Goal: Task Accomplishment & Management: Manage account settings

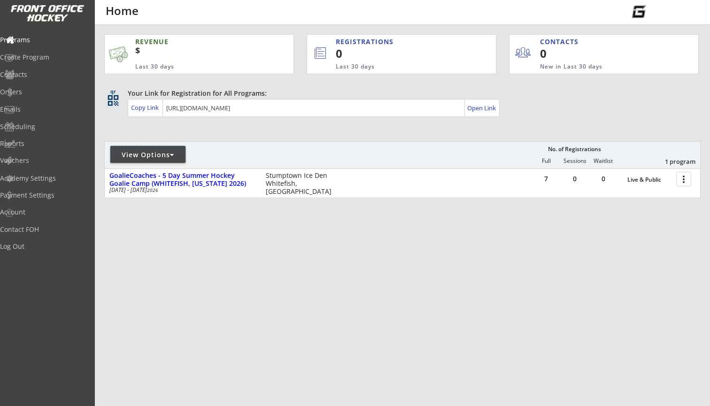
click at [177, 153] on div "View Options" at bounding box center [147, 154] width 75 height 9
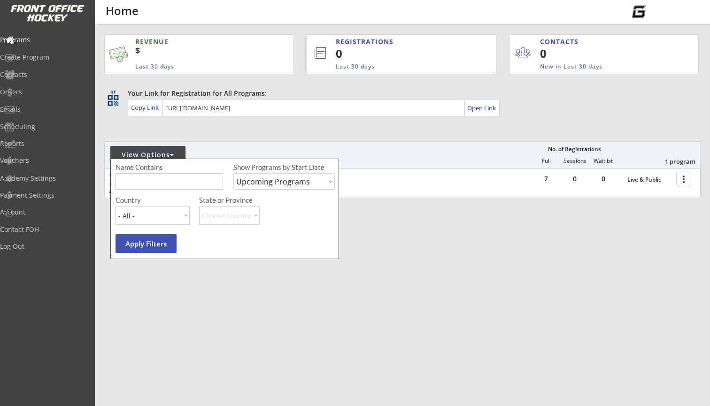
select select ""Past Programs""
type input "regina"
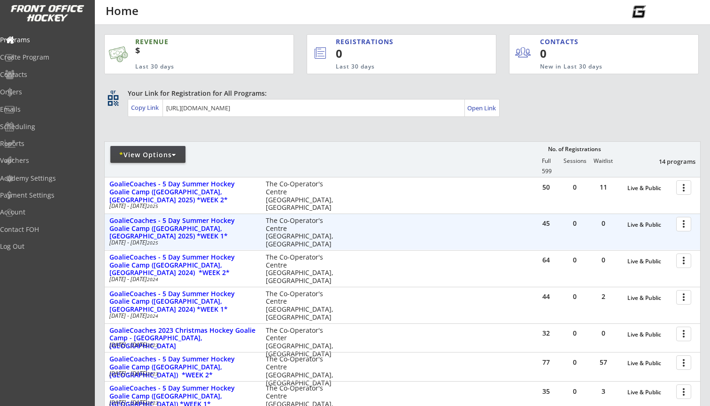
click at [682, 222] on div at bounding box center [685, 224] width 16 height 16
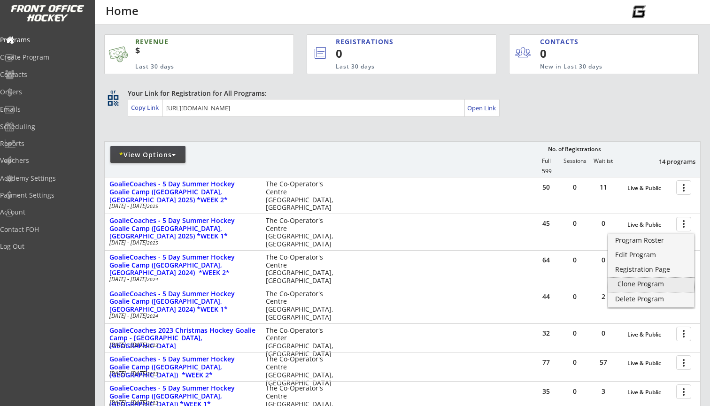
click at [647, 281] on div "Clone Program" at bounding box center [651, 284] width 67 height 7
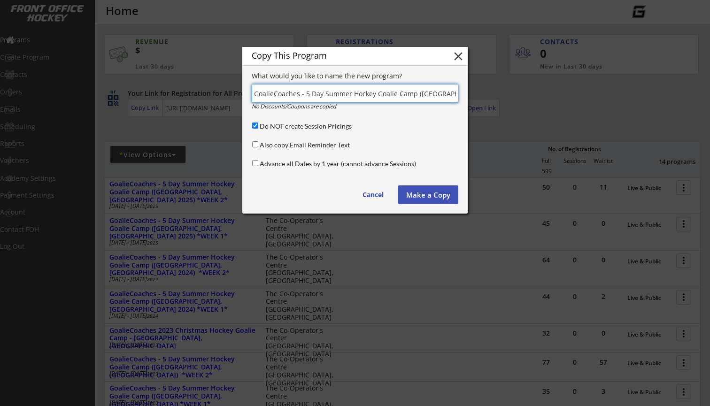
click at [398, 94] on input "input" at bounding box center [355, 93] width 207 height 19
drag, startPoint x: 436, startPoint y: 93, endPoint x: 502, endPoint y: 88, distance: 66.5
click at [502, 89] on body "REVENUE $ Last 30 days REGISTRATIONS 0 Last 30 days CONTACTS 0 New in Last 30 d…" at bounding box center [355, 203] width 710 height 406
type input "GoalieCoaches - 5 Day Summer Hockey Goalie Camp ([GEOGRAPHIC_DATA], [GEOGRAPHIC…"
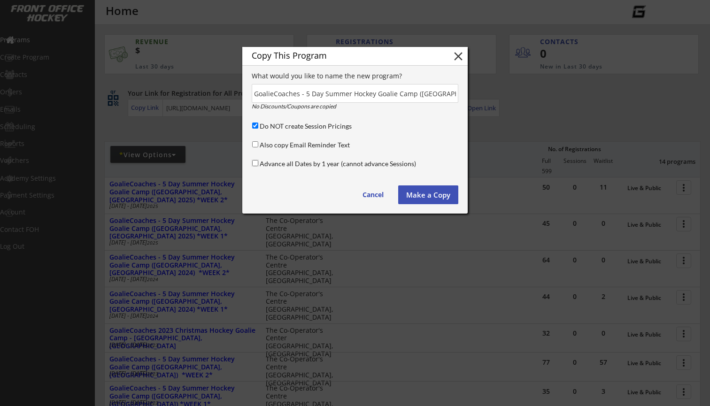
click at [254, 163] on input "Advance all Dates by 1 year (cannot advance Sessions)" at bounding box center [255, 163] width 6 height 6
checkbox input "true"
click at [426, 193] on button "Make a Copy" at bounding box center [428, 195] width 60 height 19
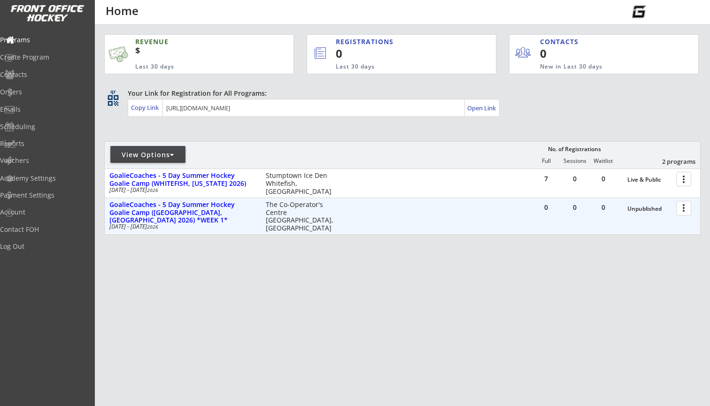
click at [684, 206] on div at bounding box center [685, 208] width 16 height 16
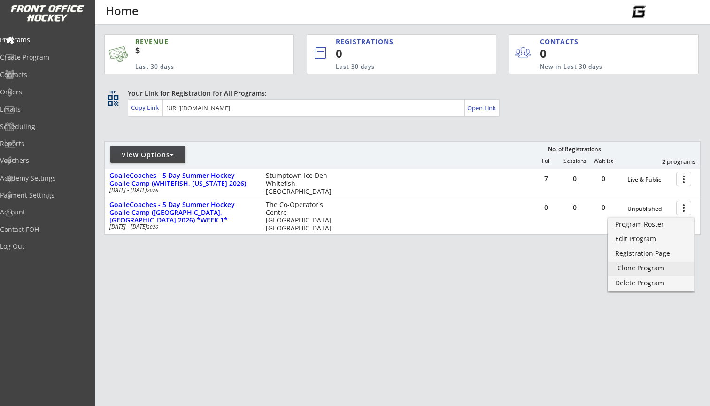
click at [644, 265] on div "Clone Program" at bounding box center [651, 268] width 67 height 7
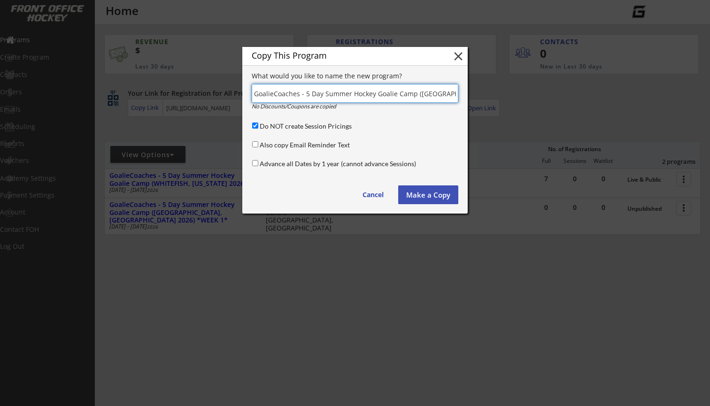
click at [428, 95] on input "input" at bounding box center [355, 93] width 207 height 19
drag, startPoint x: 438, startPoint y: 93, endPoint x: 542, endPoint y: 92, distance: 103.8
click at [541, 92] on body "REVENUE $ Last 30 days REGISTRATIONS 0 Last 30 days CONTACTS 0 New in Last 30 d…" at bounding box center [355, 203] width 710 height 406
type input "GoalieCoaches - 5 Day Summer Hockey Goalie Camp ([GEOGRAPHIC_DATA], [GEOGRAPHIC…"
click at [434, 195] on button "Make a Copy" at bounding box center [428, 195] width 60 height 19
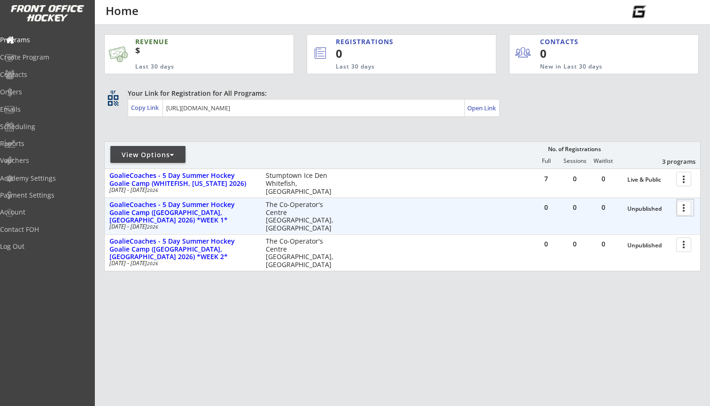
click at [683, 211] on div at bounding box center [685, 208] width 16 height 16
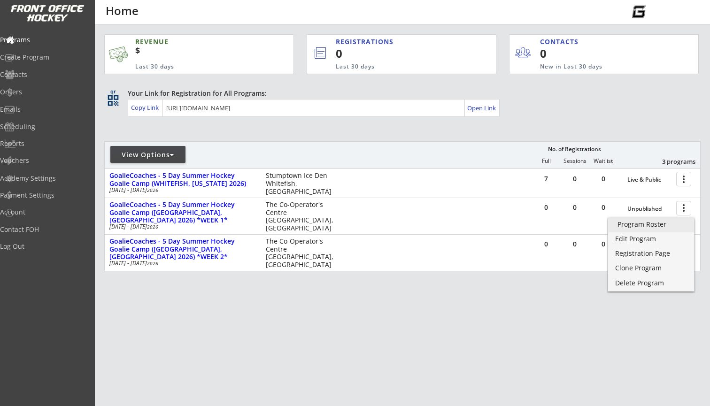
click at [651, 224] on div "Program Roster" at bounding box center [651, 224] width 67 height 7
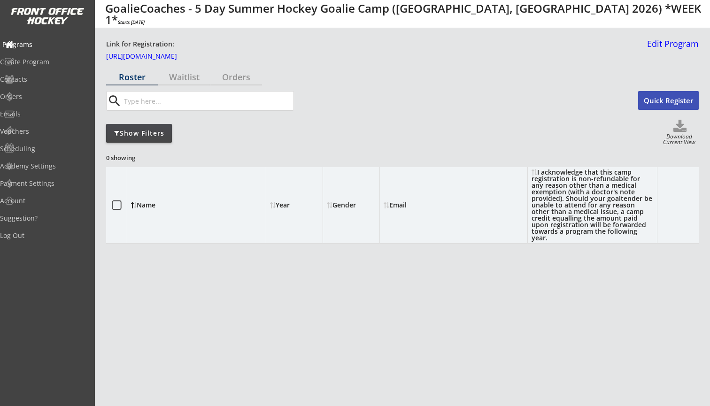
click at [41, 42] on div "Programs" at bounding box center [44, 44] width 85 height 7
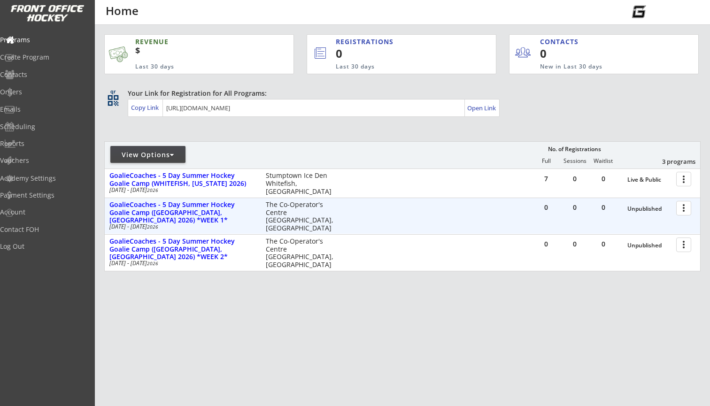
click at [681, 210] on div at bounding box center [685, 208] width 16 height 16
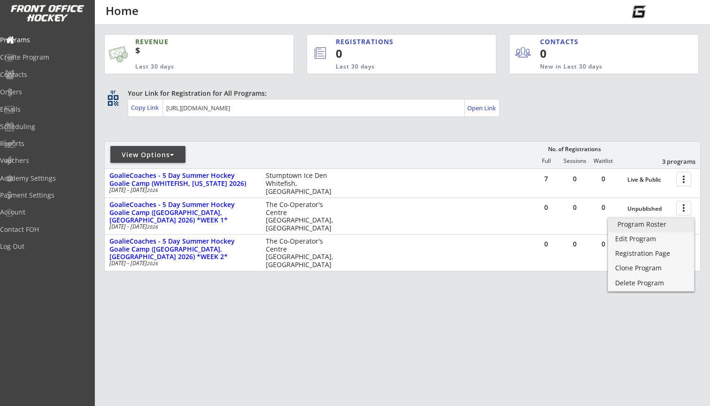
click at [664, 224] on div "Program Roster" at bounding box center [651, 224] width 67 height 7
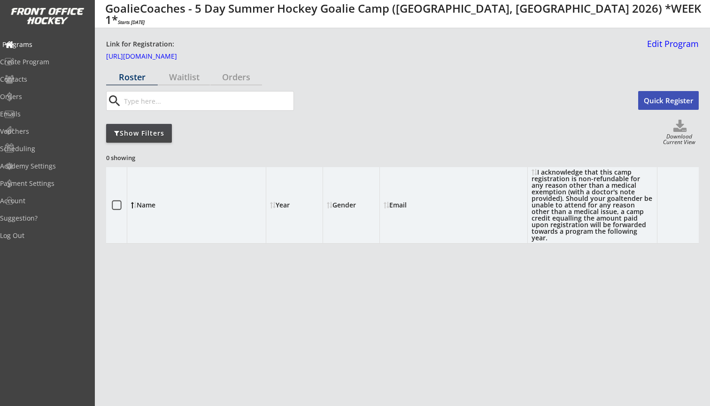
click at [46, 44] on div "Programs" at bounding box center [44, 44] width 85 height 7
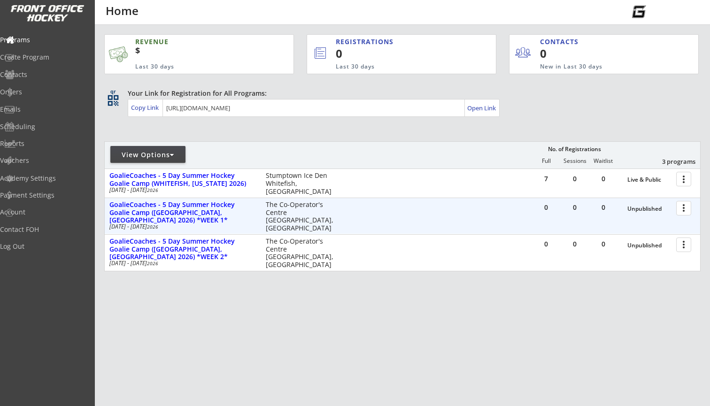
click at [680, 210] on div at bounding box center [685, 208] width 16 height 16
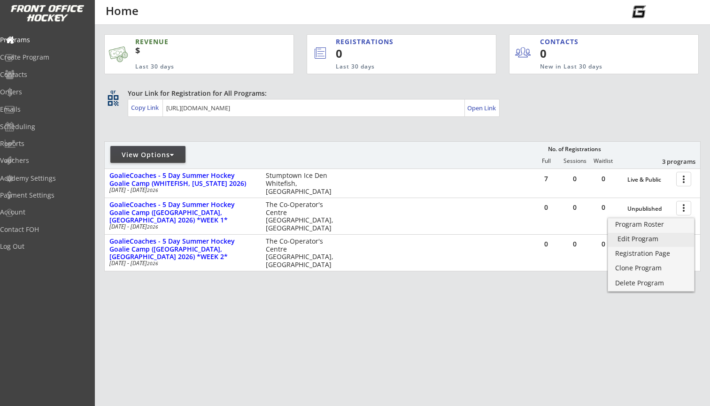
click at [665, 239] on div "Edit Program" at bounding box center [651, 239] width 67 height 7
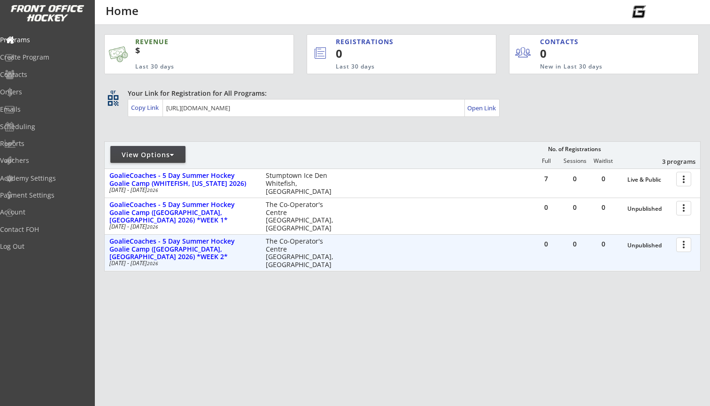
click at [680, 244] on div at bounding box center [685, 244] width 16 height 16
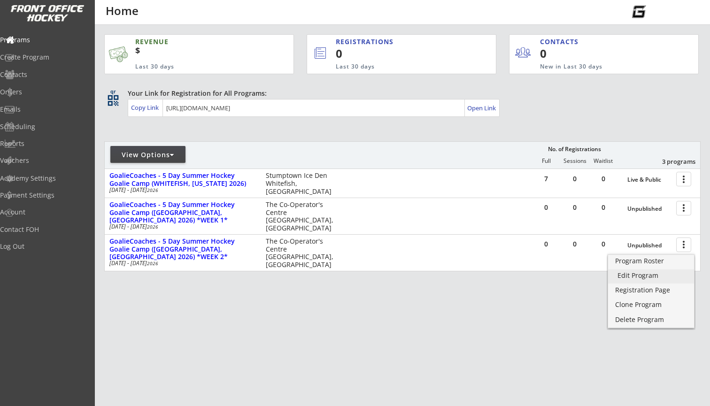
click at [656, 276] on div "Edit Program" at bounding box center [651, 275] width 67 height 7
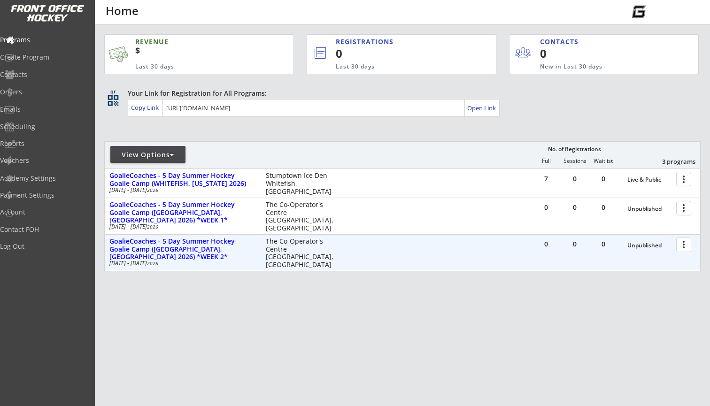
click at [685, 243] on div at bounding box center [685, 244] width 16 height 16
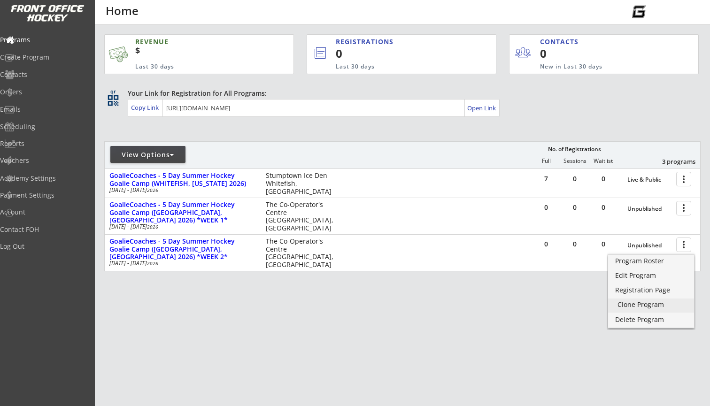
click at [641, 301] on div "Clone Program" at bounding box center [651, 304] width 67 height 7
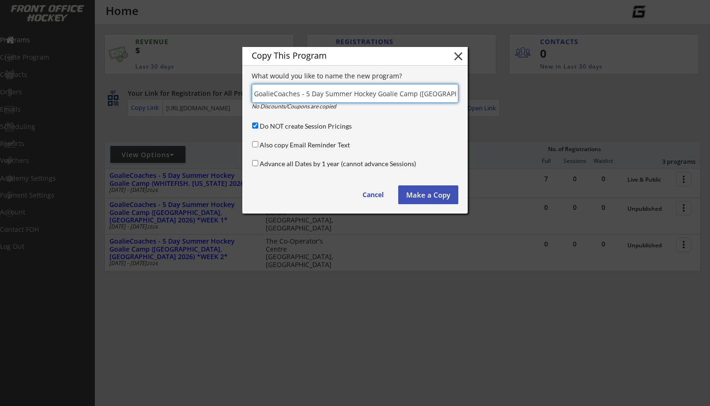
click at [381, 92] on input "input" at bounding box center [355, 93] width 207 height 19
drag, startPoint x: 449, startPoint y: 93, endPoint x: 516, endPoint y: 96, distance: 66.7
click at [516, 96] on body "REVENUE $ Last 30 days REGISTRATIONS 0 Last 30 days CONTACTS 0 New in Last 30 d…" at bounding box center [355, 203] width 710 height 406
click at [402, 94] on input "input" at bounding box center [355, 93] width 207 height 19
drag, startPoint x: 402, startPoint y: 94, endPoint x: 502, endPoint y: 102, distance: 100.3
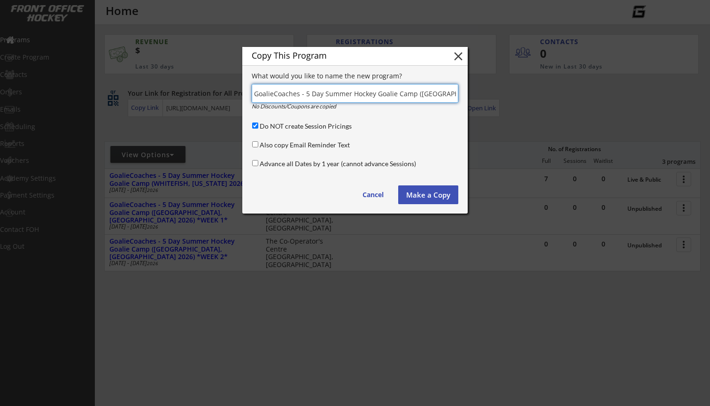
click at [502, 102] on body "REVENUE $ Last 30 days REGISTRATIONS 0 Last 30 days CONTACTS 0 New in Last 30 d…" at bounding box center [355, 203] width 710 height 406
type input "GoalieCoaches - 5 Day Summer Hockey Goalie Camp ([GEOGRAPHIC_DATA][PERSON_NAME]…"
click at [440, 197] on button "Make a Copy" at bounding box center [428, 195] width 60 height 19
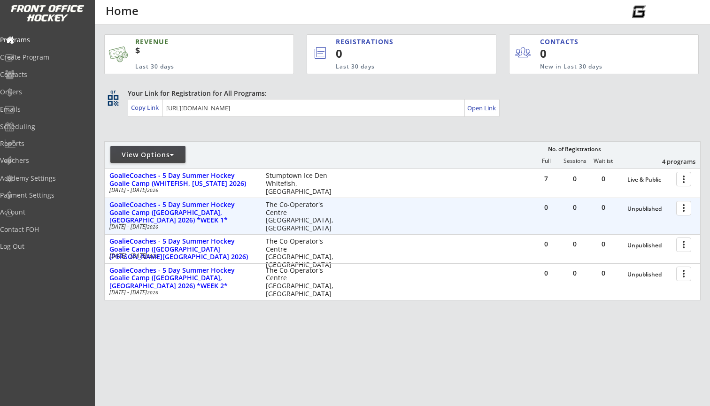
click at [683, 211] on div at bounding box center [685, 208] width 16 height 16
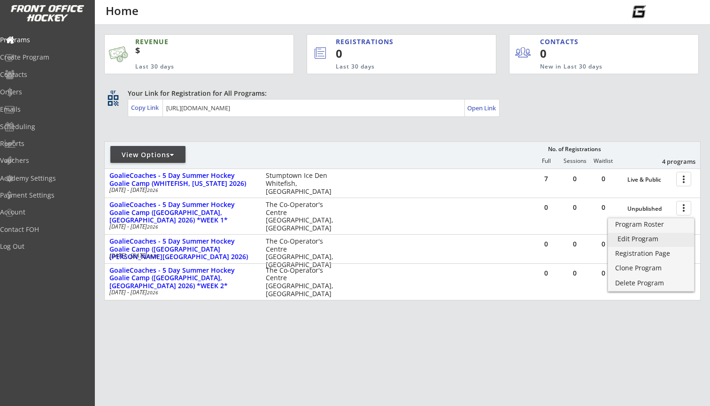
click at [645, 237] on div "Edit Program" at bounding box center [651, 239] width 67 height 7
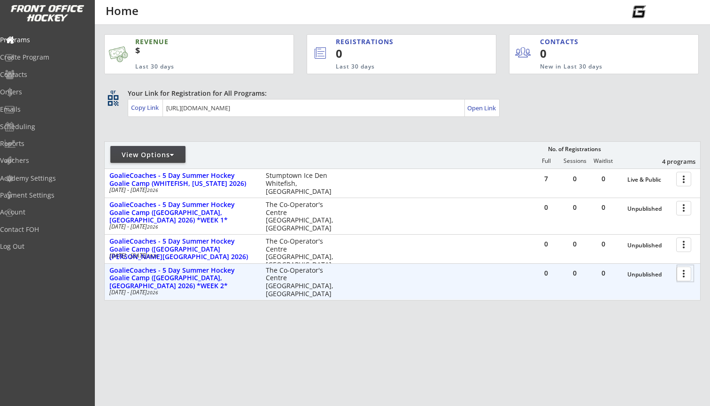
click at [687, 277] on div at bounding box center [685, 273] width 16 height 16
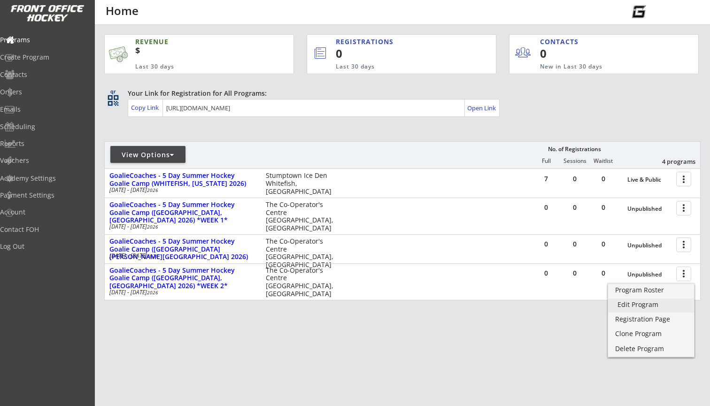
click at [646, 302] on div "Edit Program" at bounding box center [651, 304] width 67 height 7
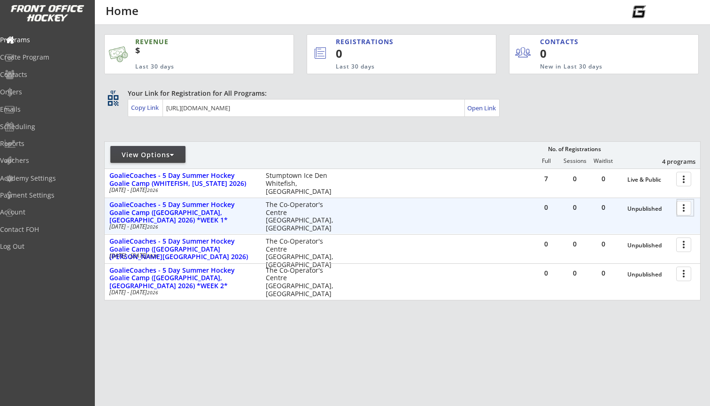
click at [685, 208] on div at bounding box center [685, 208] width 16 height 16
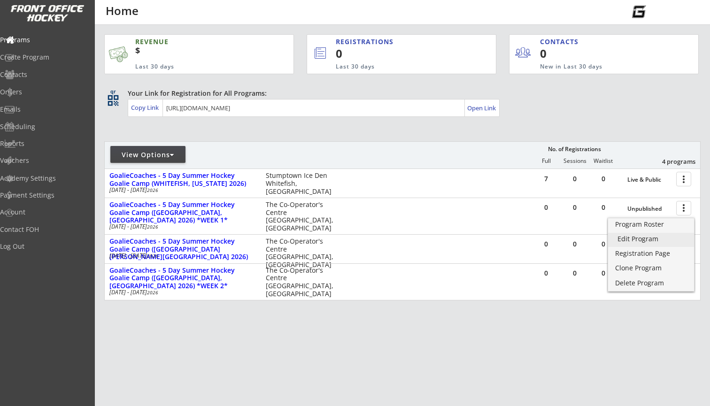
click at [649, 238] on div "Edit Program" at bounding box center [651, 239] width 67 height 7
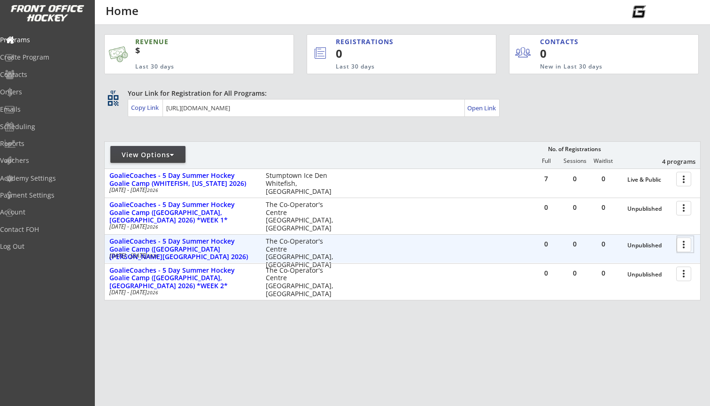
click at [681, 240] on div at bounding box center [685, 244] width 16 height 16
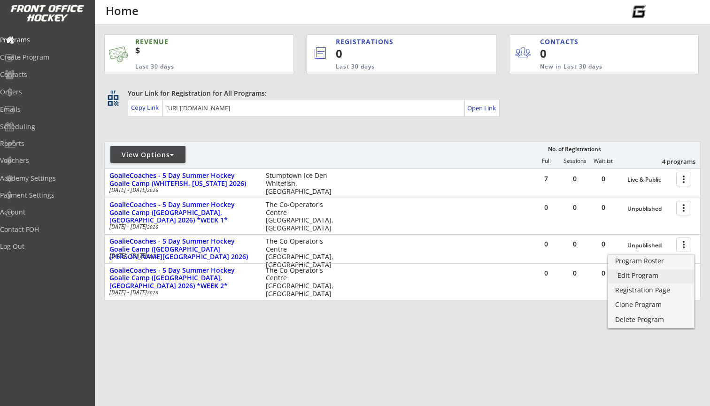
click at [645, 278] on div "Edit Program" at bounding box center [651, 275] width 67 height 7
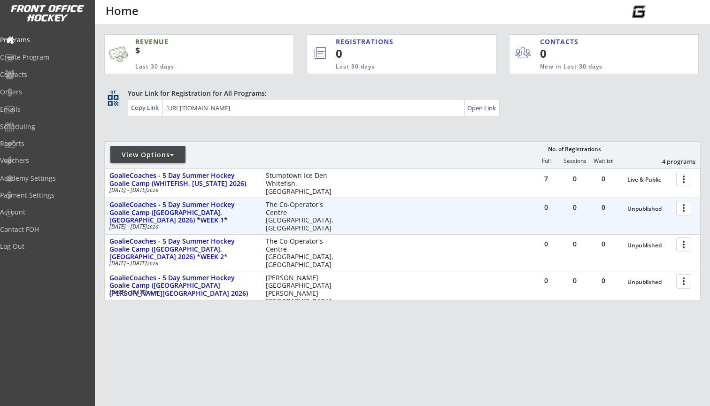
click at [683, 211] on div at bounding box center [685, 208] width 16 height 16
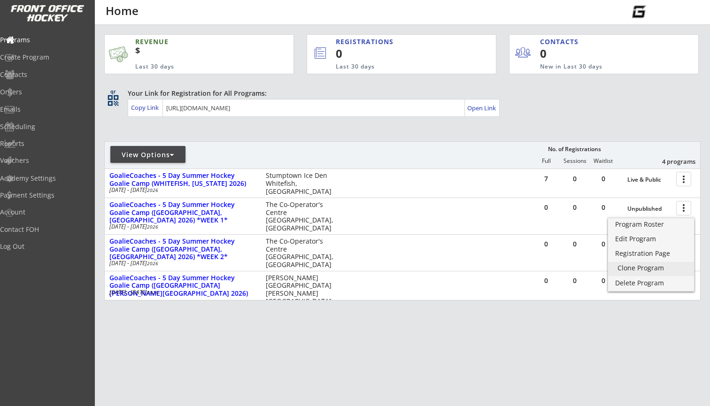
click at [649, 266] on div "Clone Program" at bounding box center [651, 268] width 67 height 7
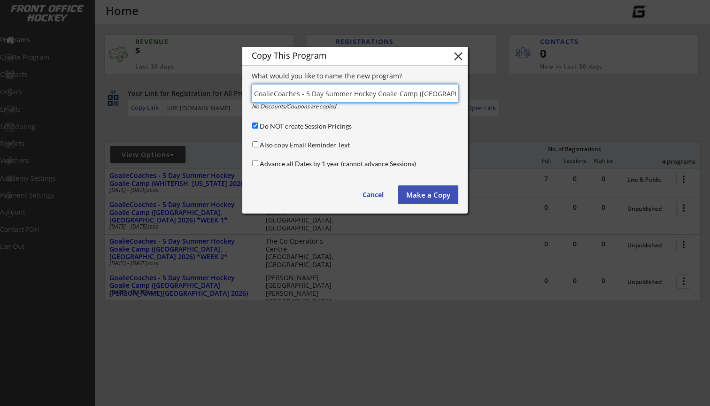
click at [434, 93] on input "input" at bounding box center [355, 93] width 207 height 19
drag, startPoint x: 401, startPoint y: 93, endPoint x: 536, endPoint y: 93, distance: 135.3
click at [536, 93] on body "REVENUE $ Last 30 days REGISTRATIONS 0 Last 30 days CONTACTS 0 New in Last 30 d…" at bounding box center [355, 203] width 710 height 406
drag, startPoint x: 436, startPoint y: 93, endPoint x: 360, endPoint y: 96, distance: 76.1
click at [360, 96] on input "input" at bounding box center [355, 93] width 207 height 19
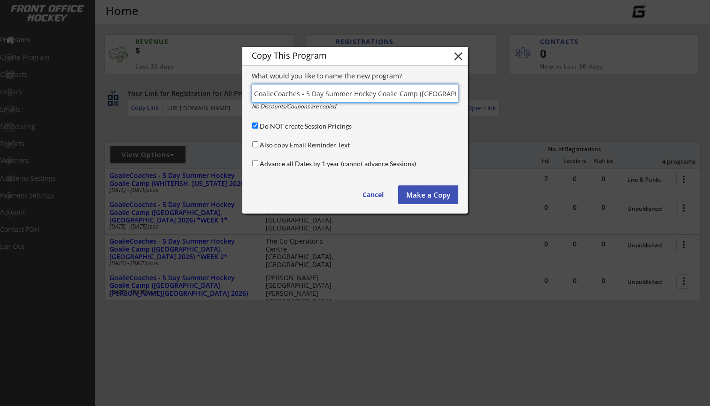
type input "GoalieCoaches - 5 Day Summer Hockey Goalie Camp ([GEOGRAPHIC_DATA][PERSON_NAME]…"
click at [411, 197] on button "Make a Copy" at bounding box center [428, 195] width 60 height 19
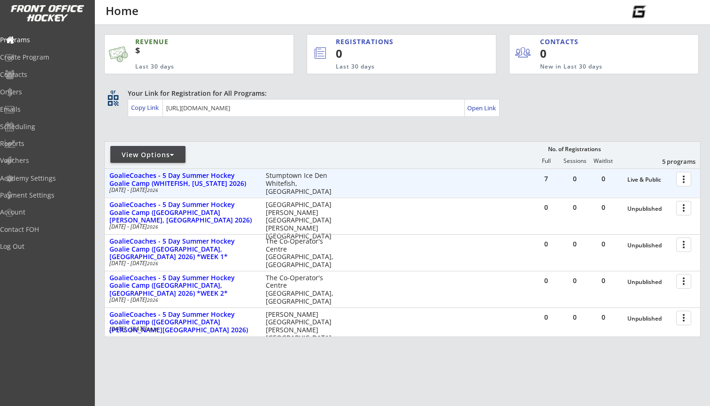
click at [684, 180] on div at bounding box center [685, 178] width 16 height 16
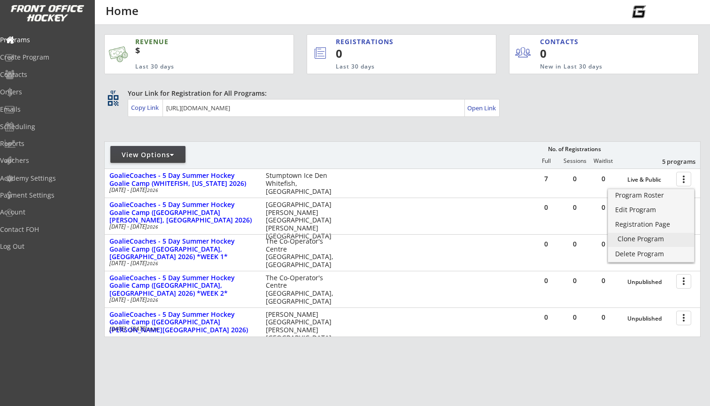
click at [648, 237] on div "Clone Program" at bounding box center [651, 239] width 67 height 7
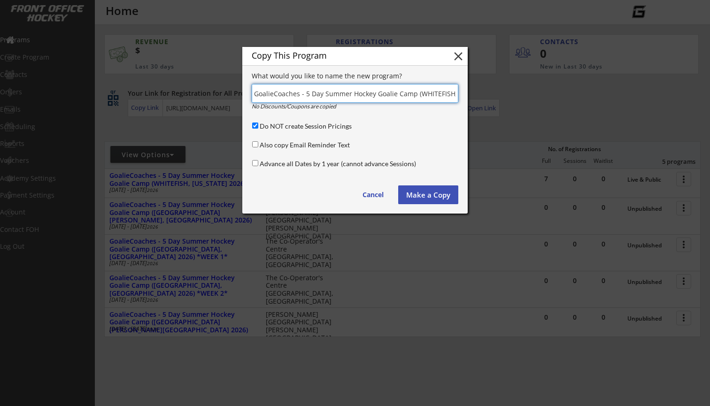
drag, startPoint x: 428, startPoint y: 93, endPoint x: 344, endPoint y: 91, distance: 84.1
click at [343, 91] on input "input" at bounding box center [355, 93] width 207 height 19
drag, startPoint x: 439, startPoint y: 94, endPoint x: 559, endPoint y: 90, distance: 119.8
click at [558, 90] on body "REVENUE $ Last 30 days REGISTRATIONS 0 Last 30 days CONTACTS 0 New in Last 30 d…" at bounding box center [355, 203] width 710 height 406
type input "GoalieCoaches - 5 Day Summer Hockey Goalie Camp ([GEOGRAPHIC_DATA], [US_STATE])"
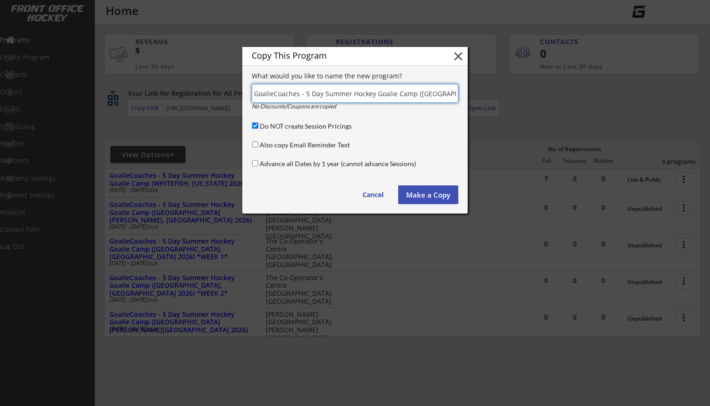
click at [255, 126] on input "Do NOT create Session Pricings" at bounding box center [255, 126] width 6 height 6
checkbox input "false"
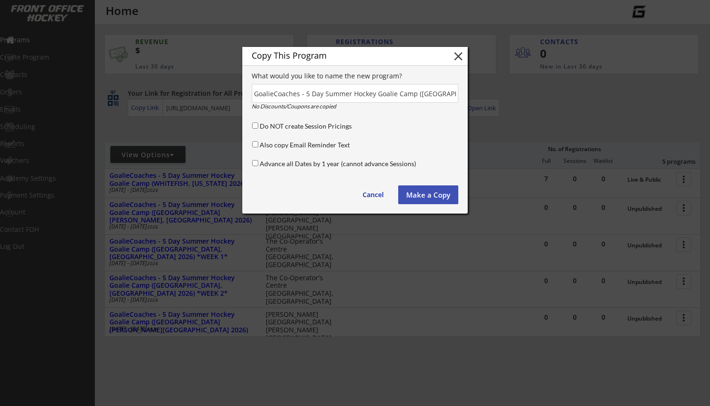
click at [413, 194] on button "Make a Copy" at bounding box center [428, 195] width 60 height 19
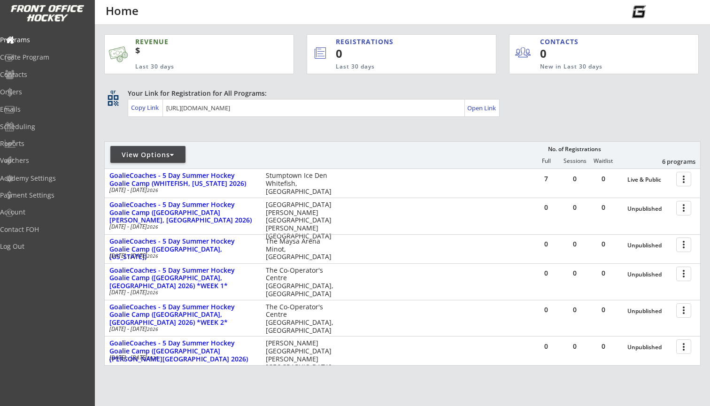
click at [140, 155] on div "View Options" at bounding box center [147, 154] width 75 height 9
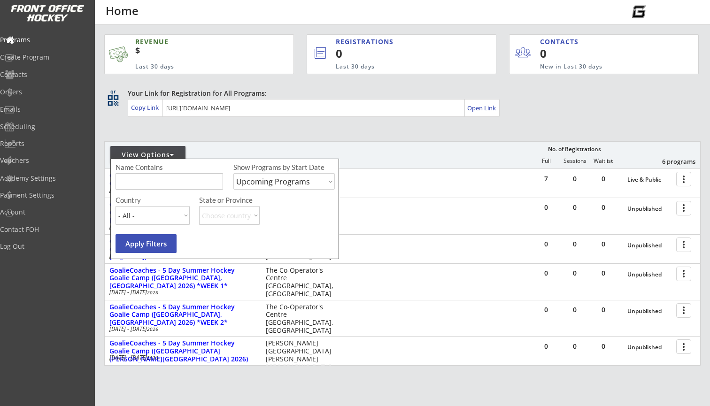
select select ""Past Programs""
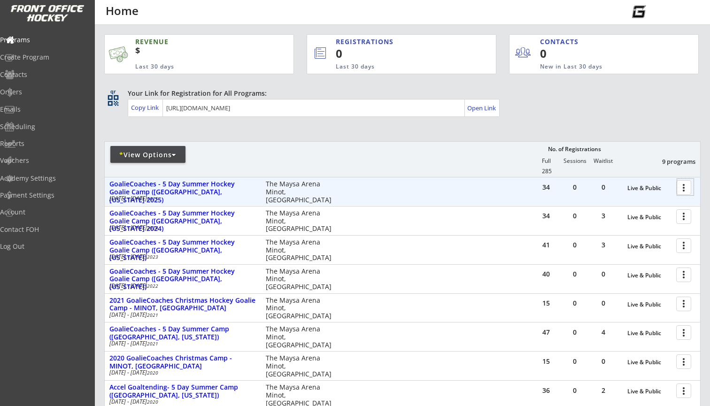
click at [684, 187] on div at bounding box center [685, 187] width 16 height 16
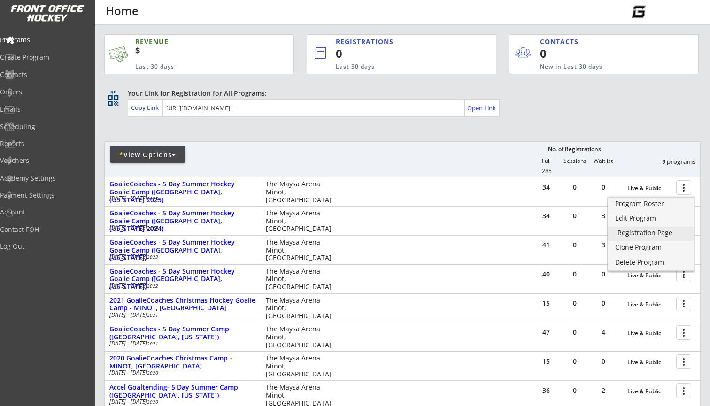
click at [648, 234] on div "Registration Page" at bounding box center [651, 233] width 67 height 7
click at [46, 40] on div "Programs" at bounding box center [44, 40] width 85 height 7
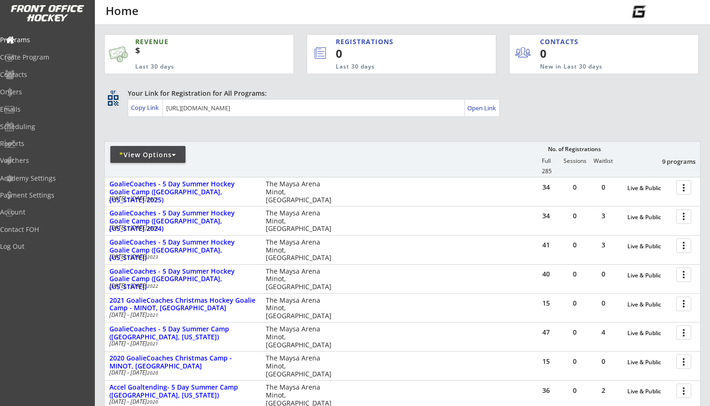
click at [137, 156] on div "* View Options" at bounding box center [147, 154] width 75 height 9
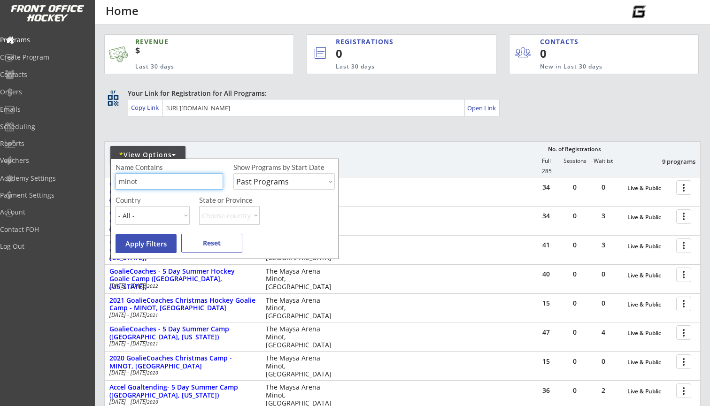
click at [143, 182] on input "input" at bounding box center [170, 181] width 108 height 16
type input "m"
select select ""Upcoming Programs""
click at [163, 244] on button "Apply Filters" at bounding box center [146, 243] width 61 height 19
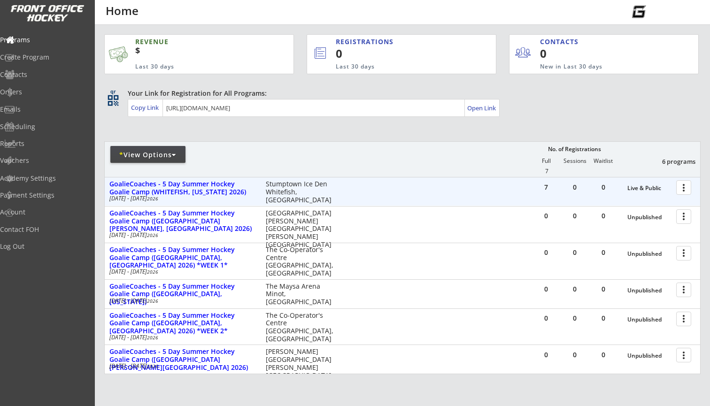
click at [685, 182] on div at bounding box center [685, 187] width 16 height 16
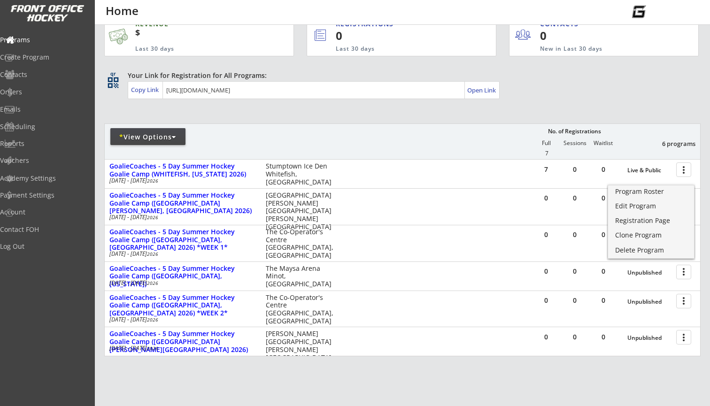
scroll to position [27, 0]
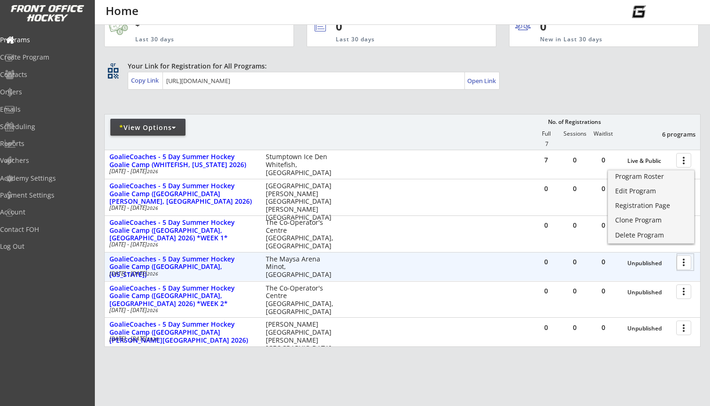
click at [681, 264] on div at bounding box center [685, 262] width 16 height 16
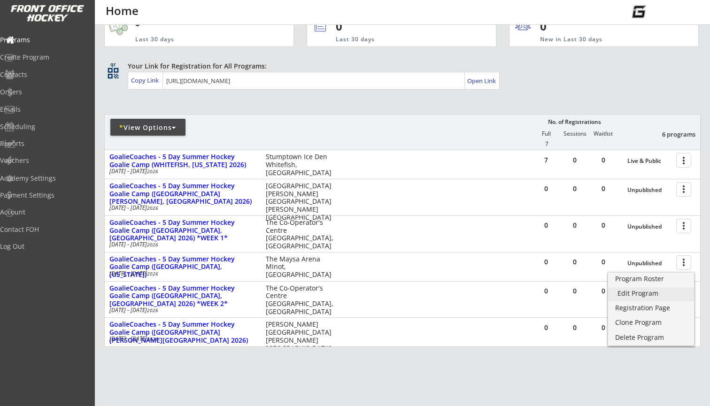
click at [645, 293] on div "Edit Program" at bounding box center [651, 293] width 67 height 7
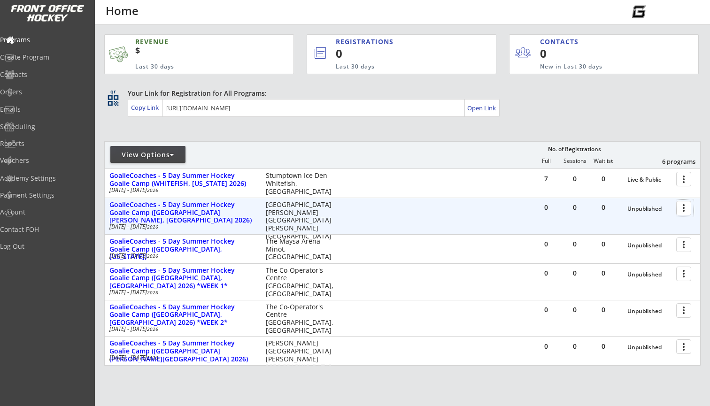
click at [685, 207] on div at bounding box center [685, 208] width 16 height 16
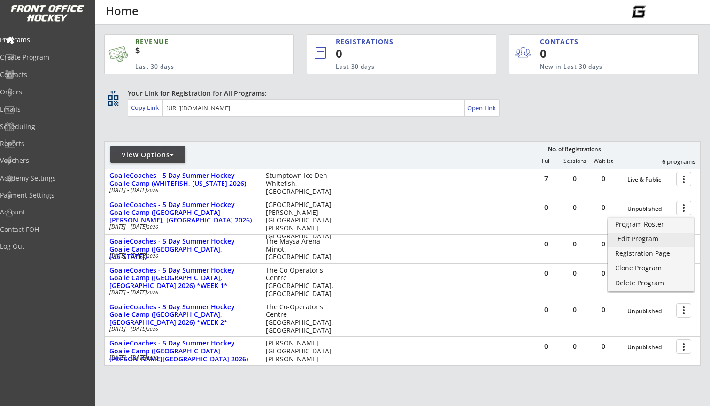
click at [644, 237] on div "Edit Program" at bounding box center [651, 239] width 67 height 7
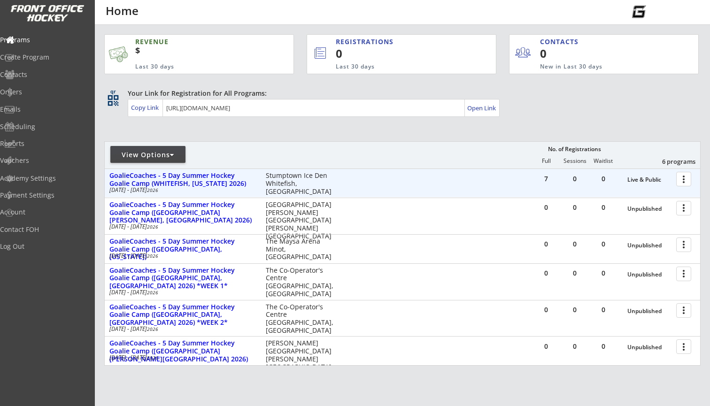
click at [681, 178] on div at bounding box center [685, 178] width 16 height 16
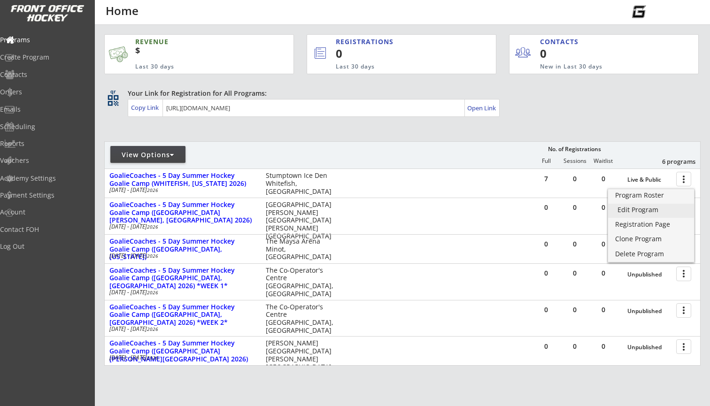
click at [639, 207] on div "Edit Program" at bounding box center [651, 210] width 67 height 7
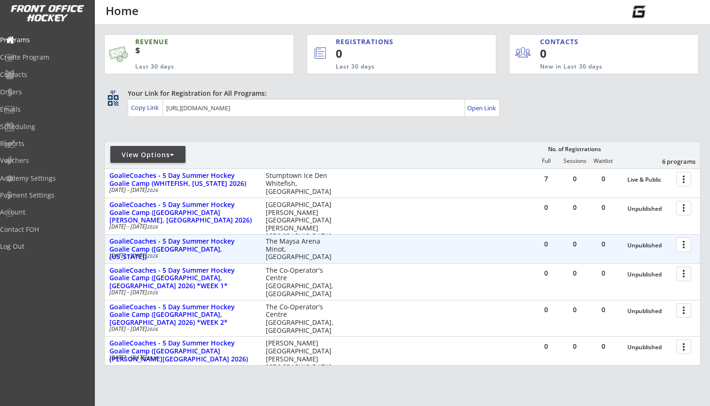
click at [681, 247] on div at bounding box center [685, 244] width 16 height 16
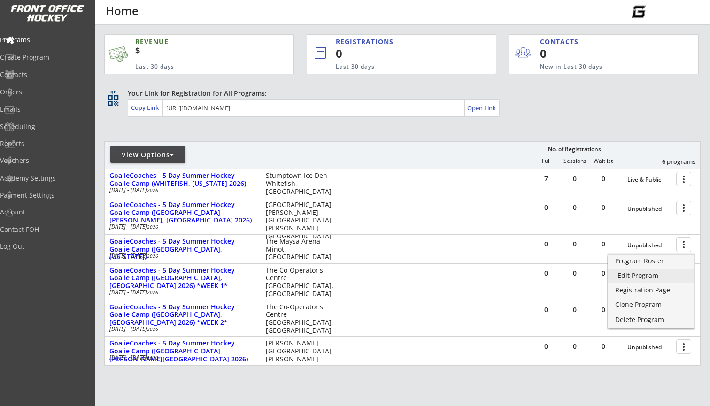
click at [642, 277] on div "Edit Program" at bounding box center [651, 275] width 67 height 7
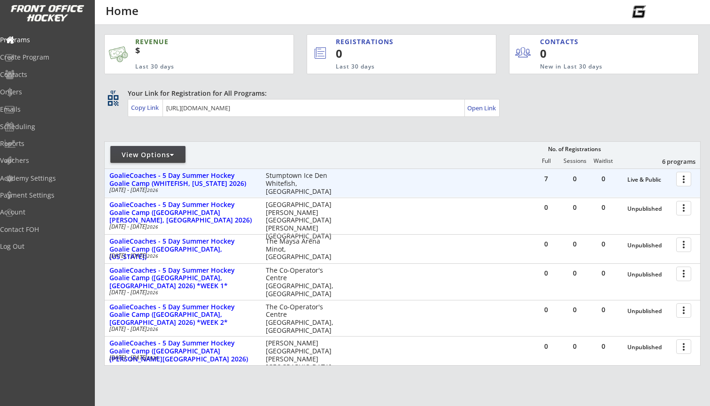
click at [684, 181] on div at bounding box center [685, 178] width 16 height 16
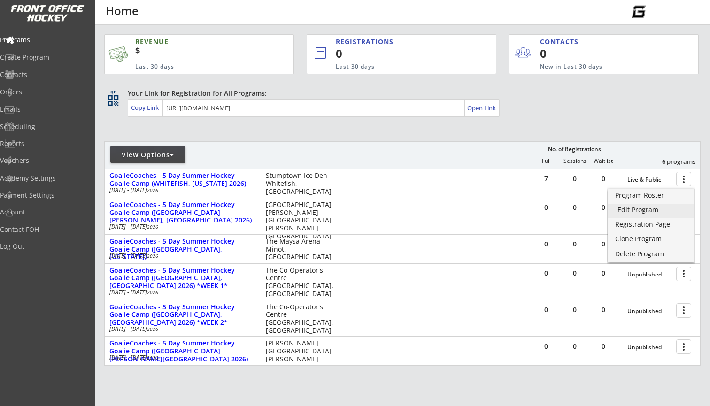
click at [656, 207] on div "Edit Program" at bounding box center [651, 210] width 67 height 7
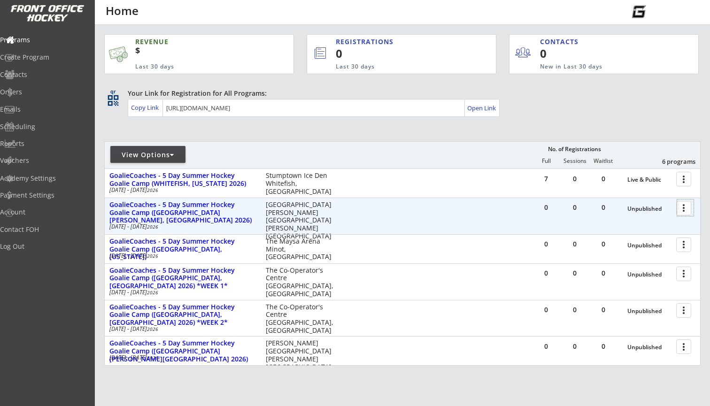
click at [690, 207] on div at bounding box center [685, 208] width 16 height 16
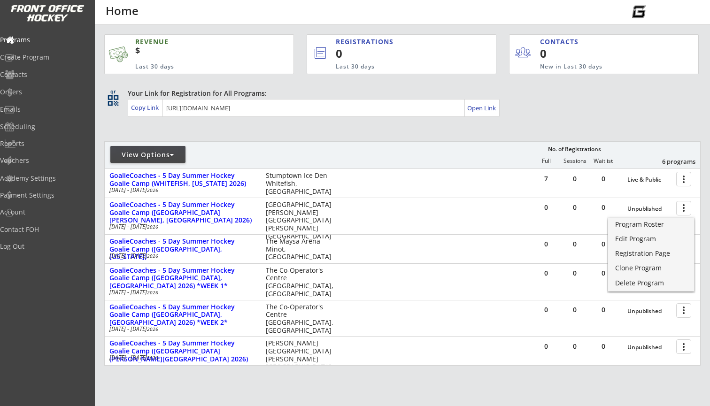
click at [522, 140] on div "REVENUE $ Last 30 days REGISTRATIONS 0 Last 30 days CONTACTS 0 New in Last 30 d…" at bounding box center [402, 244] width 596 height 439
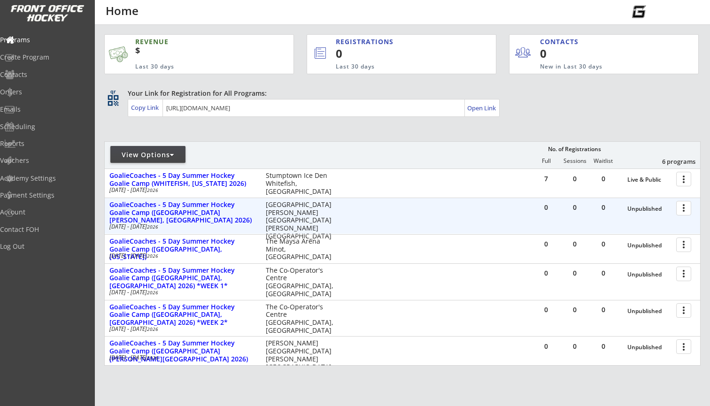
click at [679, 210] on div at bounding box center [685, 208] width 16 height 16
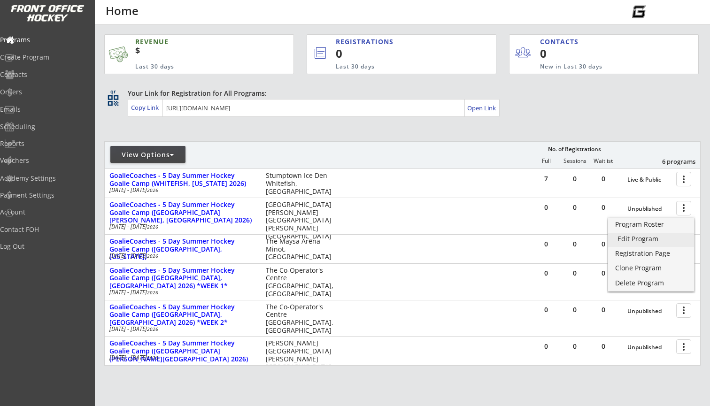
click at [657, 237] on div "Edit Program" at bounding box center [651, 239] width 67 height 7
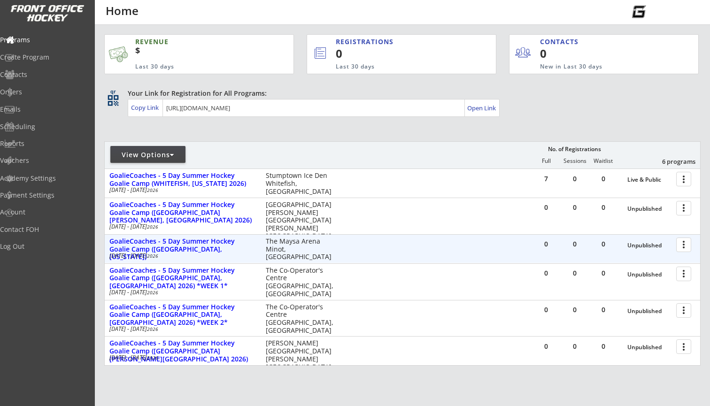
click at [685, 247] on div at bounding box center [685, 244] width 16 height 16
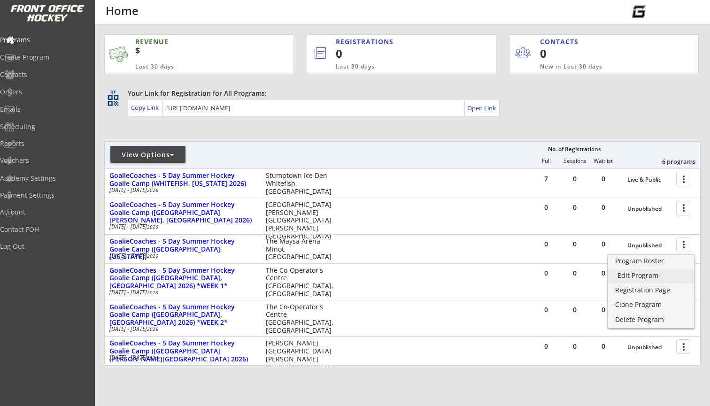
click at [645, 275] on div "Edit Program" at bounding box center [651, 275] width 67 height 7
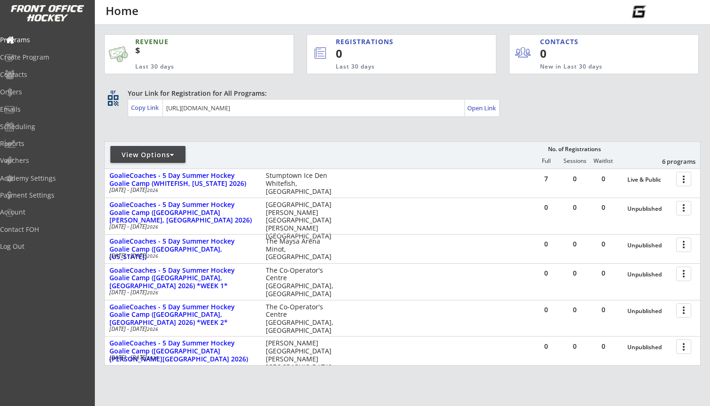
click at [152, 157] on div "View Options" at bounding box center [147, 154] width 75 height 9
select select ""Upcoming Programs""
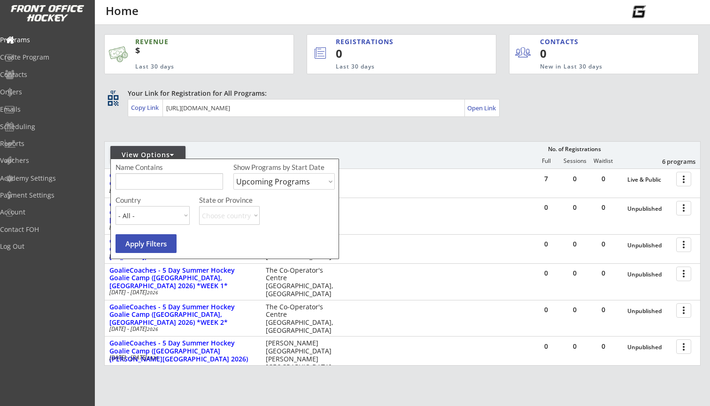
select select ""USA""
click at [139, 247] on button "Apply Filters" at bounding box center [146, 243] width 61 height 19
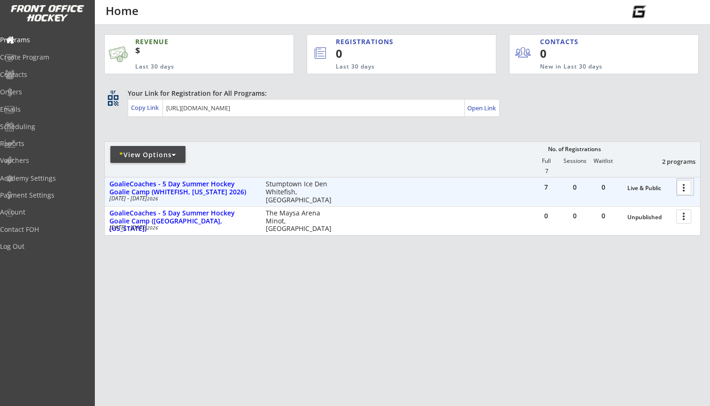
click at [684, 187] on div at bounding box center [685, 187] width 16 height 16
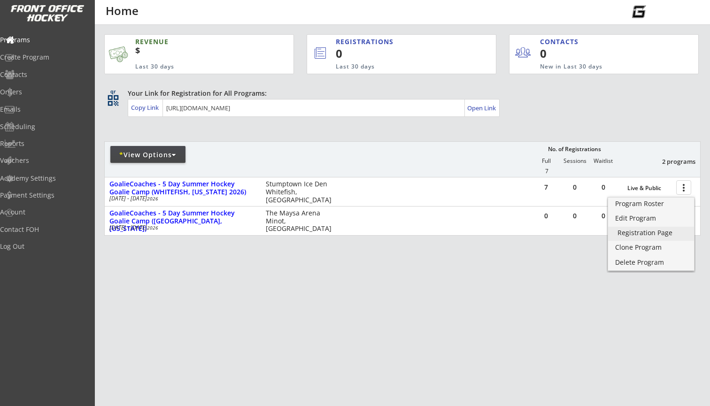
click at [639, 230] on div "Registration Page" at bounding box center [651, 233] width 67 height 7
click at [577, 274] on div "REVENUE $ Last 30 days REGISTRATIONS 0 Last 30 days CONTACTS 0 New in Last 30 d…" at bounding box center [402, 179] width 596 height 309
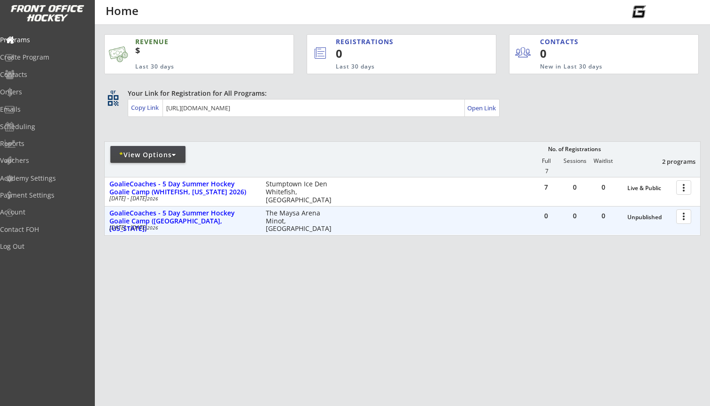
click at [682, 219] on div at bounding box center [685, 216] width 16 height 16
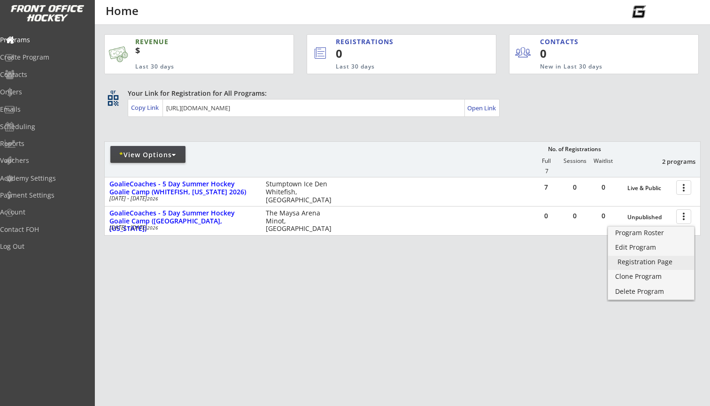
click at [650, 259] on div "Registration Page" at bounding box center [651, 262] width 67 height 7
click at [420, 282] on div "REVENUE $ Last 30 days REGISTRATIONS 0 Last 30 days CONTACTS 0 New in Last 30 d…" at bounding box center [402, 179] width 596 height 309
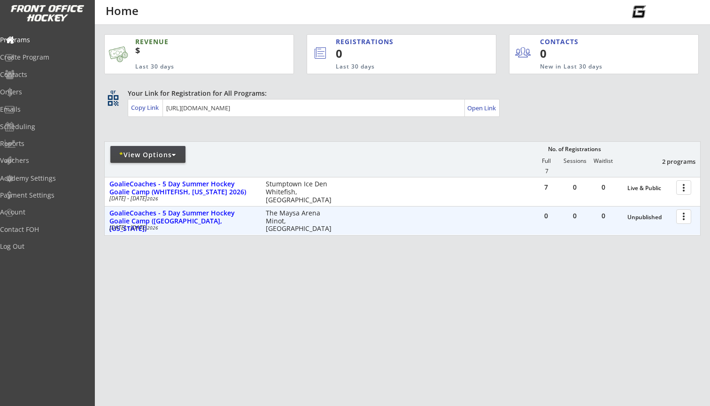
click at [680, 216] on div at bounding box center [685, 216] width 16 height 16
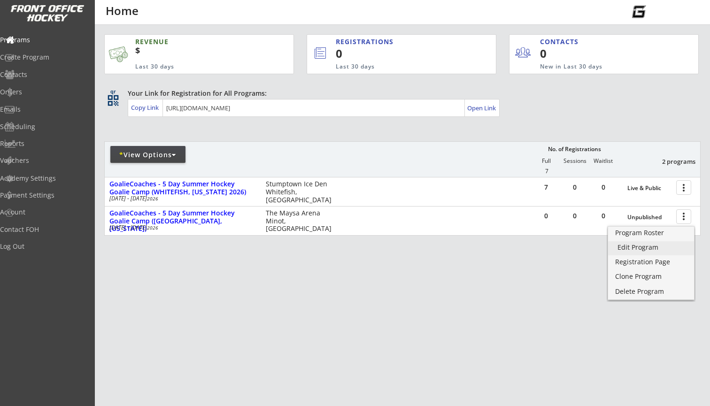
click at [661, 244] on div "Edit Program" at bounding box center [651, 247] width 67 height 7
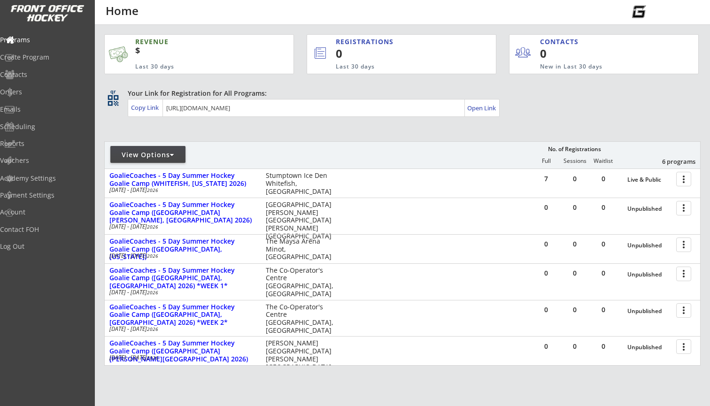
click at [163, 152] on div "View Options" at bounding box center [147, 154] width 75 height 9
select select ""Upcoming Programs""
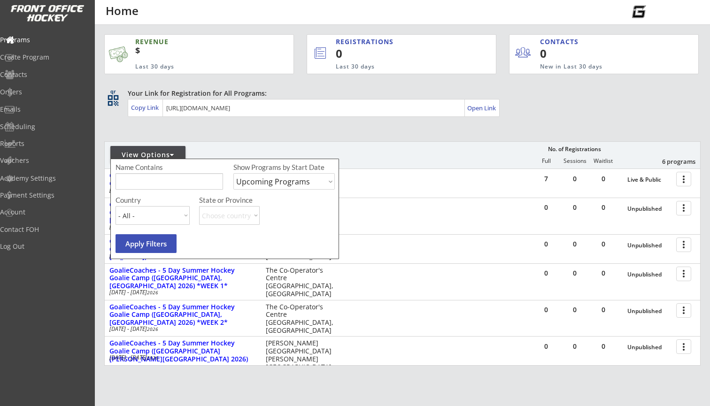
select select ""USA""
click at [153, 247] on button "Apply Filters" at bounding box center [146, 243] width 61 height 19
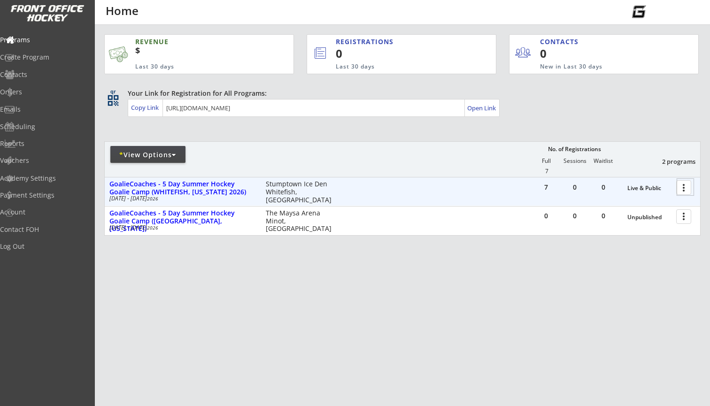
click at [682, 188] on div at bounding box center [685, 187] width 16 height 16
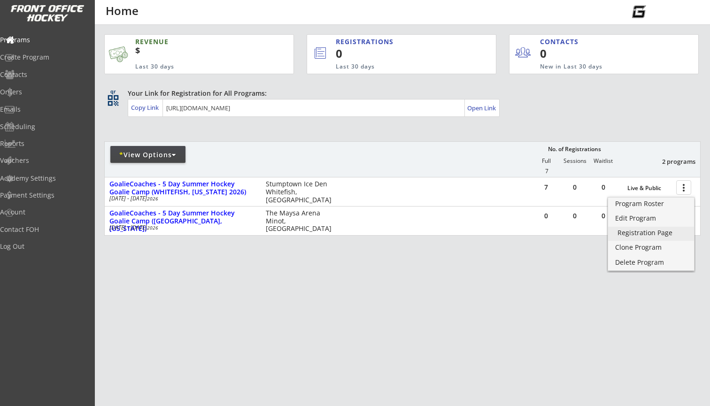
click at [656, 227] on link "Registration Page" at bounding box center [651, 234] width 86 height 14
click at [545, 247] on div "REVENUE $ Last 30 days REGISTRATIONS 0 Last 30 days CONTACTS 0 New in Last 30 d…" at bounding box center [402, 179] width 596 height 309
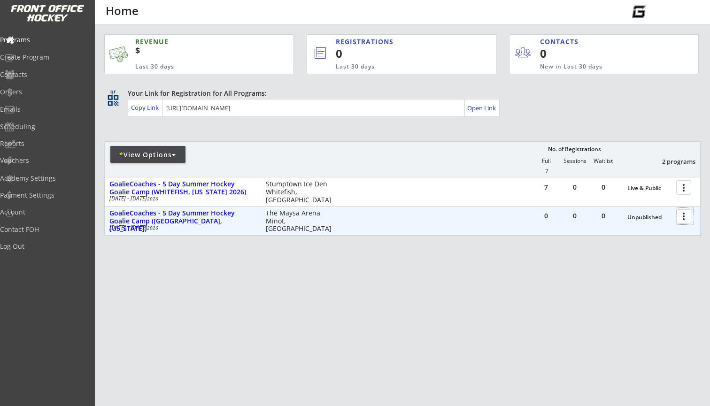
click at [685, 220] on div at bounding box center [685, 216] width 16 height 16
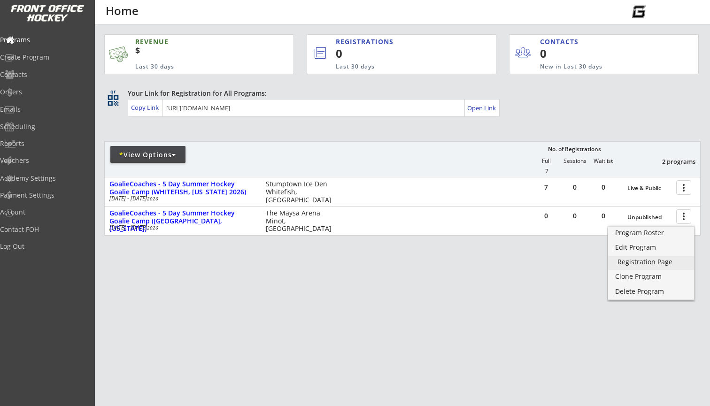
click at [647, 259] on div "Registration Page" at bounding box center [651, 262] width 67 height 7
click at [639, 250] on div "Edit Program" at bounding box center [651, 247] width 67 height 7
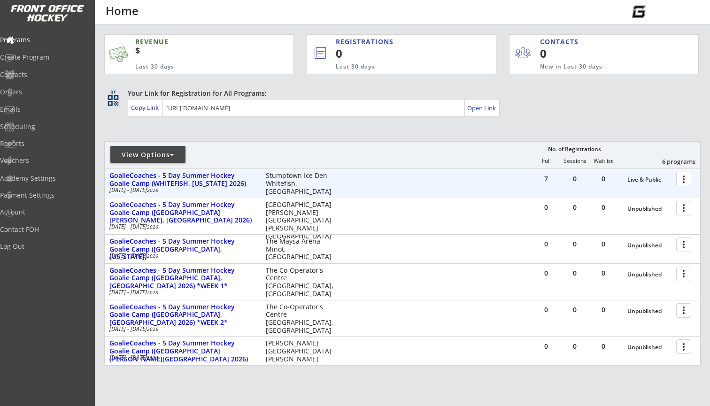
click at [681, 182] on div at bounding box center [685, 178] width 16 height 16
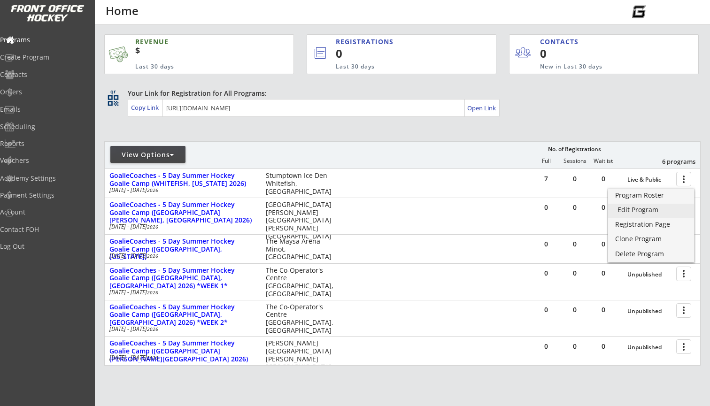
click at [651, 210] on div "Edit Program" at bounding box center [651, 210] width 67 height 7
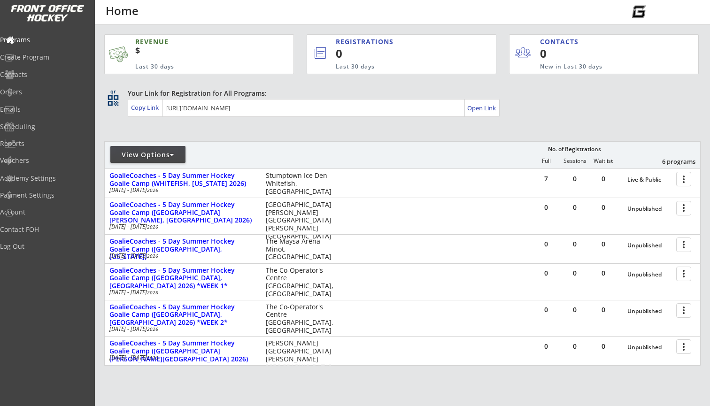
click at [169, 155] on div "View Options" at bounding box center [147, 154] width 75 height 9
select select ""Upcoming Programs""
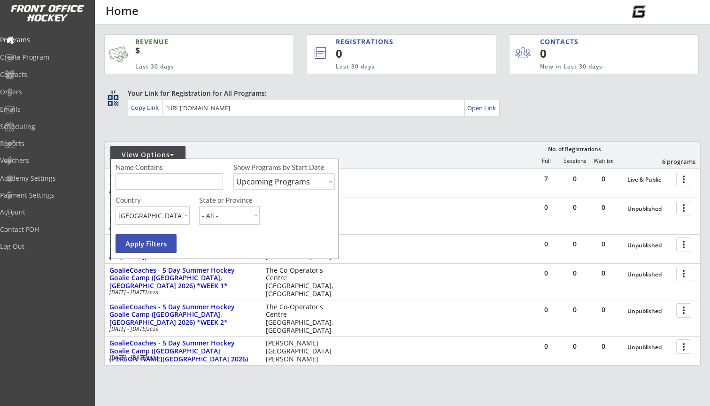
select select ""[GEOGRAPHIC_DATA]""
click at [135, 240] on button "Apply Filters" at bounding box center [146, 243] width 61 height 19
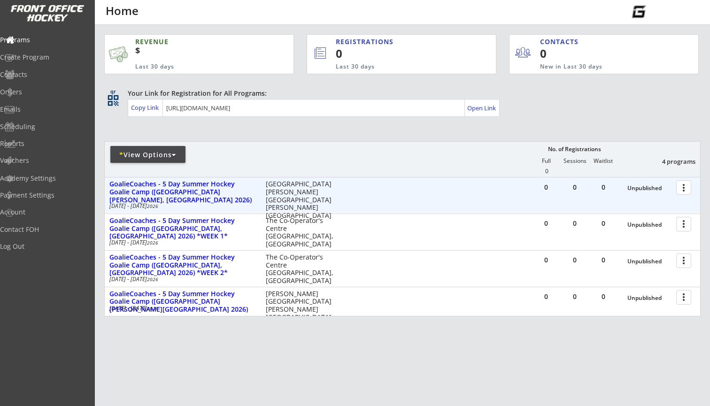
click at [683, 189] on div at bounding box center [685, 187] width 16 height 16
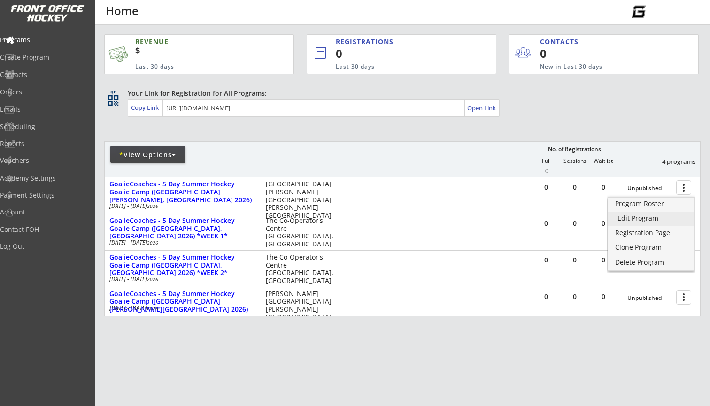
click at [651, 216] on div "Edit Program" at bounding box center [651, 218] width 67 height 7
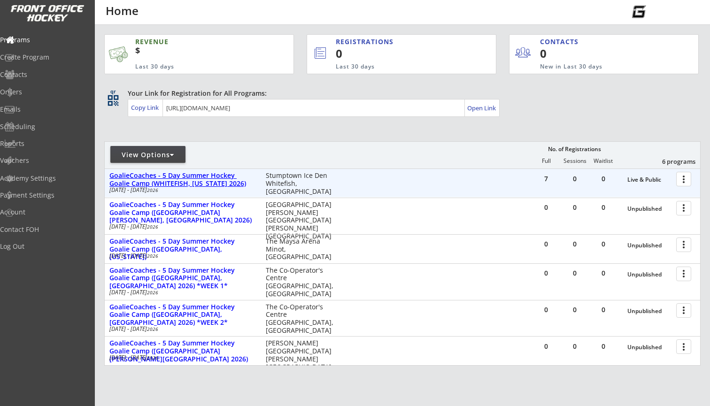
scroll to position [15, 0]
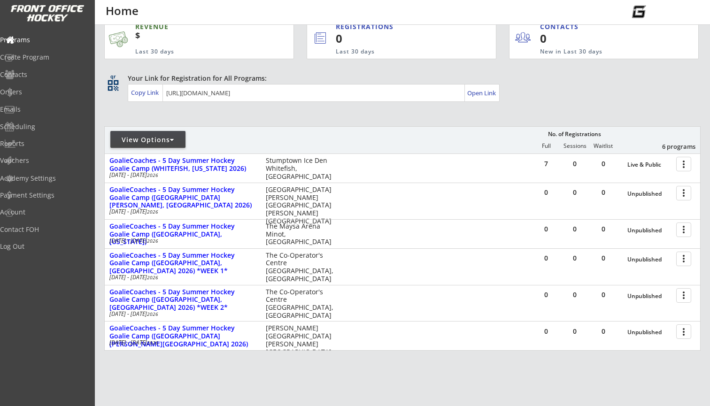
click at [169, 146] on div "View Options" at bounding box center [147, 139] width 75 height 17
select select ""Upcoming Programs""
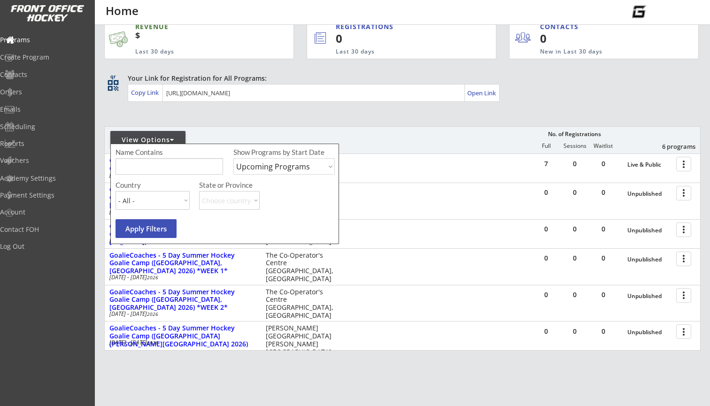
select select ""Canada""
click at [141, 226] on button "Apply Filters" at bounding box center [146, 228] width 61 height 19
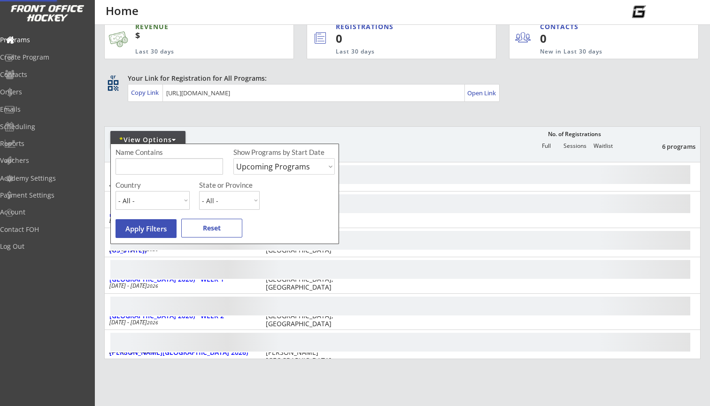
scroll to position [11, 0]
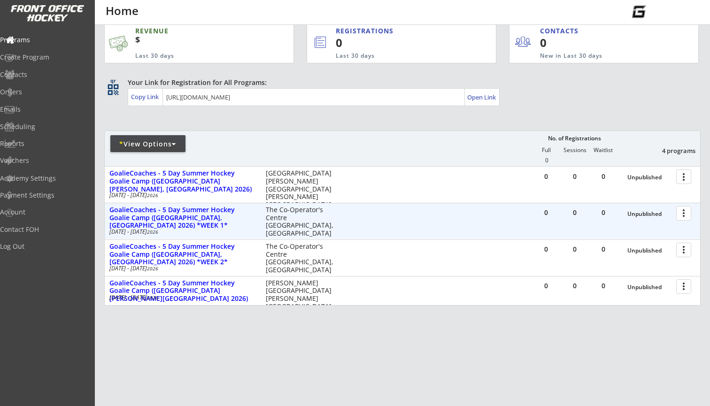
click at [685, 216] on div at bounding box center [685, 213] width 16 height 16
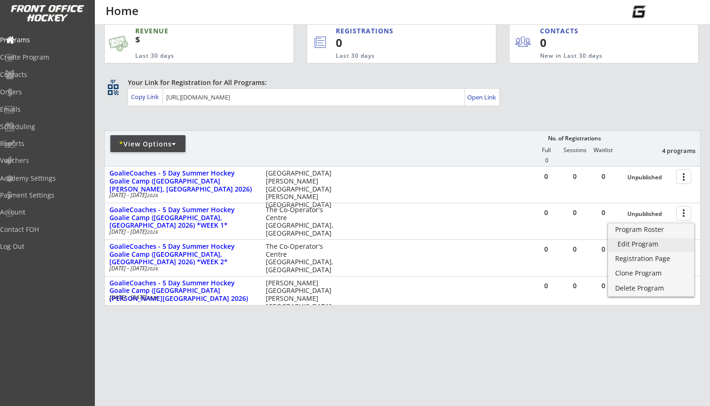
click at [642, 241] on div "Edit Program" at bounding box center [651, 244] width 67 height 7
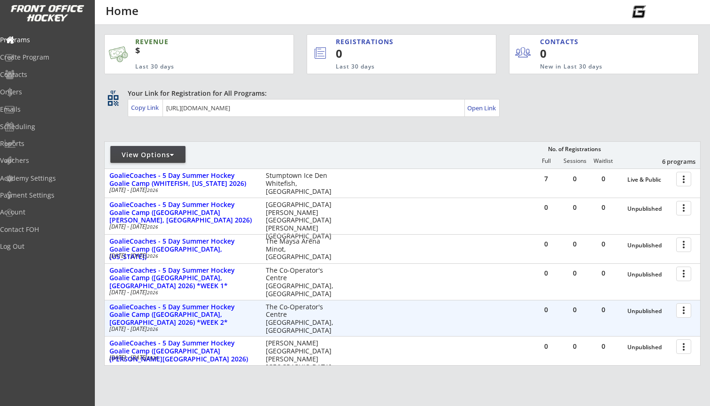
click at [685, 312] on div at bounding box center [685, 310] width 16 height 16
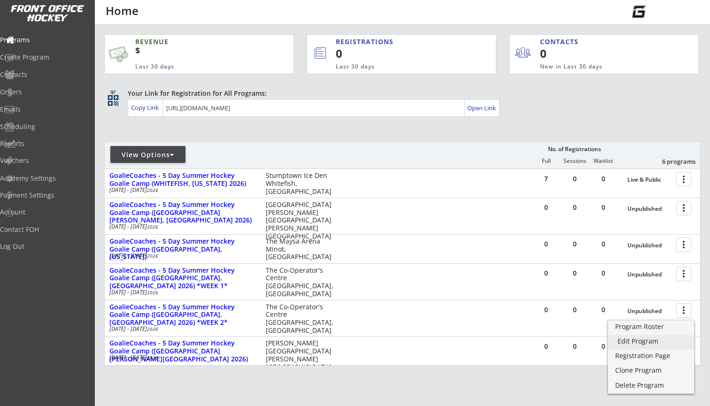
click at [649, 338] on div "Edit Program" at bounding box center [651, 341] width 67 height 7
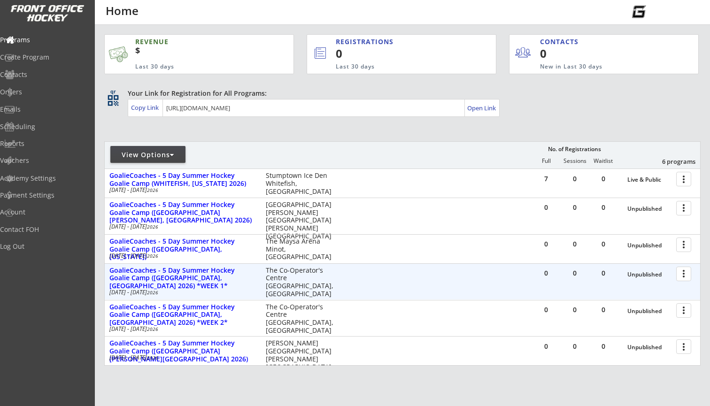
click at [684, 276] on div at bounding box center [685, 273] width 16 height 16
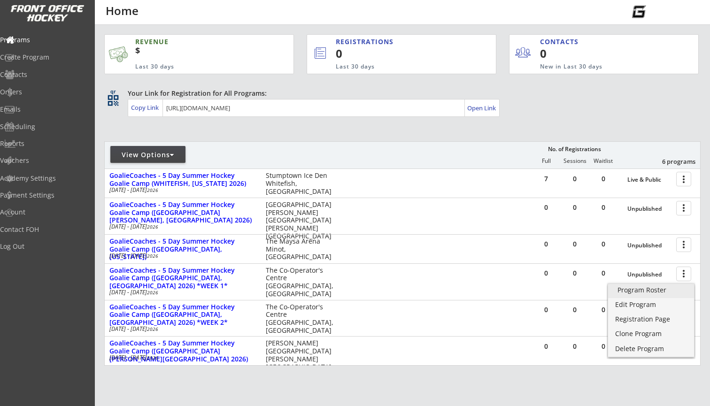
click at [650, 288] on div "Program Roster" at bounding box center [651, 290] width 67 height 7
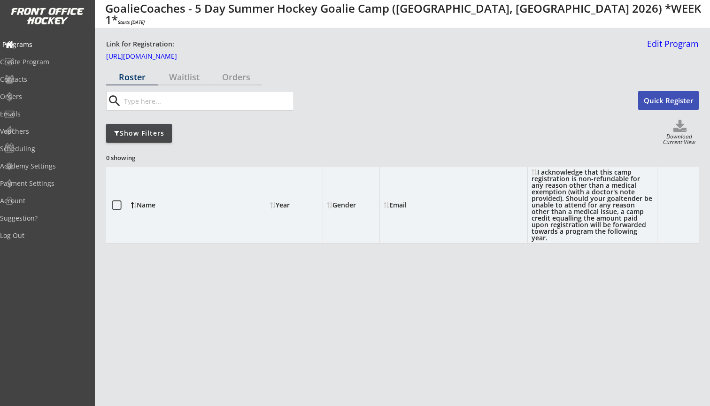
click at [31, 46] on div "Programs" at bounding box center [44, 44] width 85 height 7
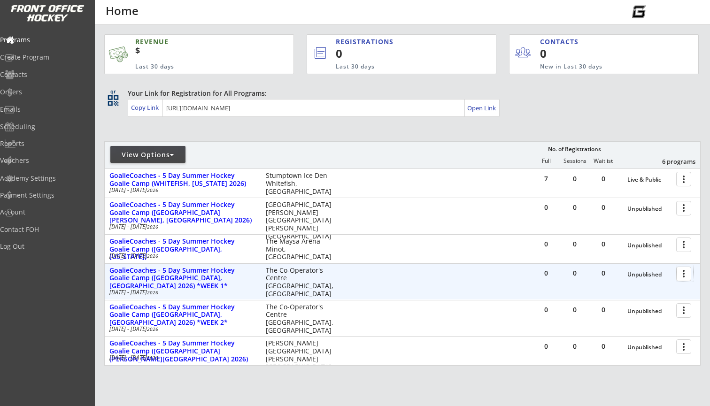
click at [689, 276] on div at bounding box center [685, 273] width 16 height 16
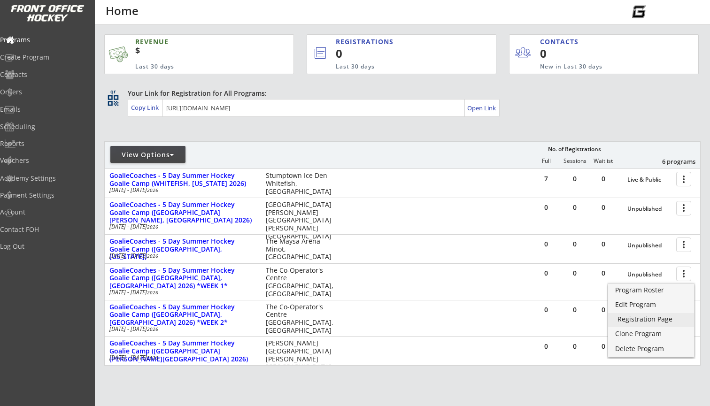
click at [657, 316] on div "Registration Page" at bounding box center [651, 319] width 67 height 7
click at [639, 371] on div "REVENUE $ Last 30 days REGISTRATIONS 0 Last 30 days CONTACTS 0 New in Last 30 d…" at bounding box center [402, 244] width 596 height 439
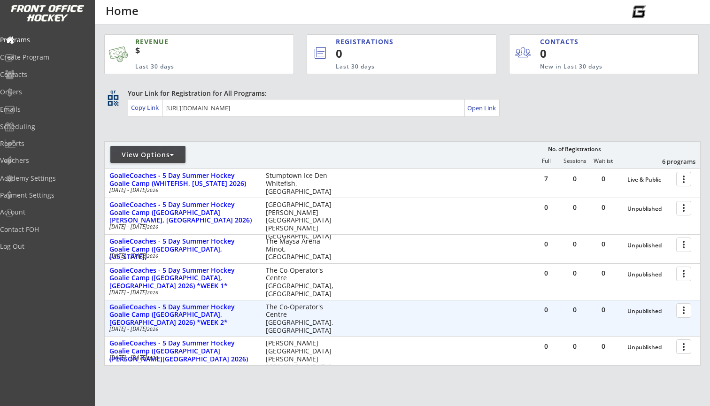
click at [685, 314] on div at bounding box center [685, 310] width 16 height 16
click at [686, 311] on div at bounding box center [685, 310] width 16 height 16
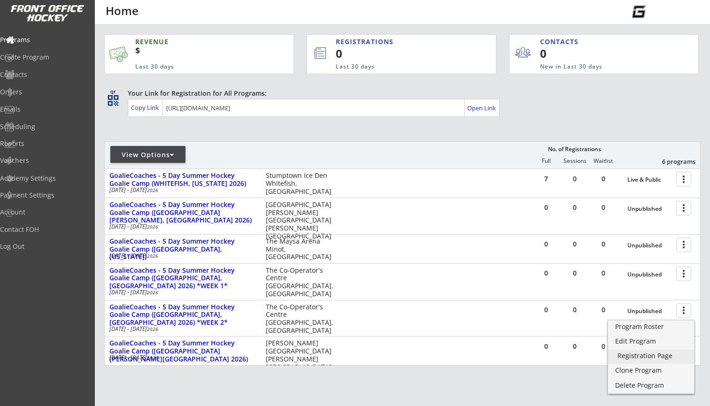
click at [651, 355] on div "Registration Page" at bounding box center [651, 356] width 67 height 7
click at [232, 139] on div "REVENUE $ Last 30 days REGISTRATIONS 0 Last 30 days CONTACTS 0 New in Last 30 d…" at bounding box center [402, 244] width 596 height 439
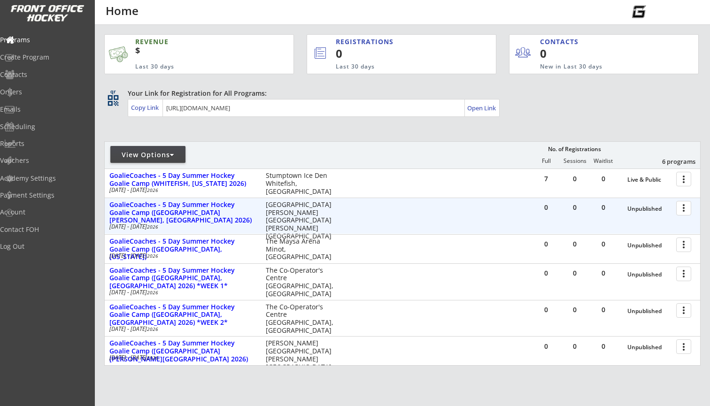
click at [680, 207] on div at bounding box center [685, 208] width 16 height 16
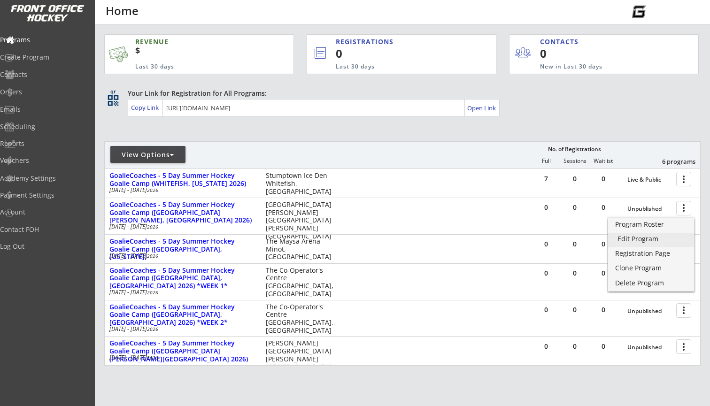
click at [637, 239] on div "Edit Program" at bounding box center [651, 239] width 67 height 7
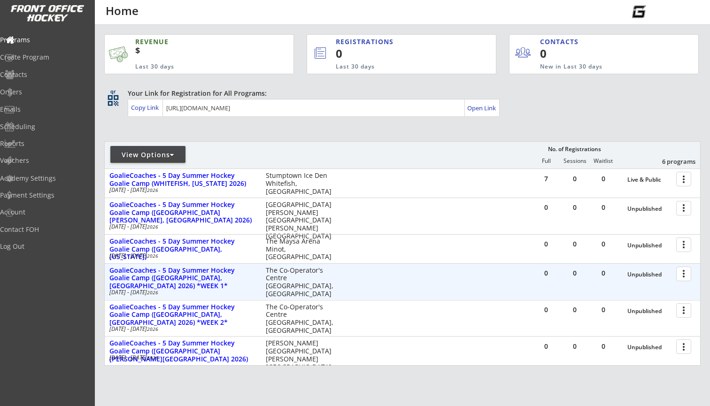
click at [683, 279] on div at bounding box center [685, 273] width 16 height 16
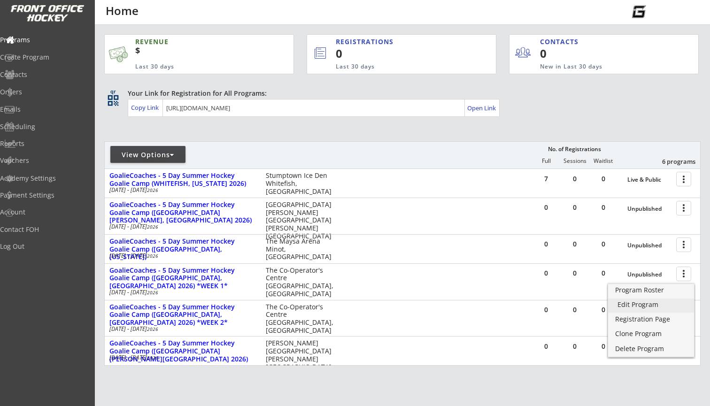
click at [637, 308] on div "Edit Program" at bounding box center [651, 304] width 67 height 7
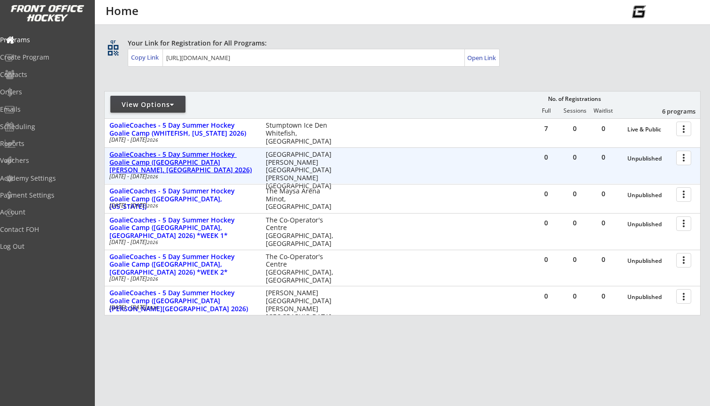
scroll to position [53, 0]
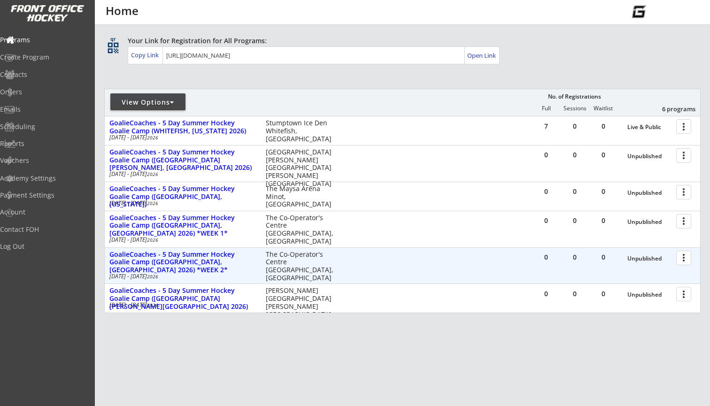
click at [686, 255] on div at bounding box center [685, 257] width 16 height 16
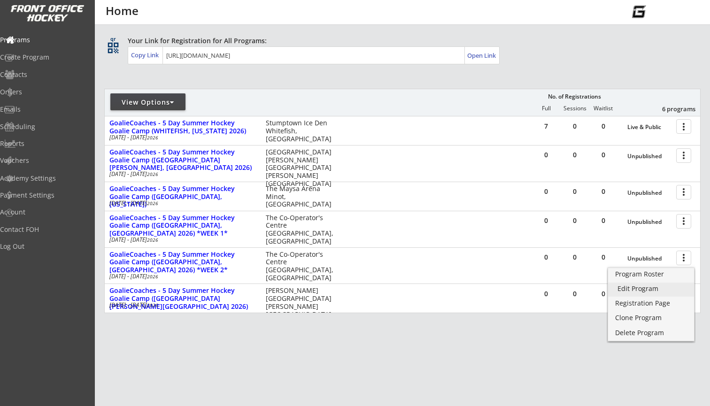
click at [656, 291] on div "Edit Program" at bounding box center [651, 289] width 67 height 7
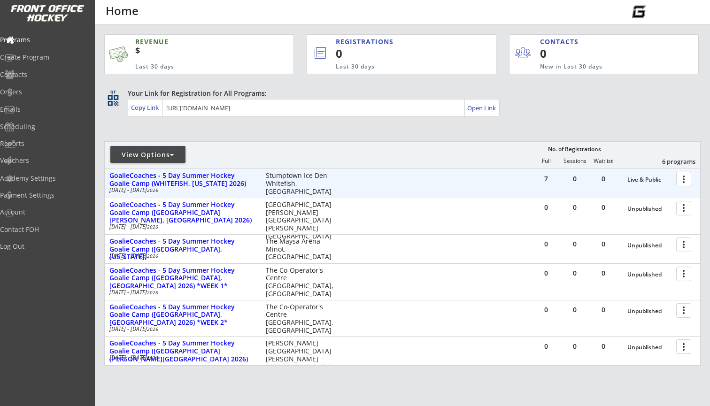
click at [685, 180] on div at bounding box center [685, 178] width 16 height 16
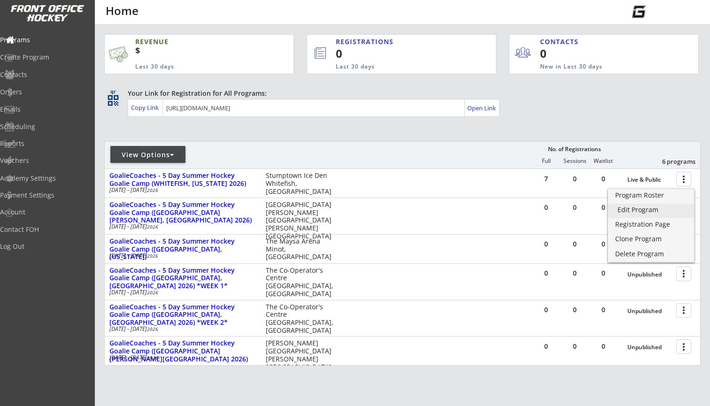
click at [642, 209] on div "Edit Program" at bounding box center [651, 210] width 67 height 7
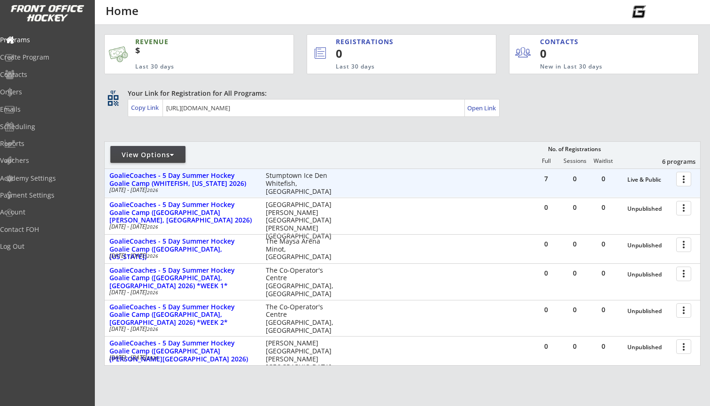
click at [685, 177] on div at bounding box center [685, 178] width 16 height 16
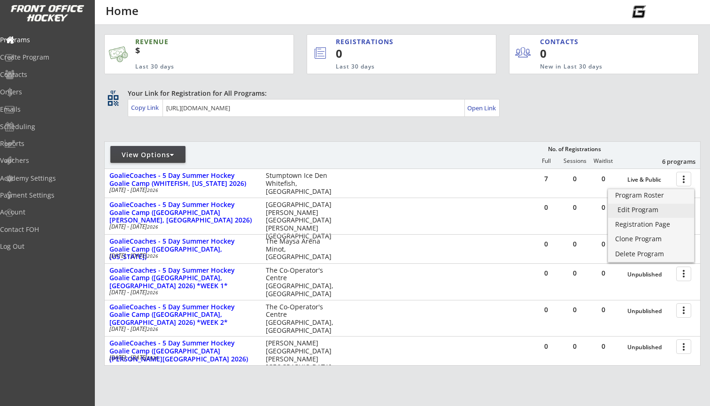
click at [647, 213] on div "Edit Program" at bounding box center [651, 210] width 67 height 7
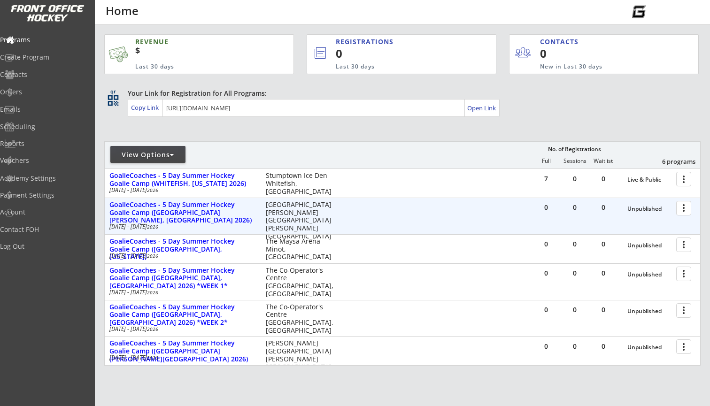
click at [684, 211] on div at bounding box center [685, 208] width 16 height 16
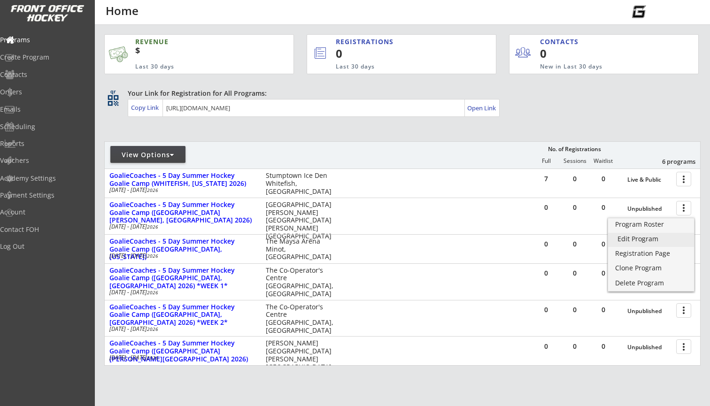
click at [650, 238] on div "Edit Program" at bounding box center [651, 239] width 67 height 7
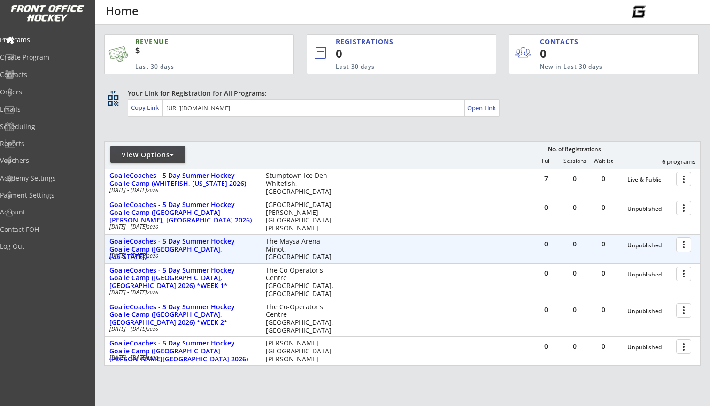
click at [682, 246] on div at bounding box center [685, 244] width 16 height 16
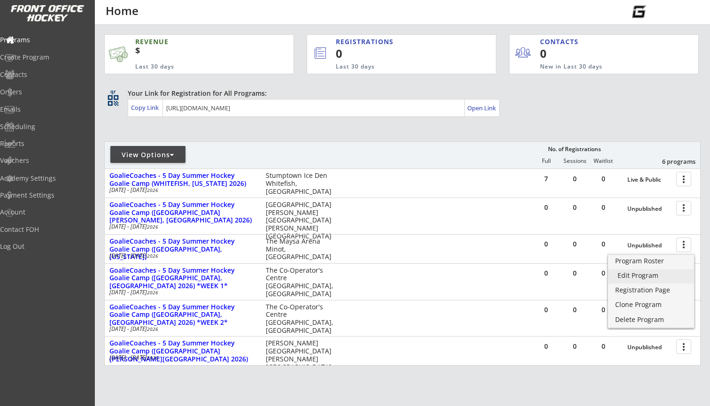
click at [641, 274] on div "Edit Program" at bounding box center [651, 275] width 67 height 7
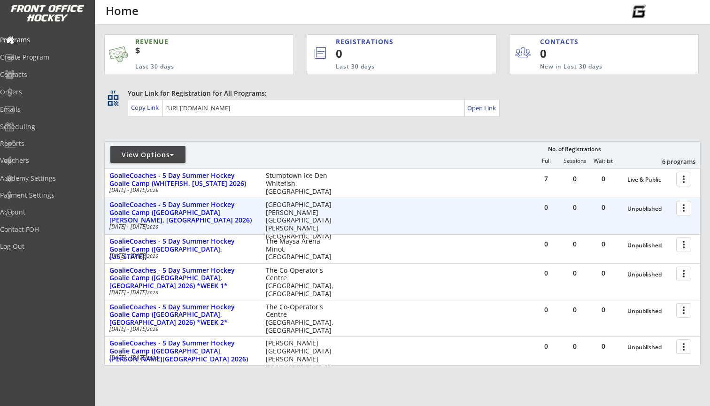
click at [680, 204] on div at bounding box center [685, 208] width 16 height 16
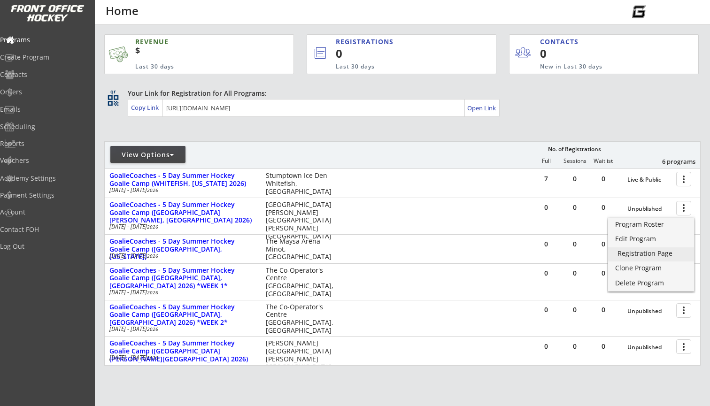
click at [645, 255] on div "Registration Page" at bounding box center [651, 253] width 67 height 7
click at [622, 379] on div "REVENUE $ Last 30 days REGISTRATIONS 0 Last 30 days CONTACTS 0 New in Last 30 d…" at bounding box center [402, 244] width 596 height 439
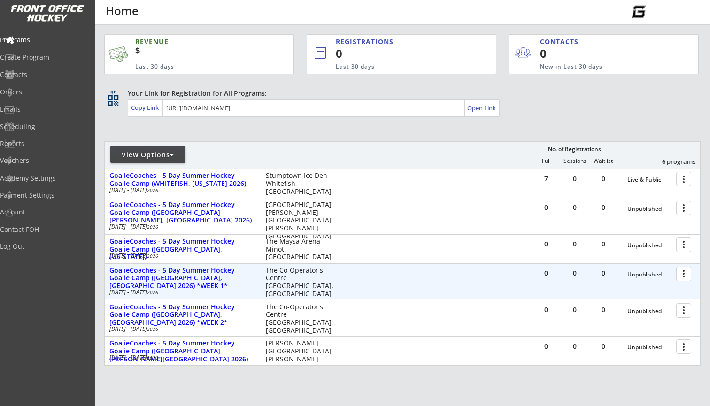
click at [684, 279] on div at bounding box center [685, 273] width 16 height 16
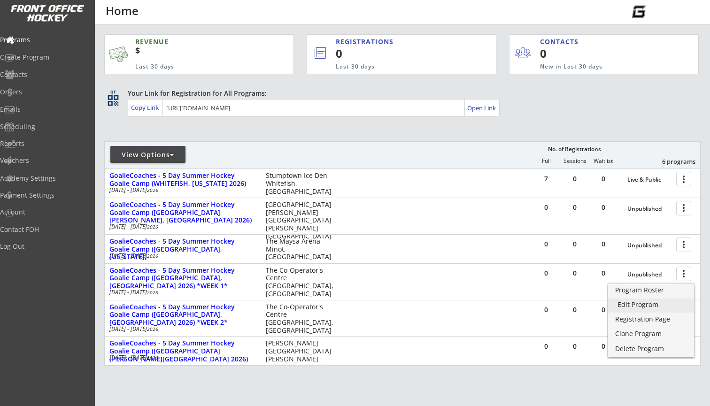
click at [656, 304] on div "Edit Program" at bounding box center [651, 304] width 67 height 7
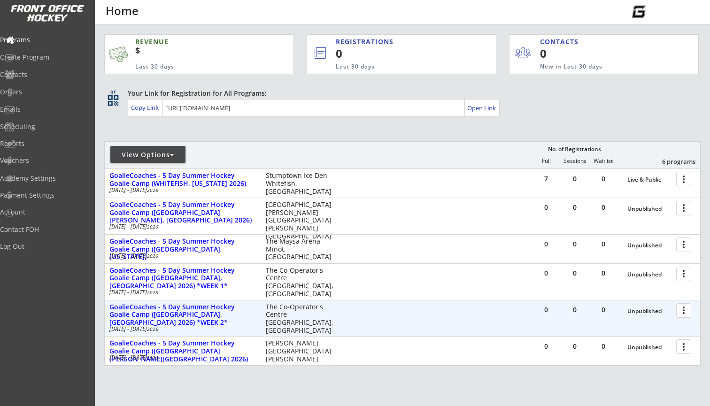
click at [681, 311] on div at bounding box center [685, 310] width 16 height 16
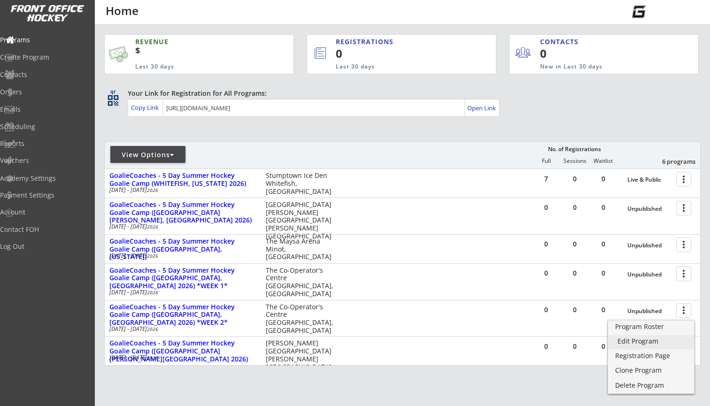
click at [657, 343] on div "Edit Program" at bounding box center [651, 341] width 67 height 7
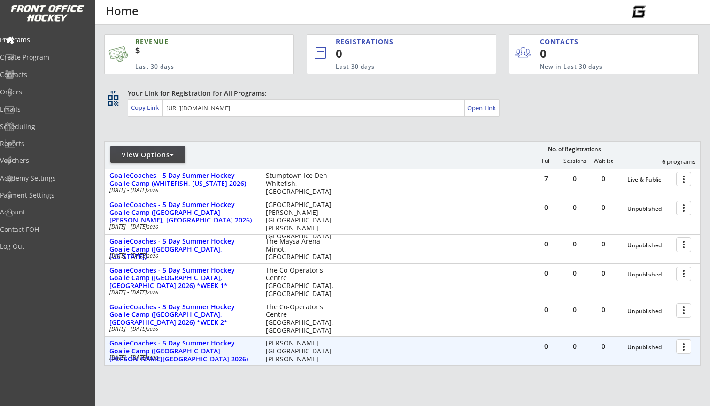
click at [688, 347] on div at bounding box center [685, 346] width 16 height 16
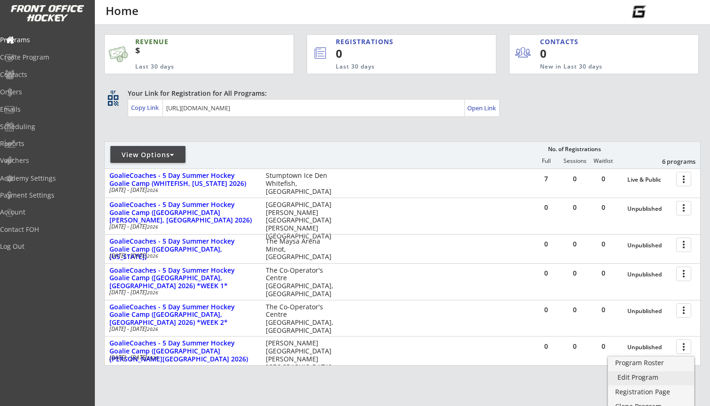
click at [644, 374] on div "Edit Program" at bounding box center [651, 377] width 67 height 7
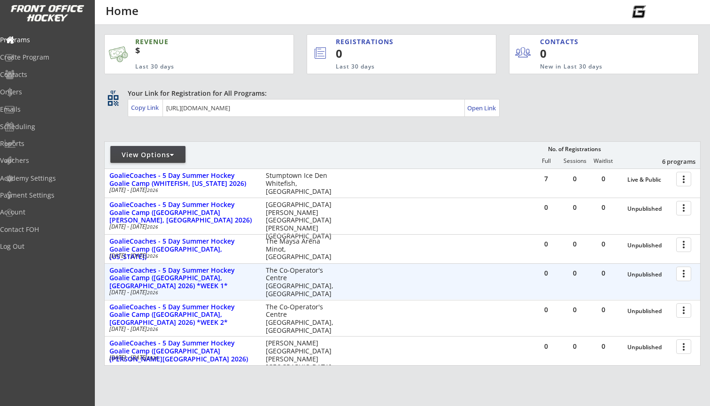
scroll to position [20, 0]
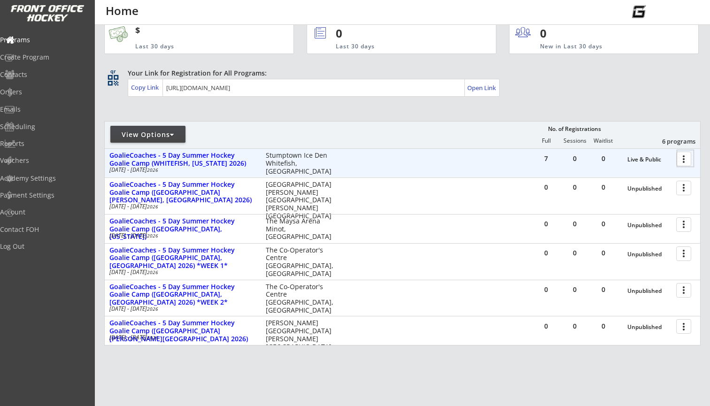
click at [684, 161] on div at bounding box center [685, 158] width 16 height 16
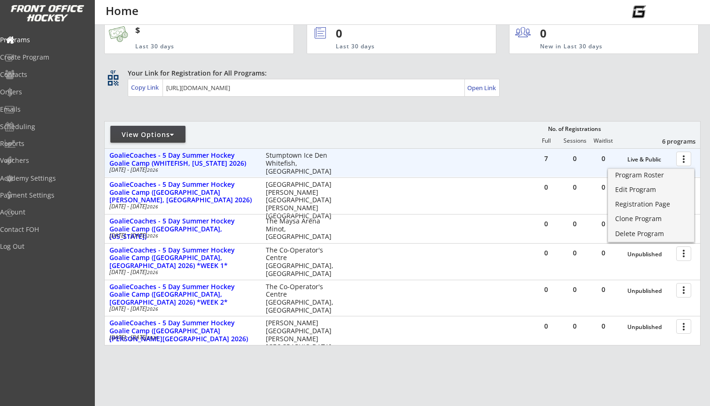
click at [411, 163] on div "7 0 0 Live & Public more_vert GoalieCoaches - 5 Day Summer Hockey Goalie Camp (…" at bounding box center [402, 163] width 595 height 28
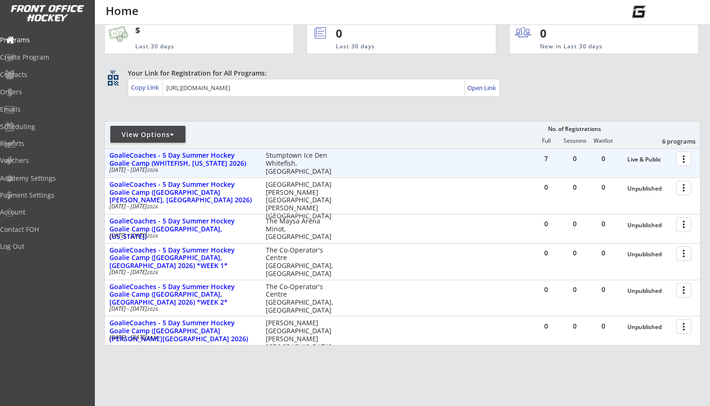
click at [680, 158] on div at bounding box center [685, 158] width 16 height 16
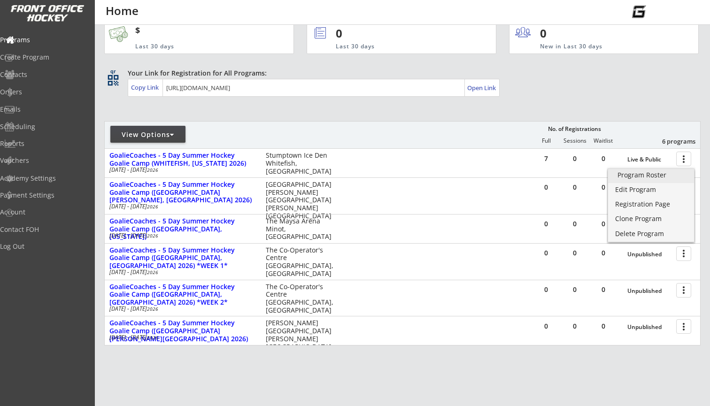
click at [645, 178] on div "Program Roster" at bounding box center [651, 175] width 67 height 7
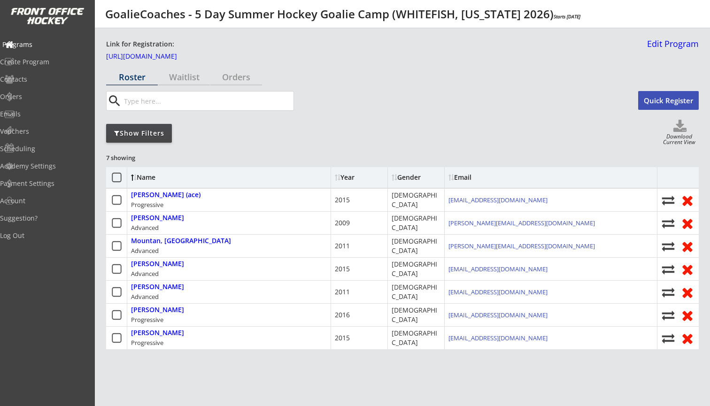
click at [43, 45] on div "Programs" at bounding box center [44, 44] width 85 height 7
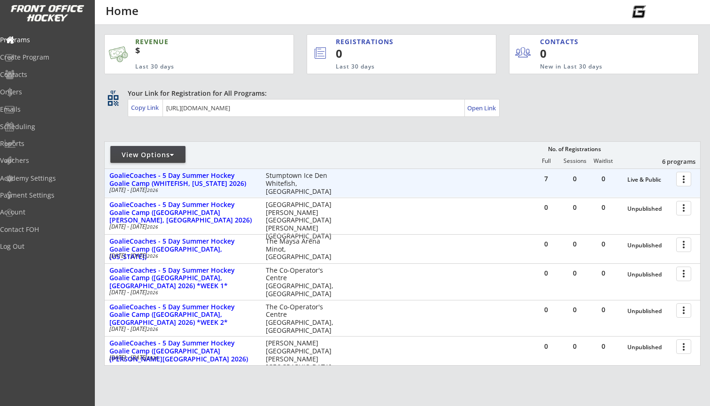
click at [682, 178] on div at bounding box center [685, 178] width 16 height 16
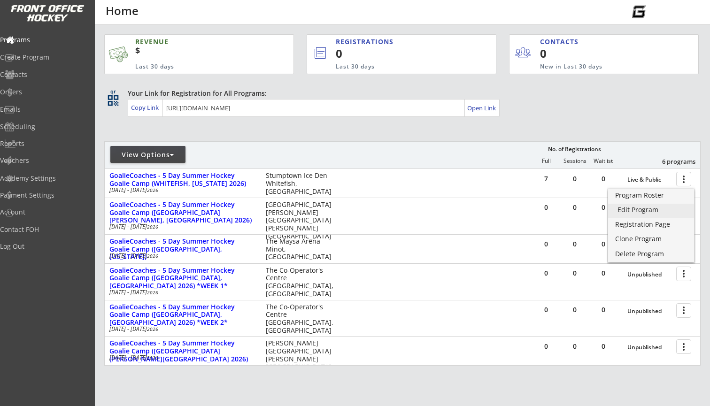
click at [638, 211] on div "Edit Program" at bounding box center [651, 210] width 67 height 7
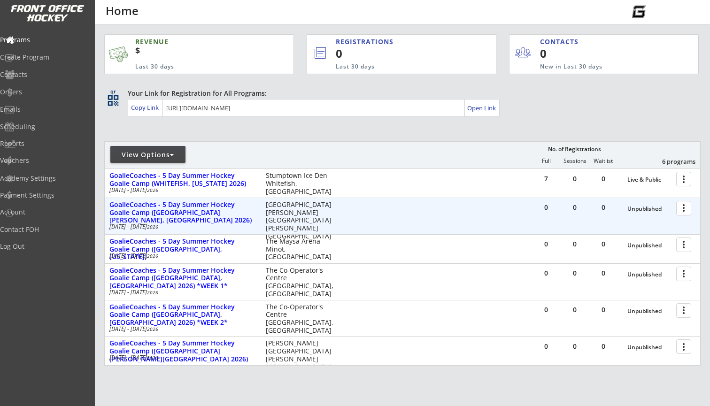
click at [684, 207] on div at bounding box center [685, 208] width 16 height 16
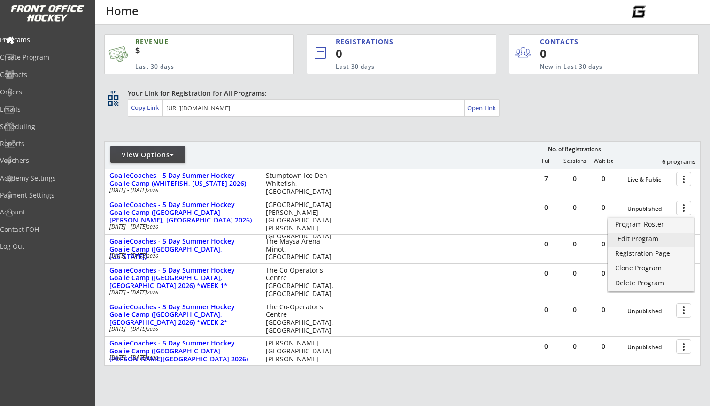
click at [649, 238] on div "Edit Program" at bounding box center [651, 239] width 67 height 7
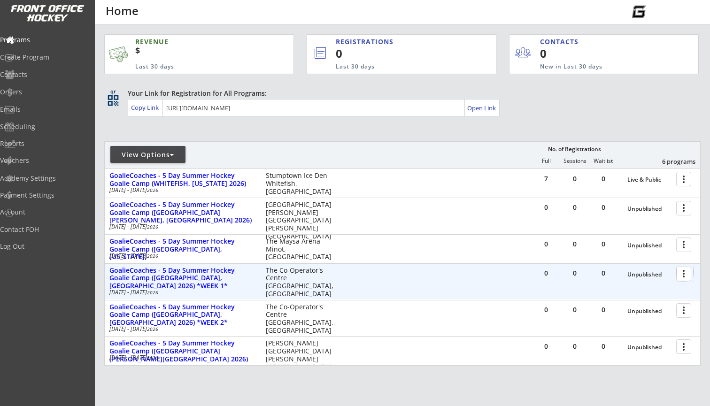
click at [684, 271] on div at bounding box center [685, 273] width 16 height 16
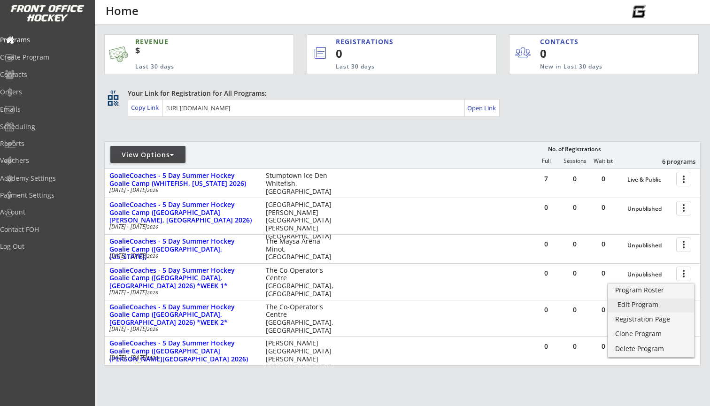
click at [644, 303] on div "Edit Program" at bounding box center [651, 304] width 67 height 7
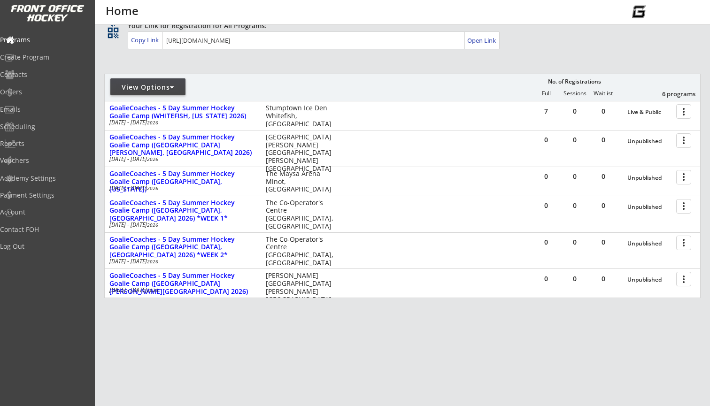
scroll to position [68, 0]
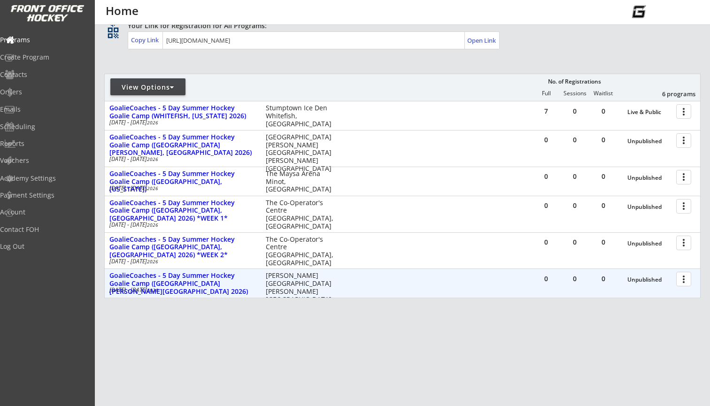
click at [680, 283] on div at bounding box center [685, 279] width 16 height 16
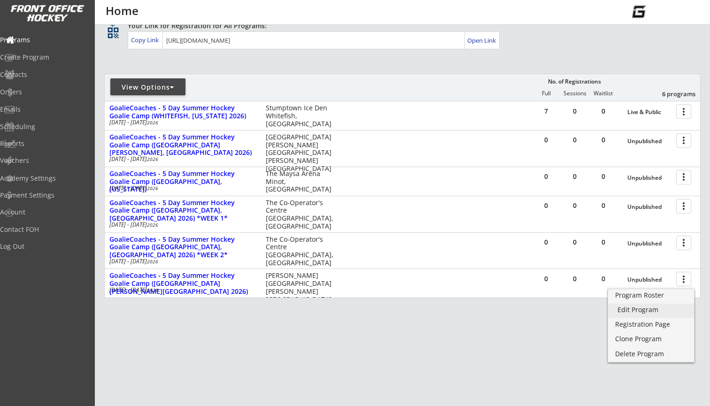
click at [657, 313] on div "Edit Program" at bounding box center [651, 310] width 67 height 7
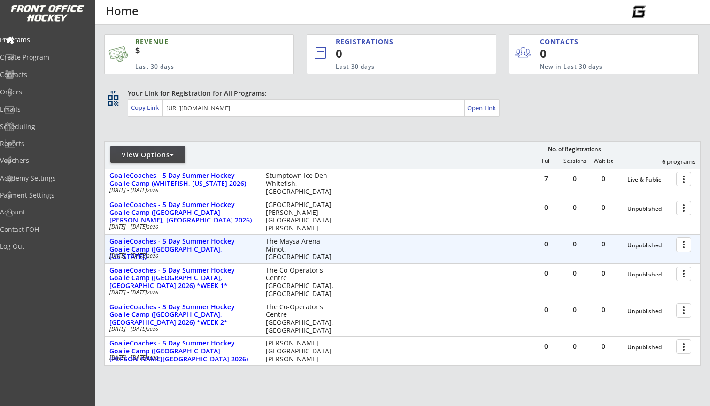
click at [679, 243] on div at bounding box center [685, 244] width 16 height 16
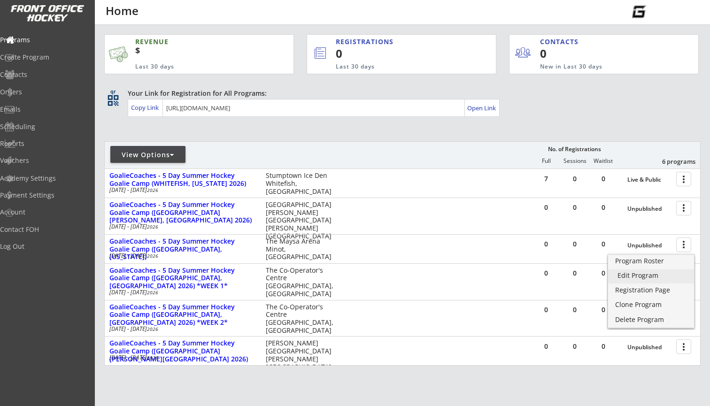
click at [641, 275] on div "Edit Program" at bounding box center [651, 275] width 67 height 7
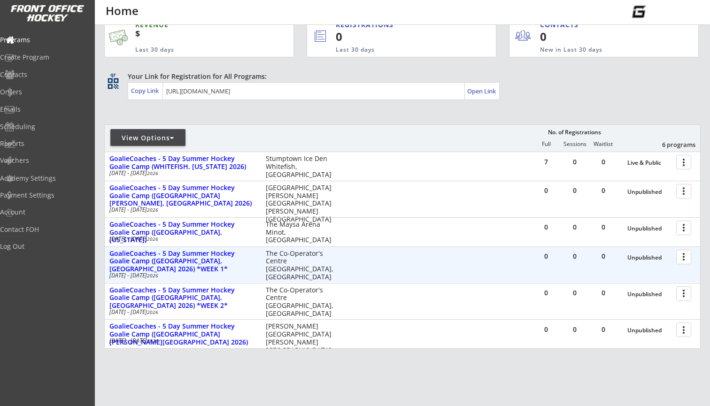
scroll to position [35, 0]
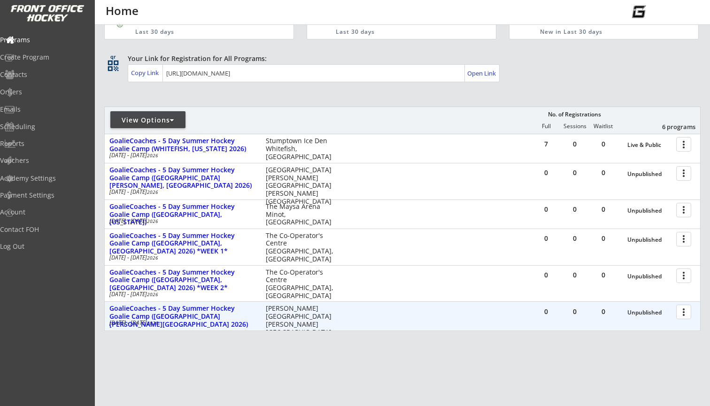
click at [681, 308] on div at bounding box center [685, 311] width 16 height 16
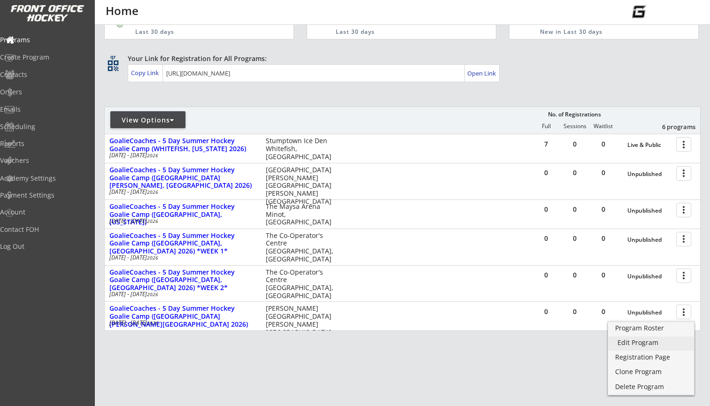
click at [636, 340] on div "Edit Program" at bounding box center [651, 343] width 67 height 7
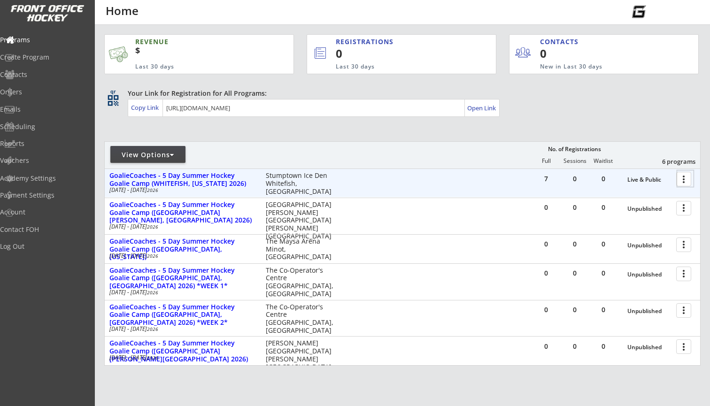
click at [688, 177] on div at bounding box center [685, 178] width 16 height 16
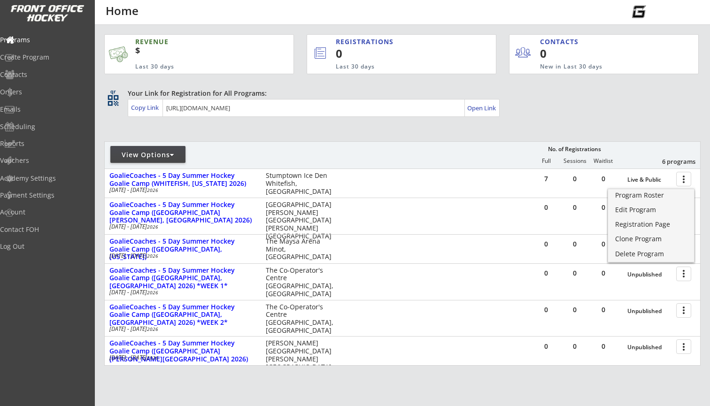
click at [621, 131] on div "REVENUE $ Last 30 days REGISTRATIONS 0 Last 30 days CONTACTS 0 New in Last 30 d…" at bounding box center [402, 244] width 596 height 439
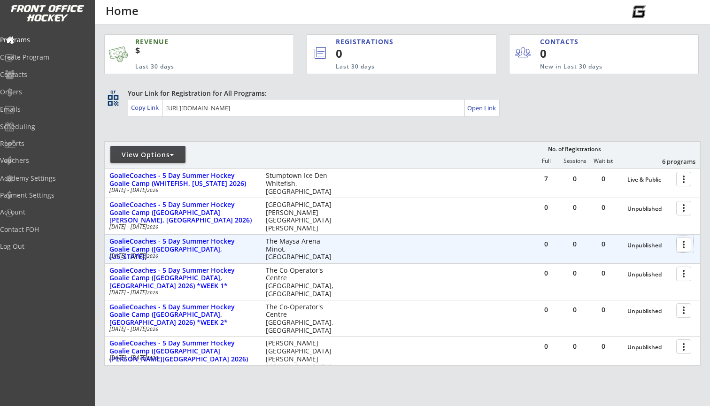
click at [679, 246] on div at bounding box center [685, 244] width 16 height 16
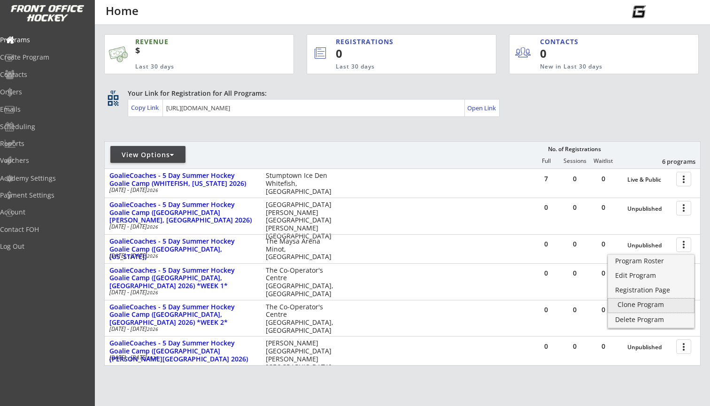
click at [644, 302] on div "Clone Program" at bounding box center [651, 304] width 67 height 7
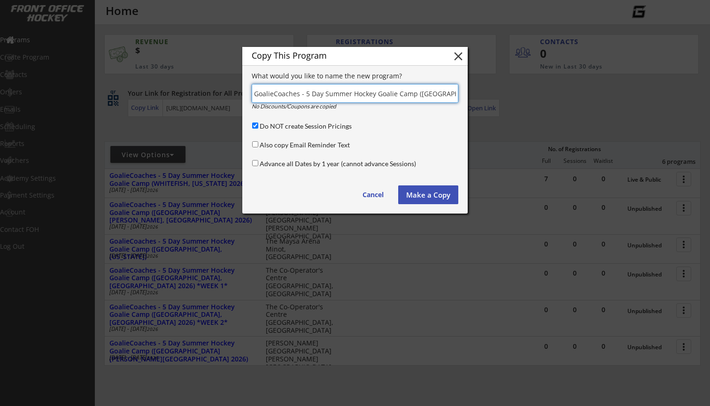
drag, startPoint x: 430, startPoint y: 94, endPoint x: 356, endPoint y: 93, distance: 73.3
click at [356, 93] on input "input" at bounding box center [355, 93] width 207 height 19
drag, startPoint x: 449, startPoint y: 95, endPoint x: 525, endPoint y: 100, distance: 75.3
click at [525, 100] on body "REVENUE $ Last 30 days REGISTRATIONS 0 Last 30 days CONTACTS 0 New in Last 30 d…" at bounding box center [355, 203] width 710 height 406
click at [452, 95] on input "input" at bounding box center [355, 93] width 207 height 19
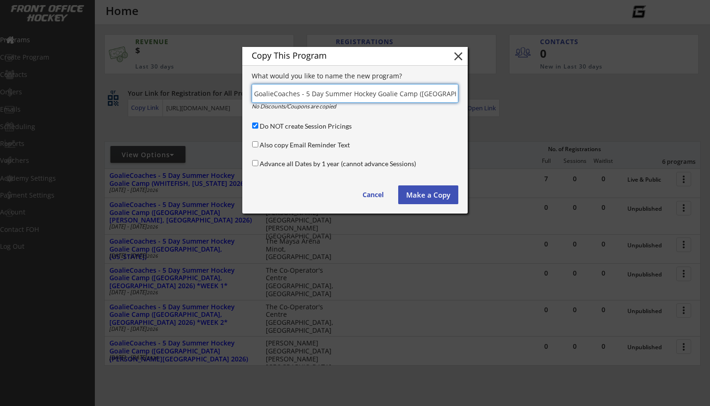
type input "GoalieCoaches - 5 Day Summer Hockey Goalie Camp ([GEOGRAPHIC_DATA], [US_STATE] …"
click at [416, 200] on button "Make a Copy" at bounding box center [428, 195] width 60 height 19
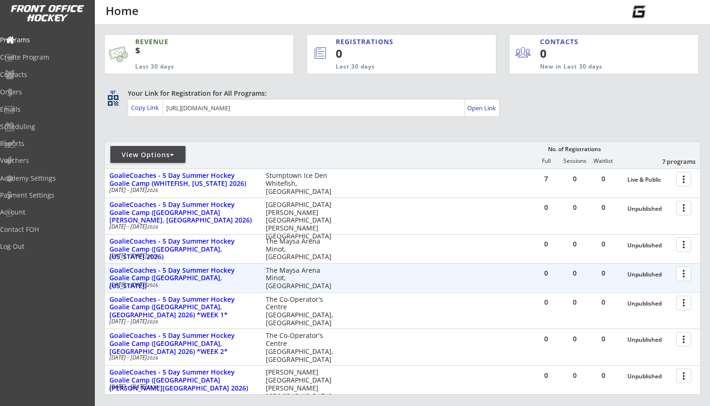
click at [684, 275] on div at bounding box center [685, 273] width 16 height 16
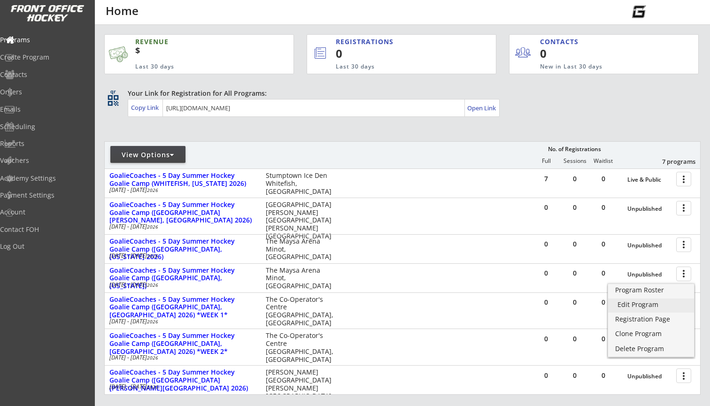
click at [637, 302] on div "Edit Program" at bounding box center [651, 304] width 67 height 7
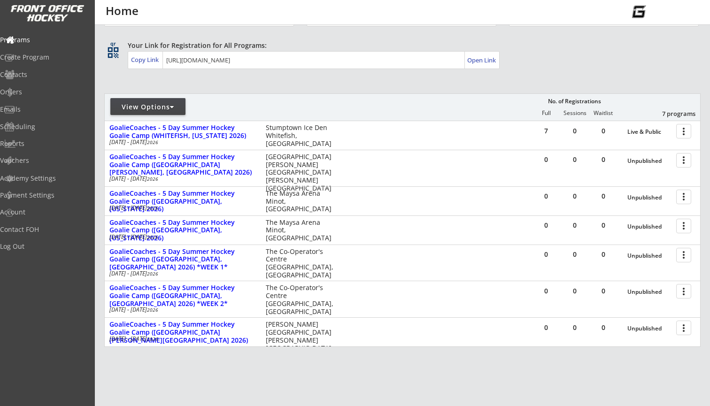
scroll to position [49, 0]
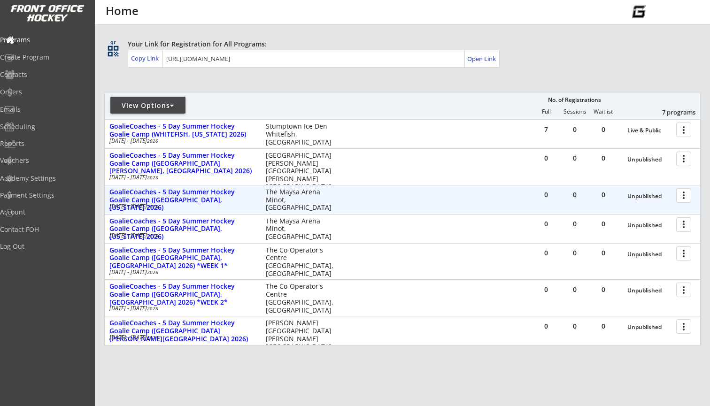
click at [685, 195] on div at bounding box center [685, 195] width 16 height 16
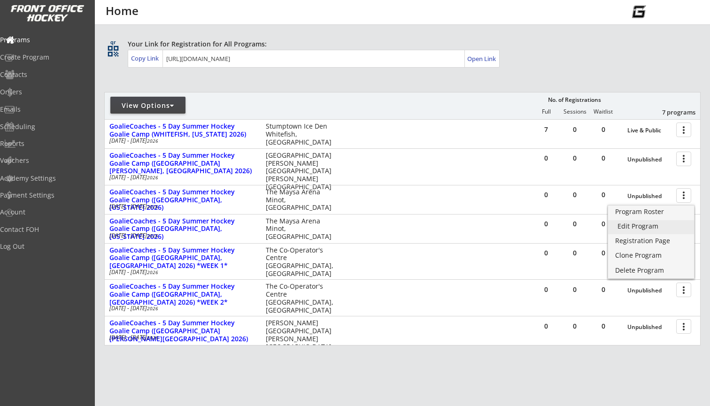
click at [653, 225] on div "Edit Program" at bounding box center [651, 226] width 67 height 7
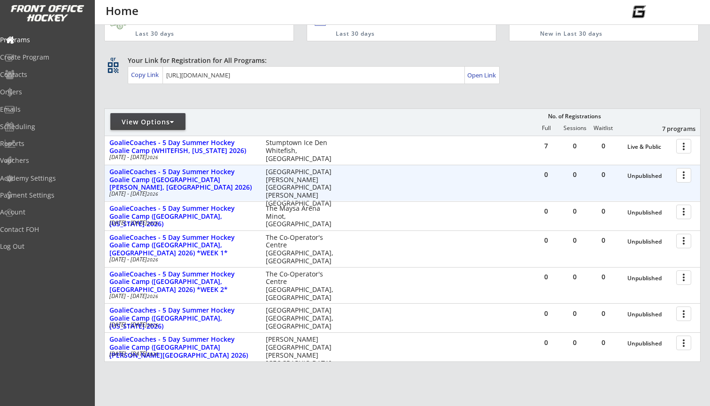
scroll to position [33, 0]
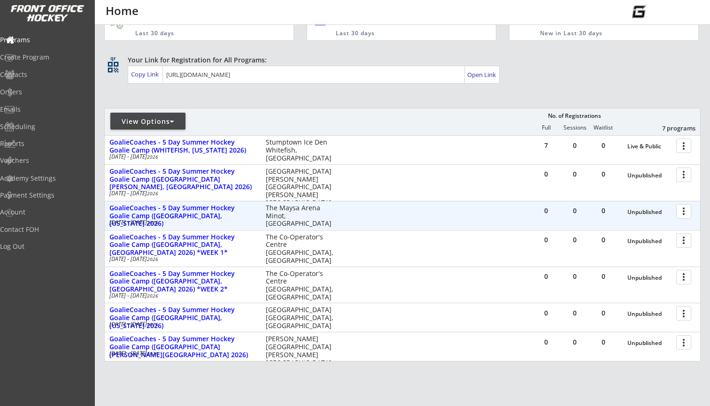
click at [689, 212] on div at bounding box center [685, 211] width 16 height 16
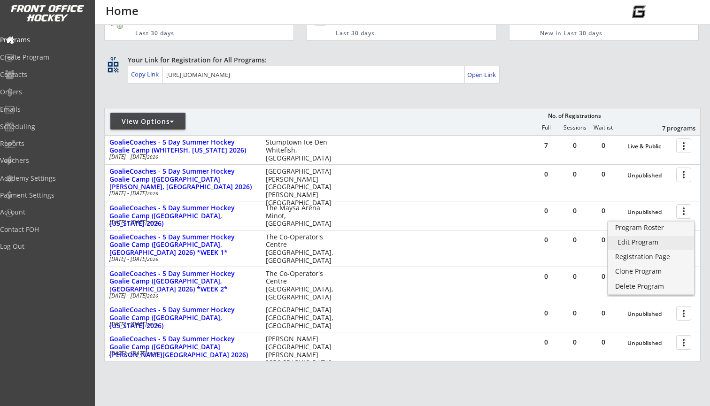
click at [652, 240] on div "Edit Program" at bounding box center [651, 242] width 67 height 7
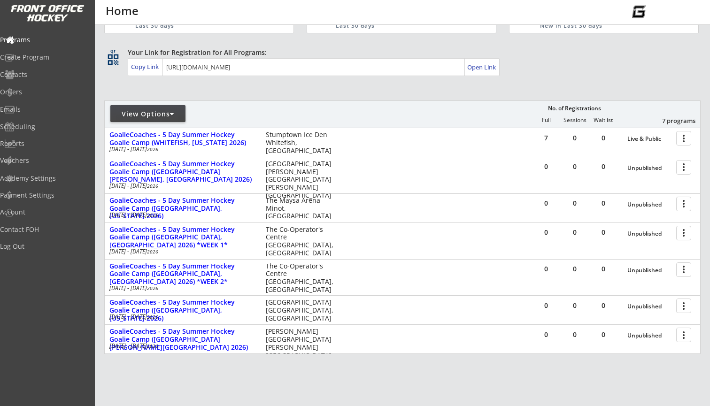
scroll to position [47, 0]
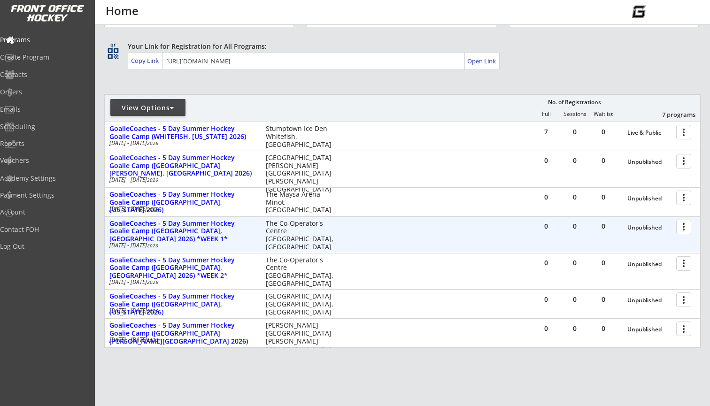
click at [683, 227] on div at bounding box center [685, 226] width 16 height 16
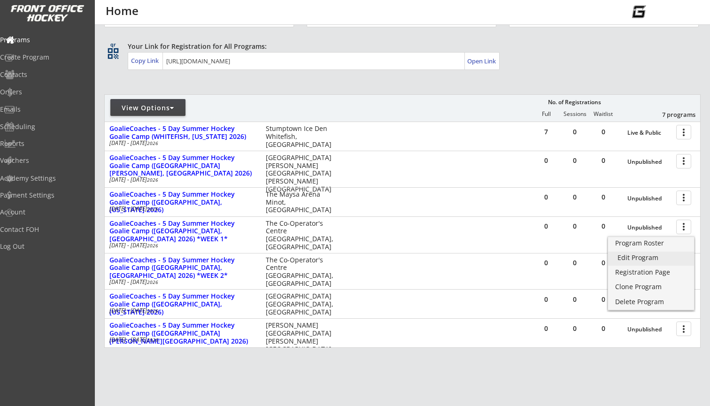
click at [660, 256] on div "Edit Program" at bounding box center [651, 258] width 67 height 7
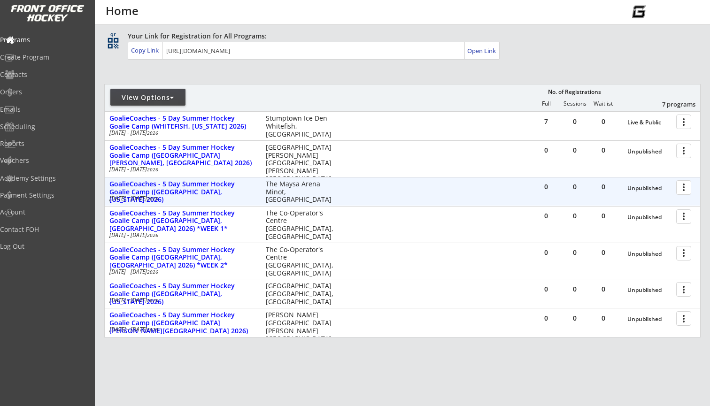
scroll to position [61, 0]
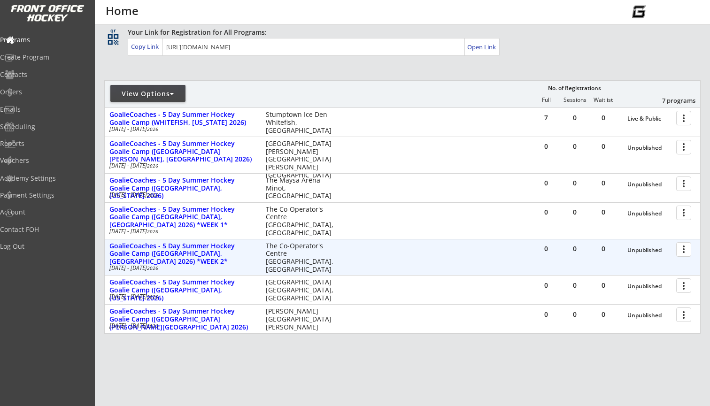
click at [679, 249] on div at bounding box center [685, 249] width 16 height 16
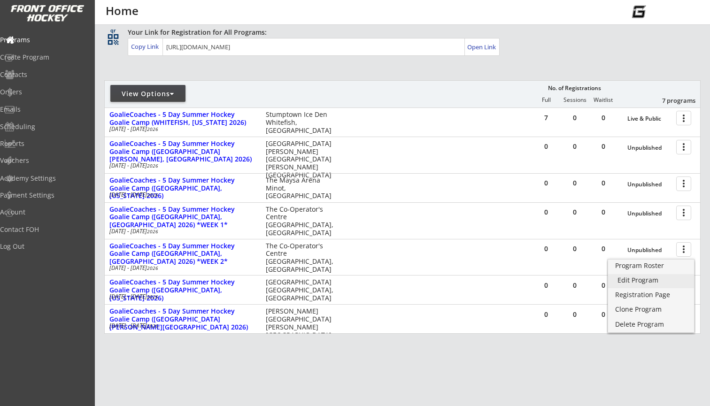
click at [651, 278] on div "Edit Program" at bounding box center [651, 280] width 67 height 7
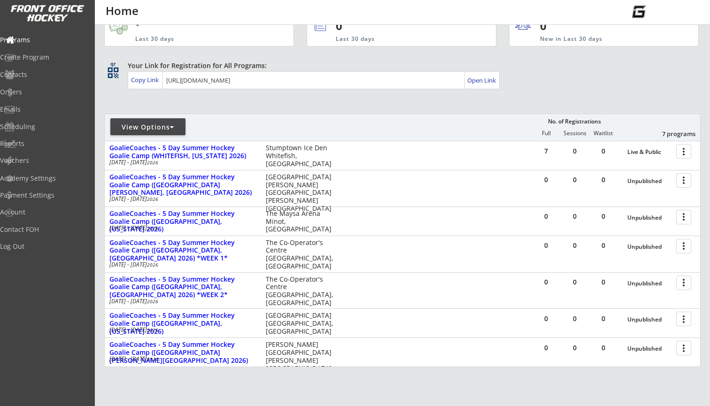
scroll to position [44, 0]
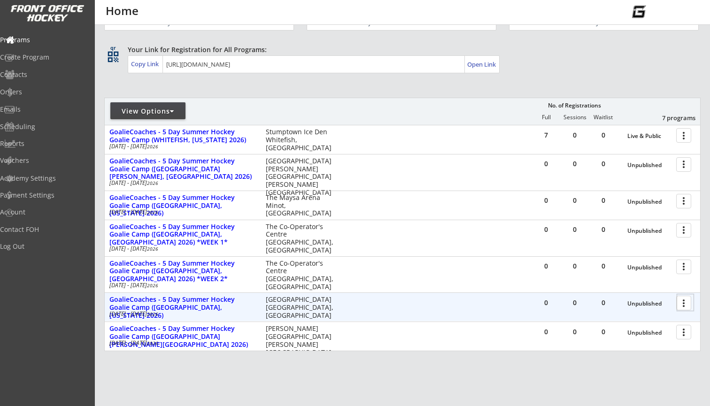
click at [683, 307] on div at bounding box center [685, 302] width 16 height 16
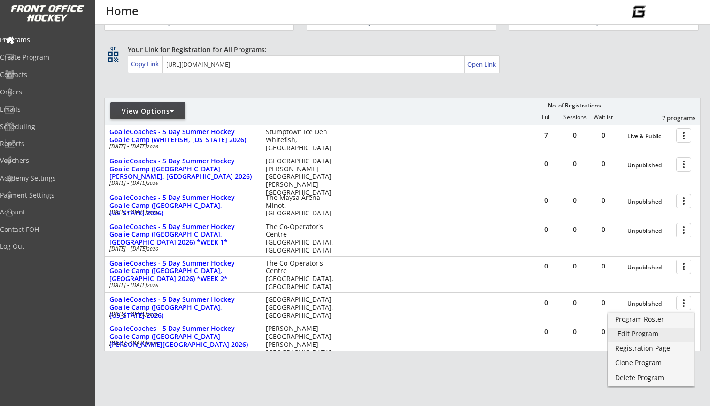
click at [654, 334] on div "Edit Program" at bounding box center [651, 334] width 67 height 7
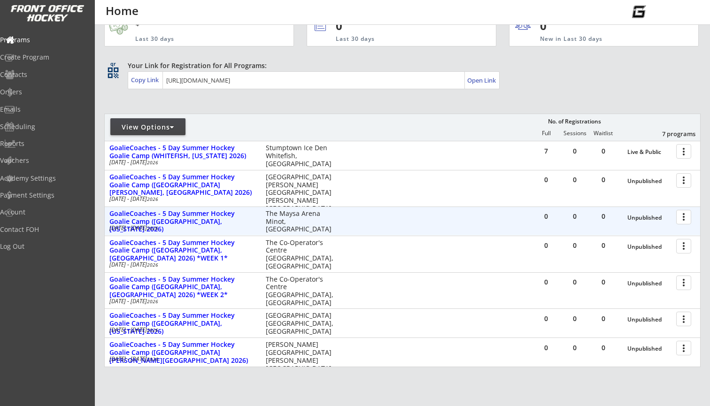
scroll to position [51, 0]
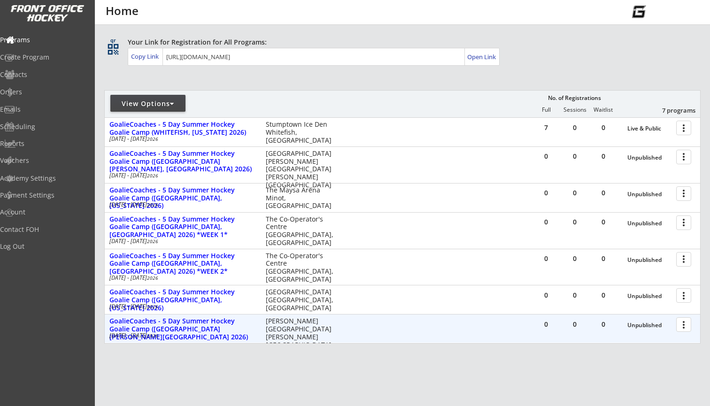
click at [685, 329] on div at bounding box center [685, 324] width 16 height 16
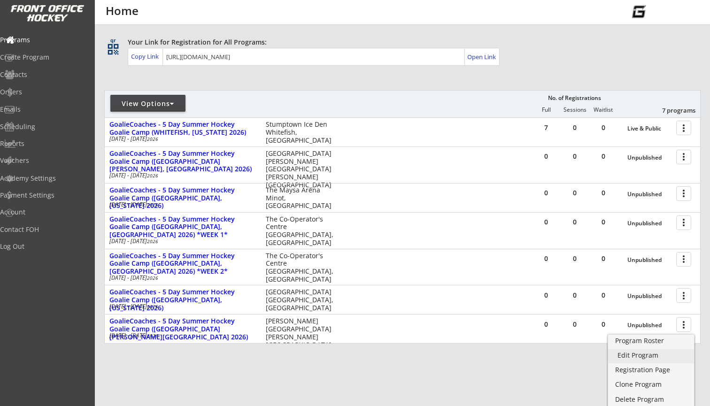
click at [654, 354] on div "Edit Program" at bounding box center [651, 355] width 67 height 7
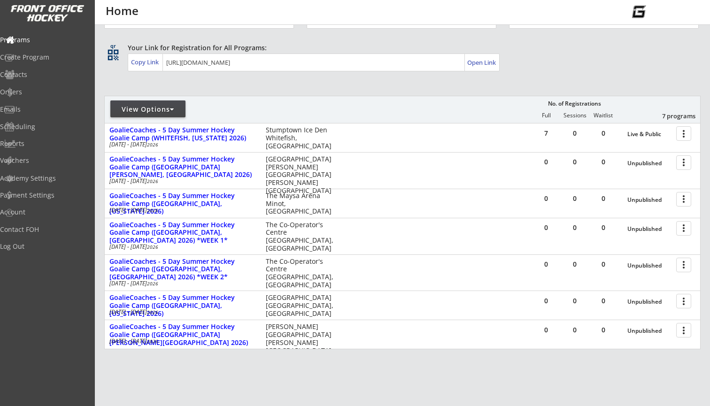
scroll to position [49, 0]
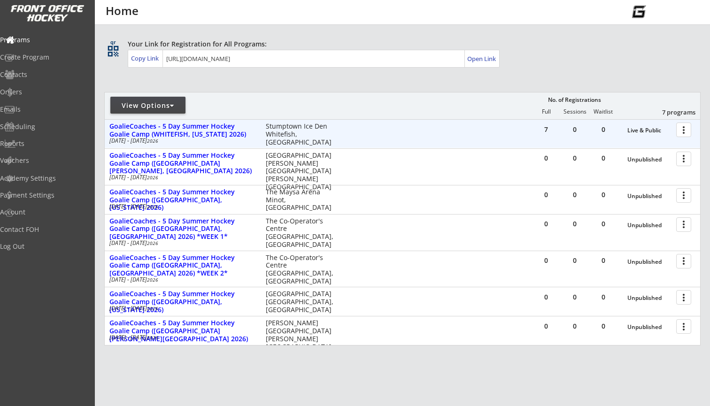
click at [680, 125] on div at bounding box center [685, 129] width 16 height 16
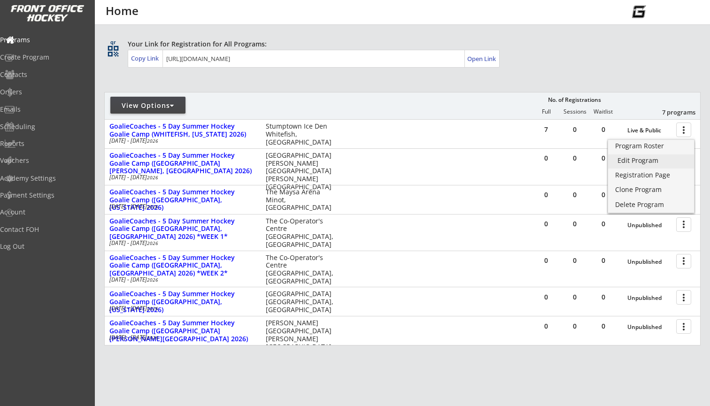
click at [656, 160] on div "Edit Program" at bounding box center [651, 160] width 67 height 7
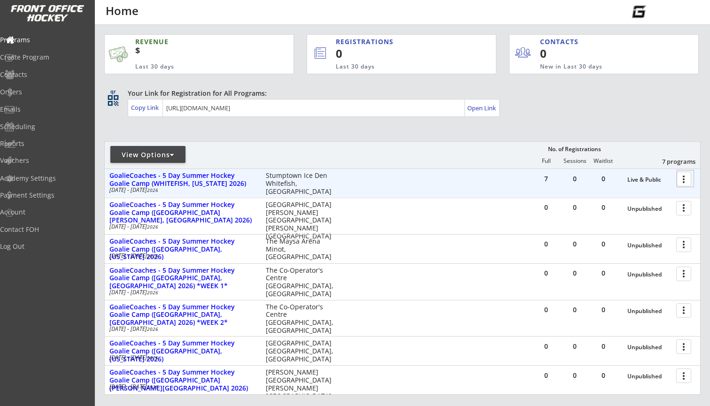
click at [682, 186] on div at bounding box center [685, 178] width 16 height 16
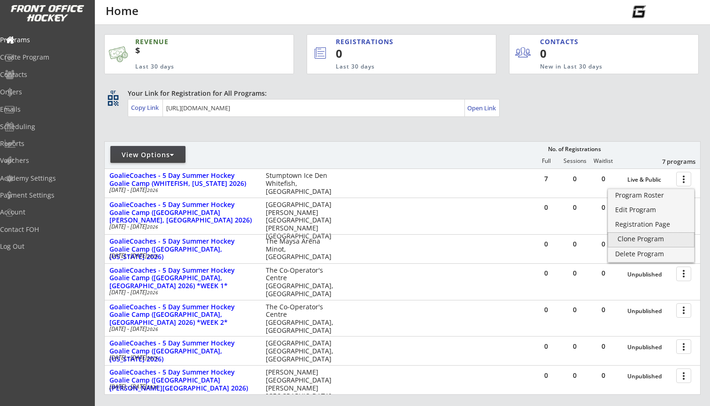
click at [654, 238] on div "Clone Program" at bounding box center [651, 239] width 67 height 7
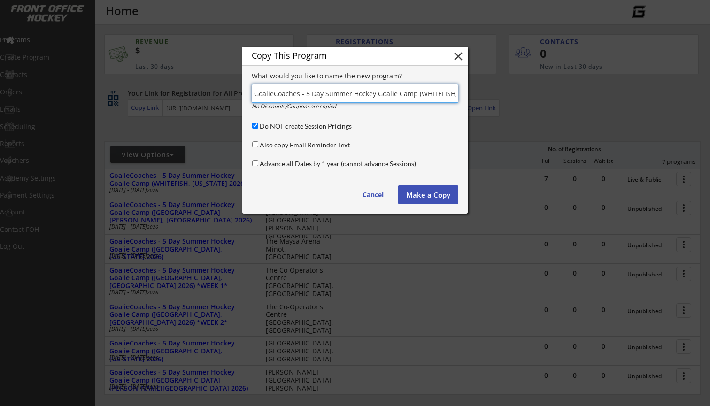
drag, startPoint x: 427, startPoint y: 94, endPoint x: 342, endPoint y: 96, distance: 85.0
click at [342, 96] on input "input" at bounding box center [355, 93] width 207 height 19
type input "GoalieCoaches - 5 Day Summer Hockey Goalie Camp ([GEOGRAPHIC_DATA], [US_STATE] …"
click at [411, 187] on button "Make a Copy" at bounding box center [428, 195] width 60 height 19
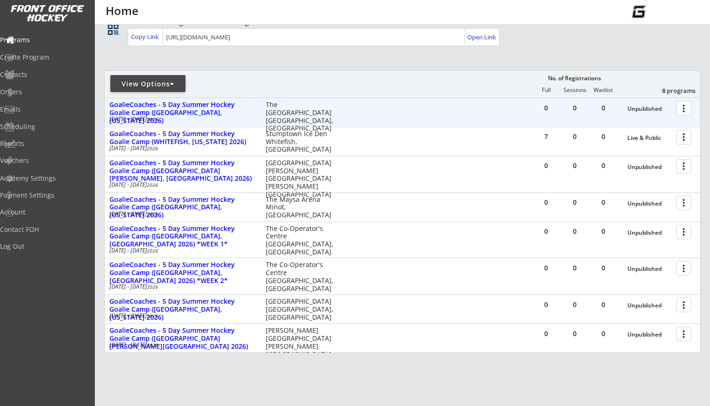
scroll to position [73, 0]
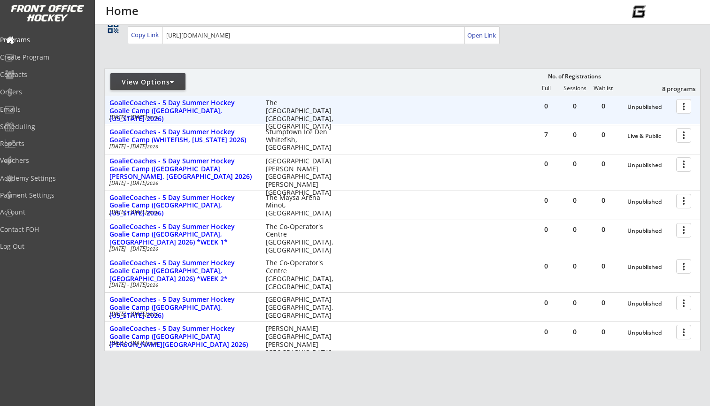
click at [688, 109] on div at bounding box center [685, 106] width 16 height 16
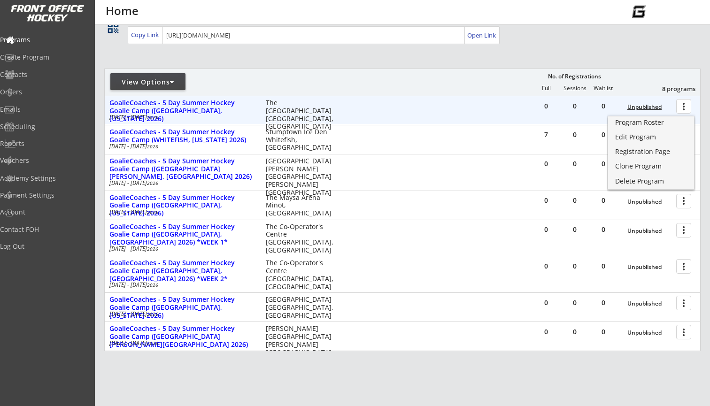
click at [645, 106] on div "Unpublished" at bounding box center [649, 107] width 44 height 7
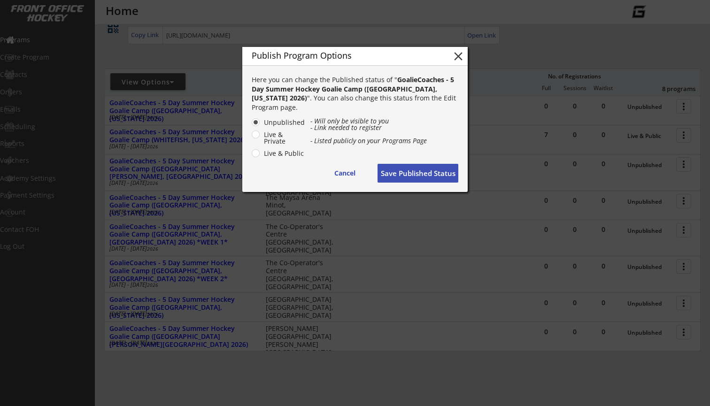
click at [270, 154] on label "Live & Public" at bounding box center [283, 153] width 44 height 7
click at [251, 125] on input "Live & Public" at bounding box center [248, 122] width 6 height 6
radio input "true"
click at [395, 170] on button "Save Published Status" at bounding box center [418, 173] width 81 height 19
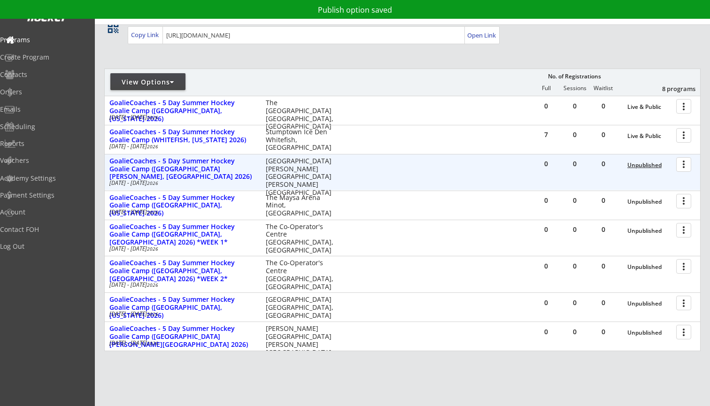
click at [634, 168] on div "Unpublished" at bounding box center [649, 165] width 44 height 7
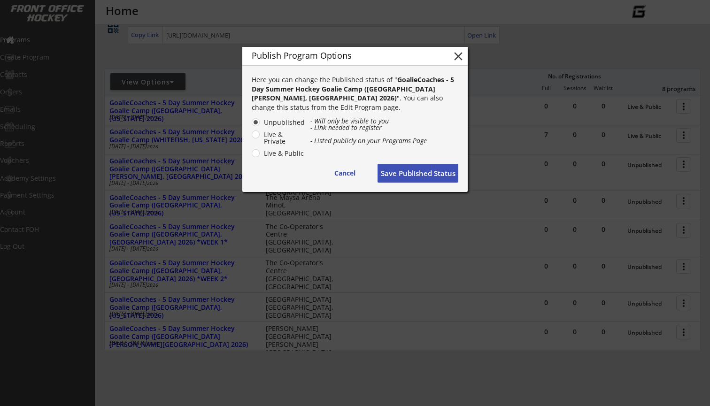
click at [295, 155] on label "Live & Public" at bounding box center [283, 153] width 44 height 7
click at [251, 125] on input "Live & Public" at bounding box center [248, 122] width 6 height 6
radio input "true"
click at [383, 171] on button "Save Published Status" at bounding box center [418, 173] width 81 height 19
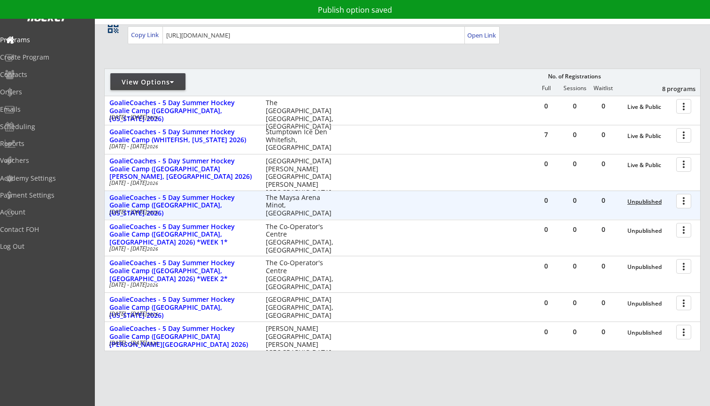
click at [641, 202] on div "Unpublished" at bounding box center [649, 202] width 44 height 7
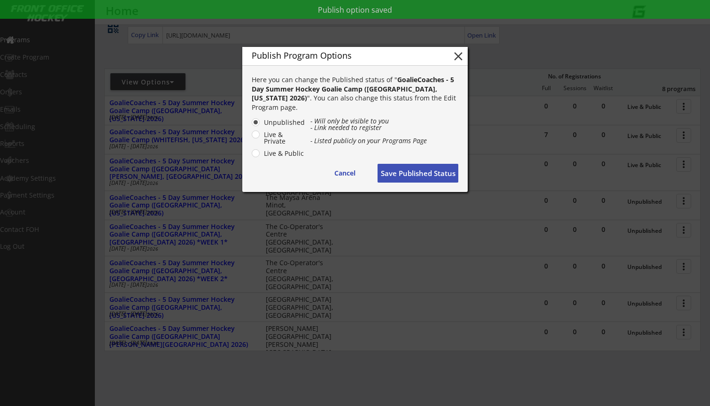
click at [291, 154] on label "Live & Public" at bounding box center [283, 153] width 44 height 7
click at [251, 125] on input "Live & Public" at bounding box center [248, 122] width 6 height 6
radio input "true"
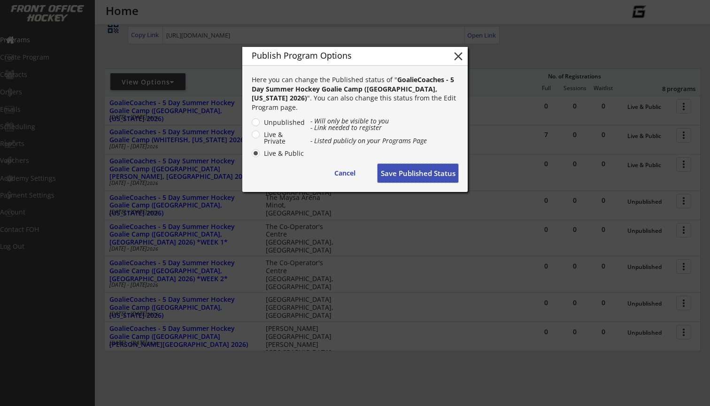
click at [405, 178] on button "Save Published Status" at bounding box center [418, 173] width 81 height 19
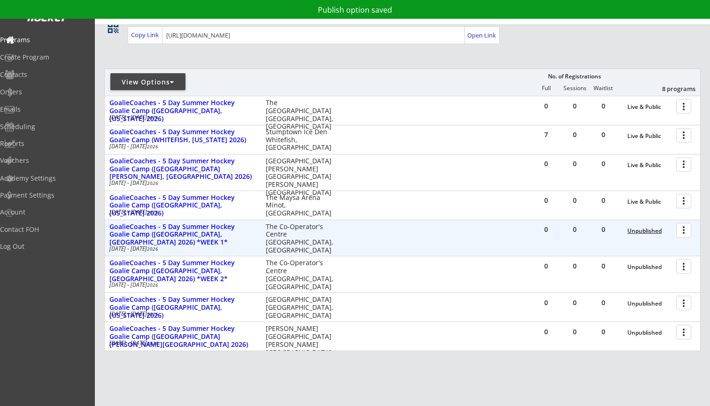
click at [632, 228] on div "Unpublished" at bounding box center [649, 231] width 44 height 7
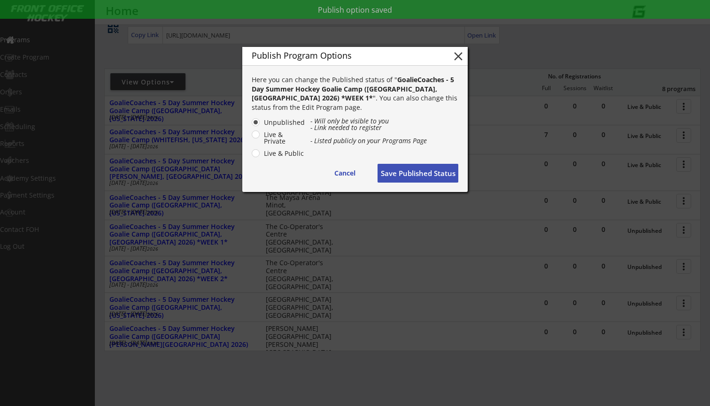
click at [300, 155] on label "Live & Public" at bounding box center [283, 153] width 44 height 7
click at [251, 125] on input "Live & Public" at bounding box center [248, 122] width 6 height 6
radio input "true"
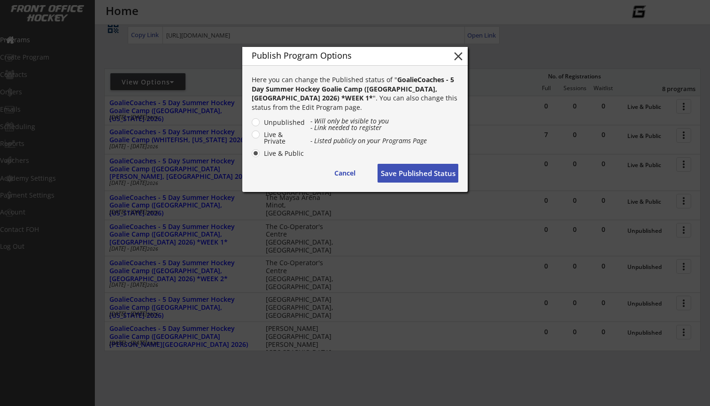
click at [400, 178] on button "Save Published Status" at bounding box center [418, 173] width 81 height 19
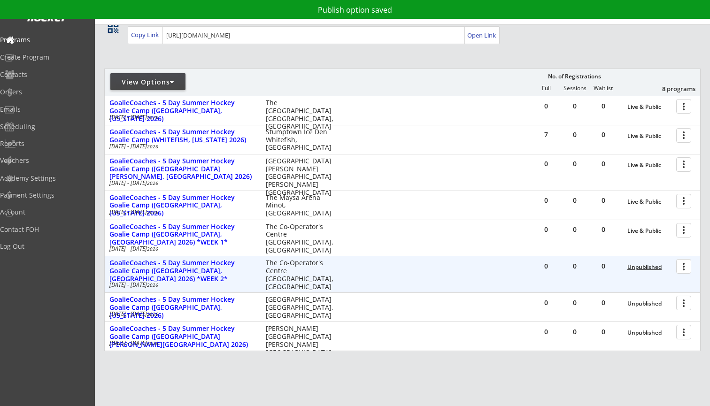
click at [632, 264] on div "Unpublished" at bounding box center [649, 267] width 44 height 7
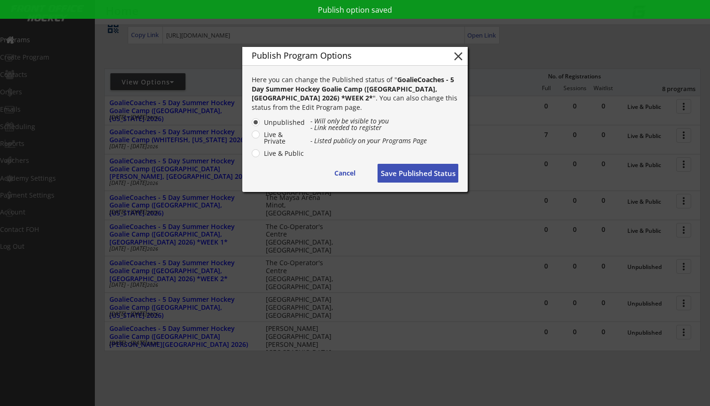
click at [282, 153] on label "Live & Public" at bounding box center [283, 153] width 44 height 7
click at [251, 125] on input "Live & Public" at bounding box center [248, 122] width 6 height 6
radio input "true"
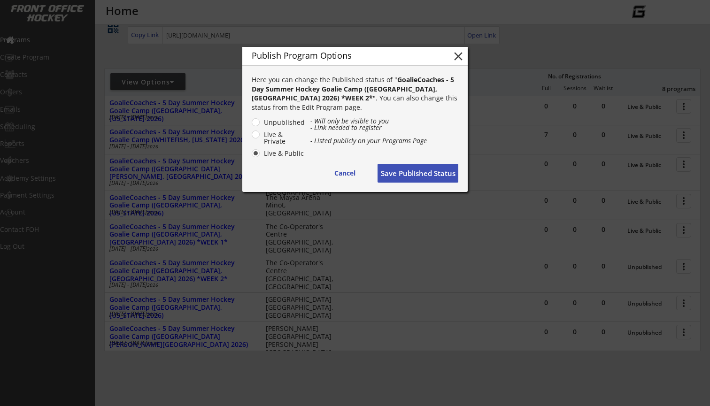
click at [412, 180] on button "Save Published Status" at bounding box center [418, 173] width 81 height 19
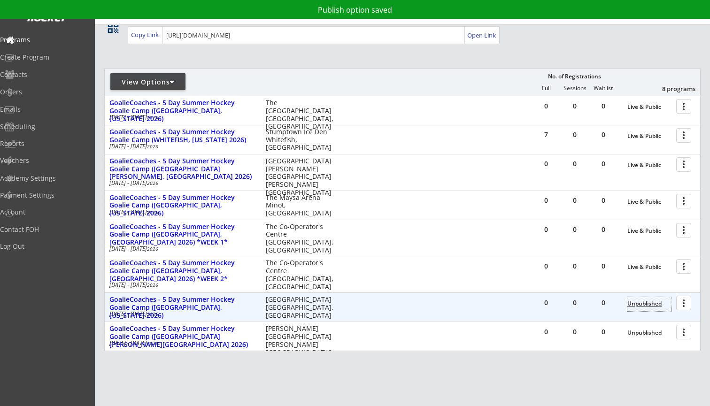
click at [640, 301] on div "Unpublished" at bounding box center [649, 304] width 44 height 7
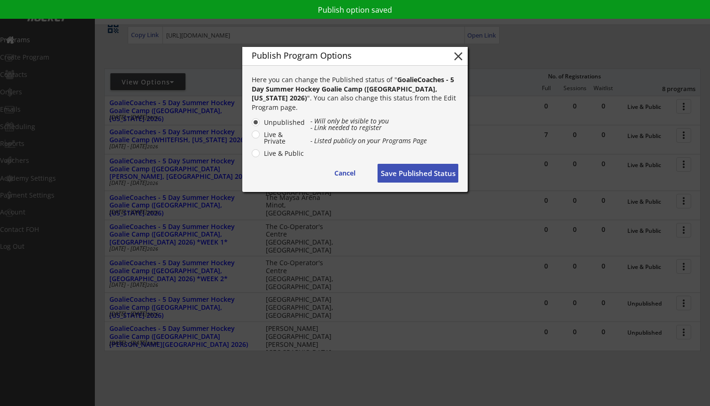
click at [300, 155] on label "Live & Public" at bounding box center [283, 153] width 44 height 7
click at [251, 125] on input "Live & Public" at bounding box center [248, 122] width 6 height 6
radio input "true"
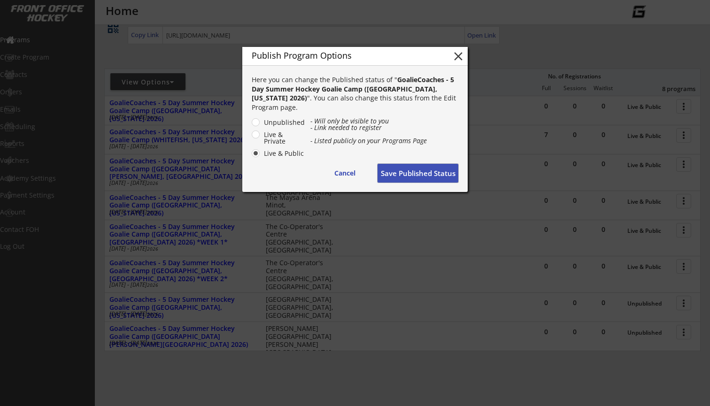
click at [402, 176] on button "Save Published Status" at bounding box center [418, 173] width 81 height 19
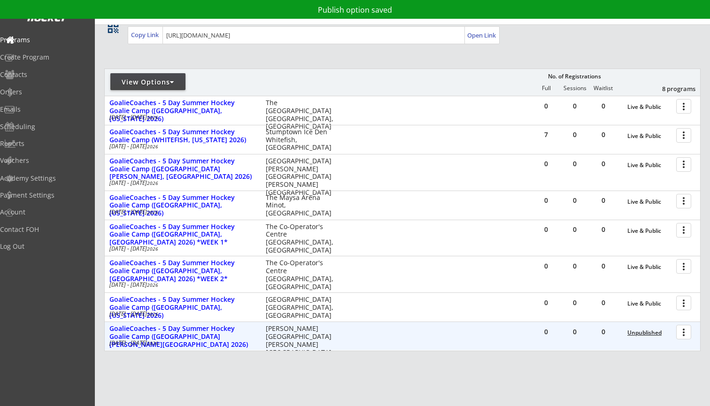
click at [645, 330] on div "Unpublished" at bounding box center [649, 333] width 44 height 7
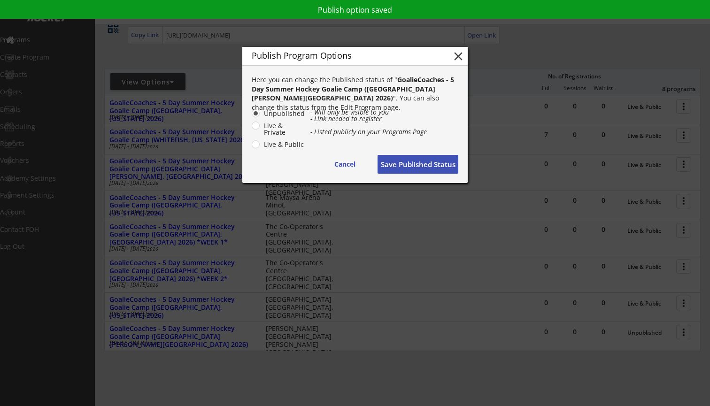
click at [296, 147] on label "Live & Public" at bounding box center [283, 144] width 44 height 7
click at [251, 116] on input "Live & Public" at bounding box center [248, 113] width 6 height 6
radio input "true"
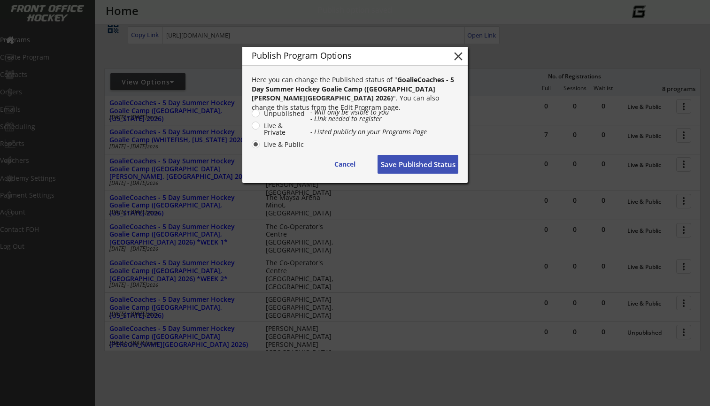
click at [411, 177] on div "Publish Program Options close Here you can change the Published status of " Goa…" at bounding box center [354, 115] width 225 height 136
click at [414, 169] on button "Save Published Status" at bounding box center [418, 164] width 81 height 19
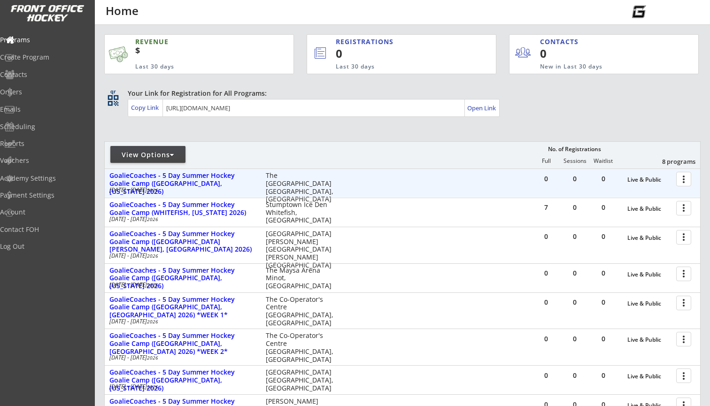
scroll to position [0, 0]
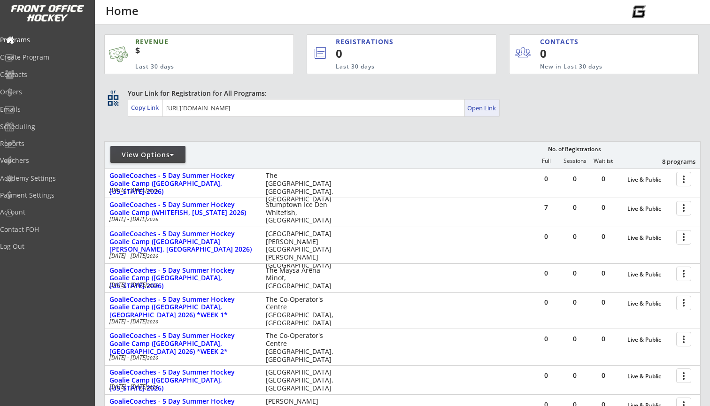
click at [478, 107] on div "Open Link" at bounding box center [482, 108] width 30 height 8
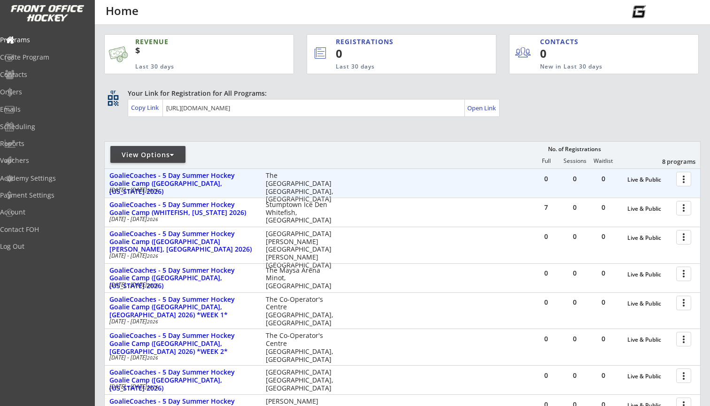
click at [687, 180] on div at bounding box center [685, 178] width 16 height 16
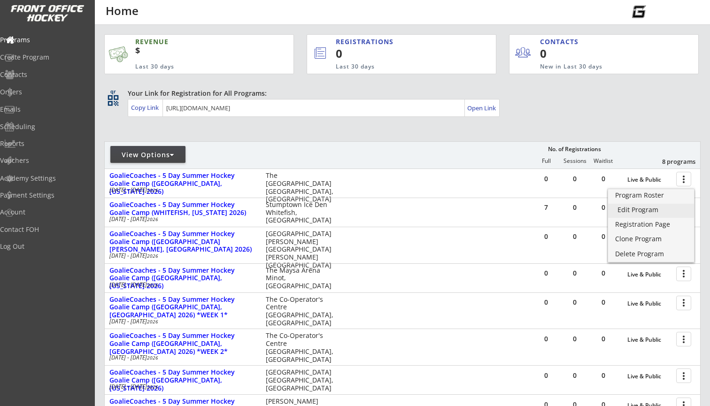
click at [647, 208] on div "Edit Program" at bounding box center [651, 210] width 67 height 7
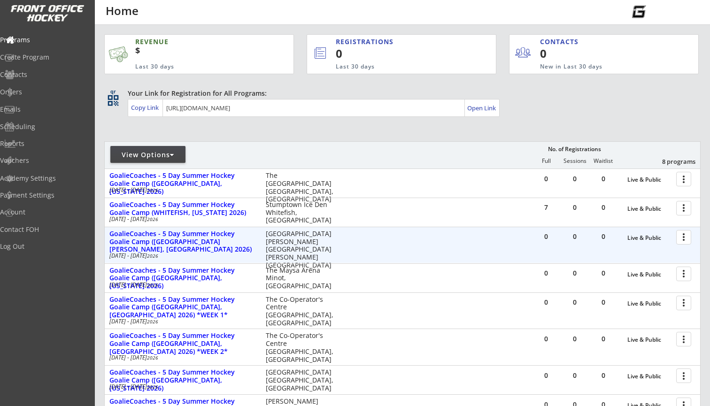
scroll to position [26, 0]
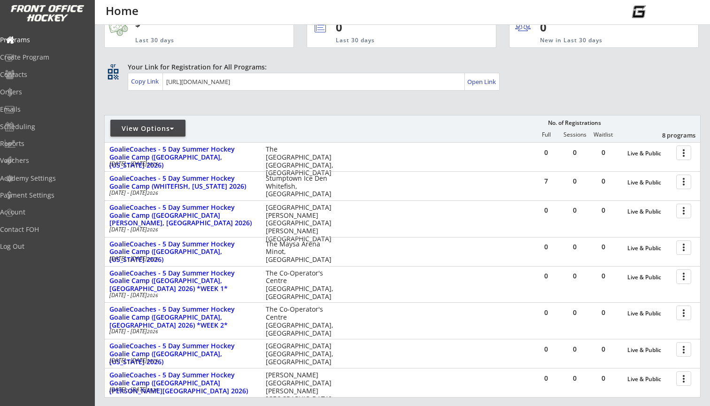
click at [179, 131] on div "View Options" at bounding box center [147, 128] width 75 height 9
select select ""Upcoming Programs""
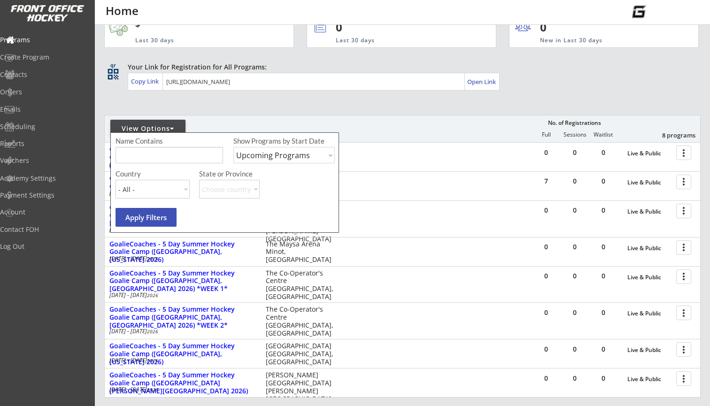
select select ""[GEOGRAPHIC_DATA]""
click at [147, 217] on button "Apply Filters" at bounding box center [146, 217] width 61 height 19
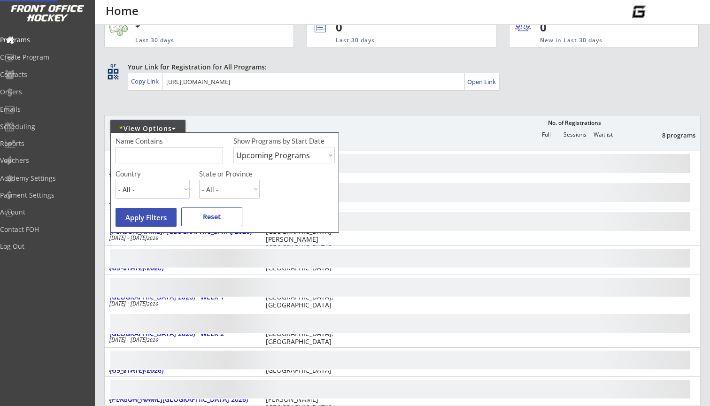
scroll to position [3, 0]
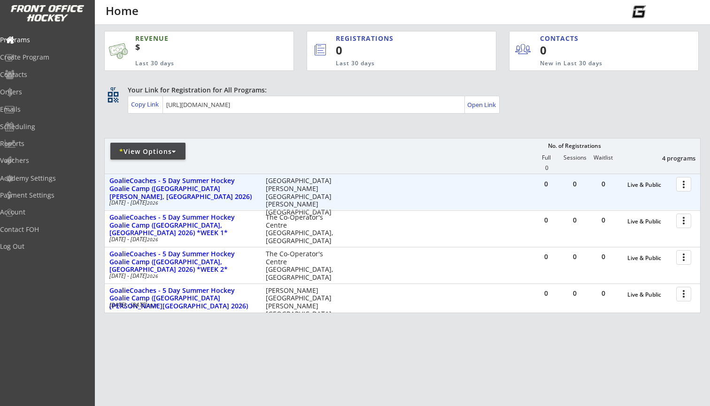
click at [680, 184] on div at bounding box center [685, 184] width 16 height 16
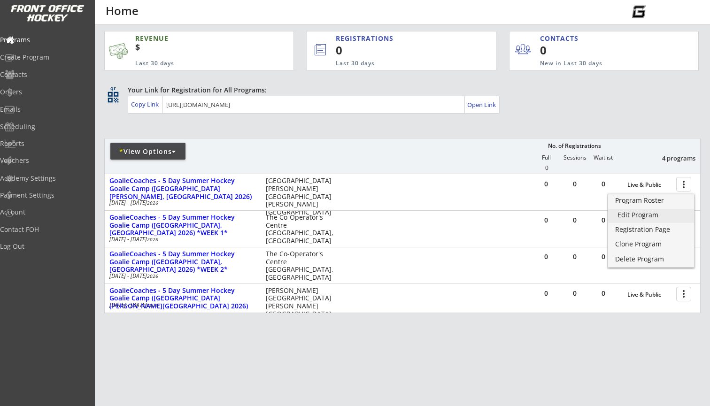
click at [626, 213] on div "Edit Program" at bounding box center [651, 215] width 67 height 7
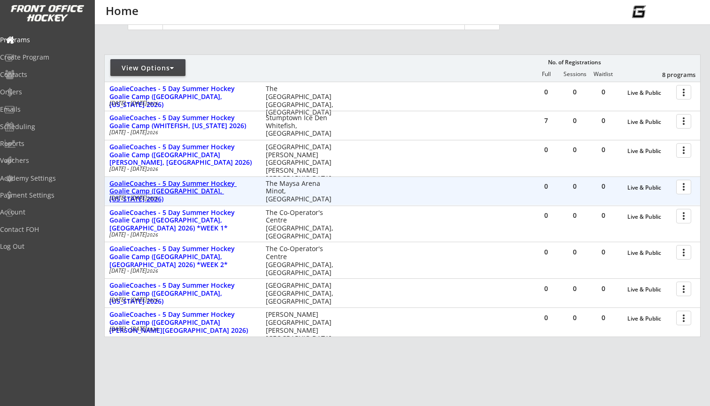
scroll to position [91, 0]
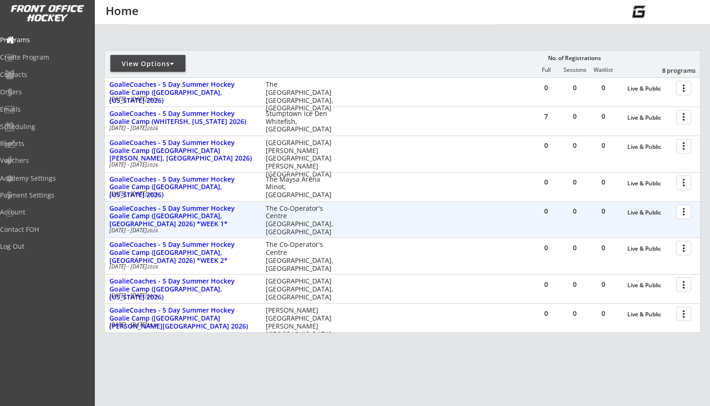
click at [679, 214] on div at bounding box center [685, 211] width 16 height 16
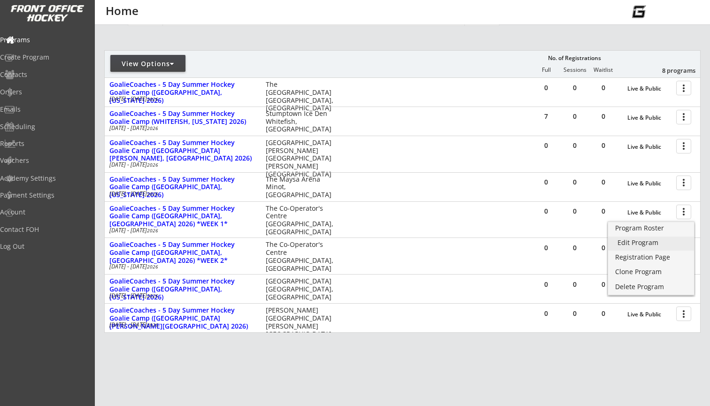
click at [648, 244] on div "Edit Program" at bounding box center [651, 243] width 67 height 7
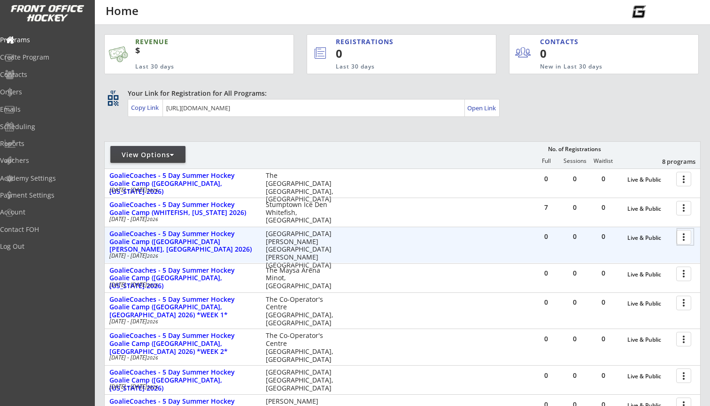
click at [684, 239] on div at bounding box center [685, 237] width 16 height 16
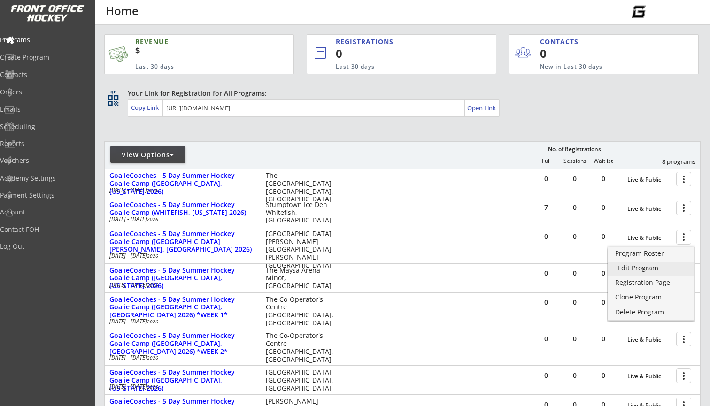
click at [630, 265] on div "Edit Program" at bounding box center [651, 268] width 67 height 7
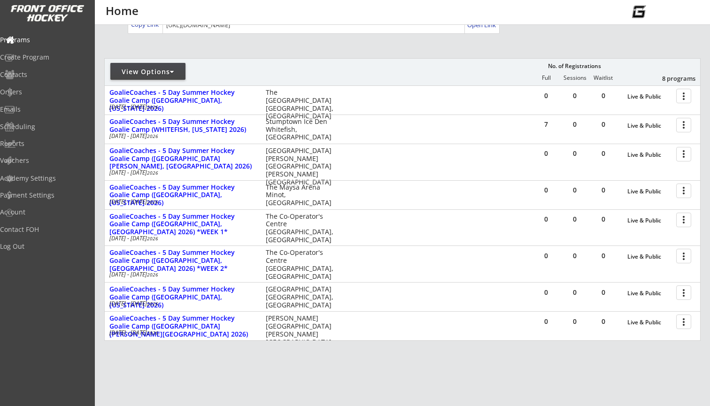
scroll to position [89, 0]
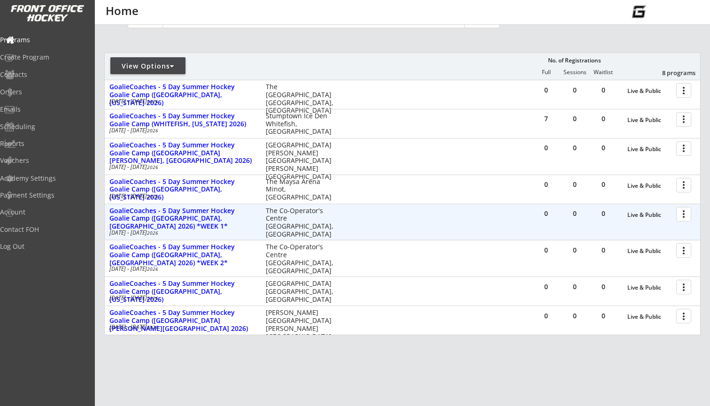
click at [685, 210] on div at bounding box center [685, 214] width 16 height 16
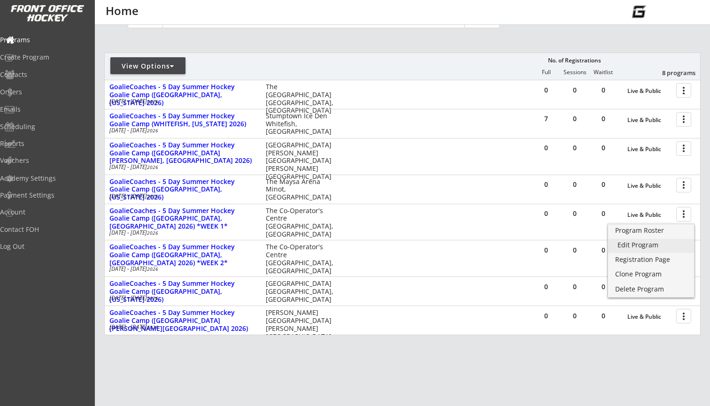
click at [641, 247] on div "Edit Program" at bounding box center [651, 245] width 67 height 7
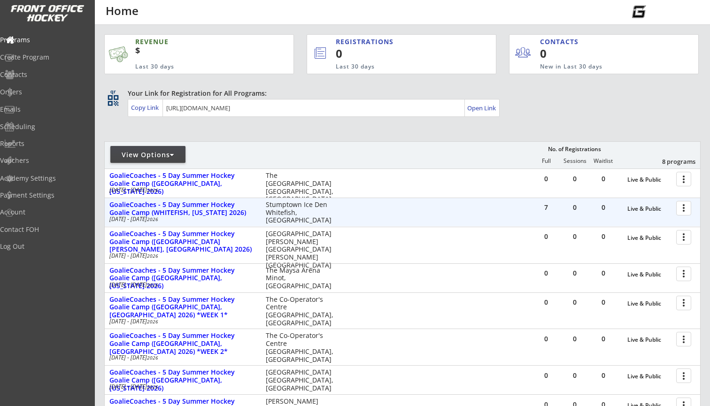
scroll to position [78, 0]
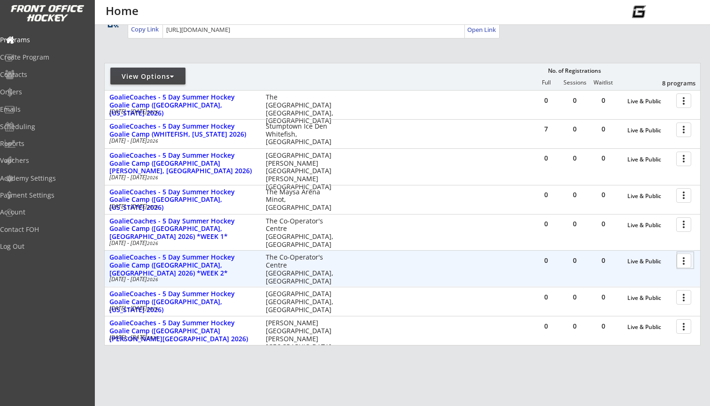
click at [680, 262] on div at bounding box center [685, 260] width 16 height 16
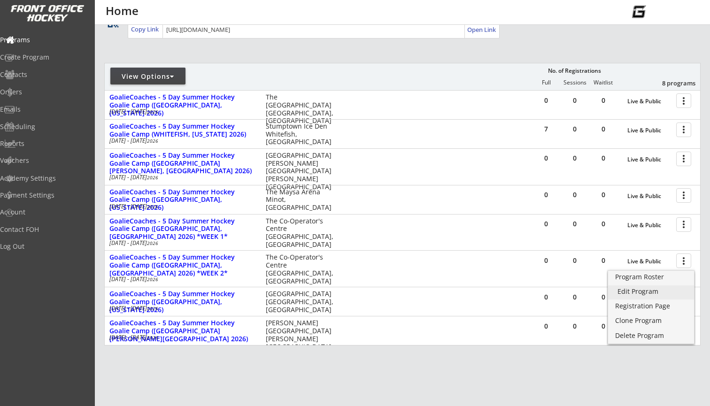
click at [651, 288] on div "Edit Program" at bounding box center [651, 291] width 67 height 7
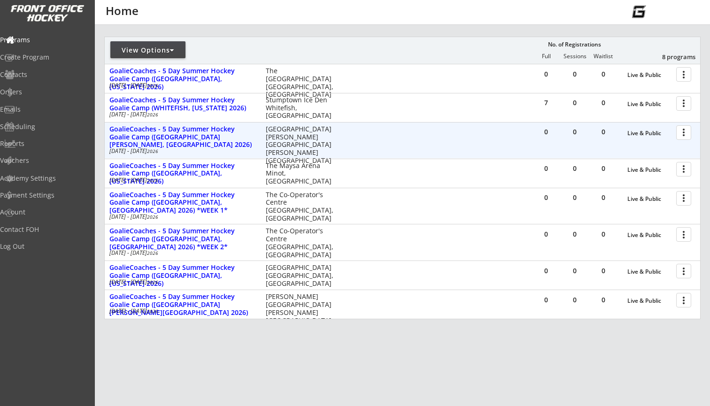
scroll to position [116, 0]
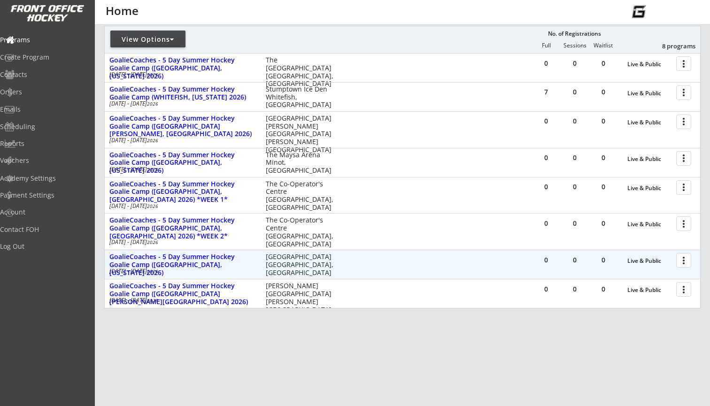
click at [685, 262] on div at bounding box center [685, 260] width 16 height 16
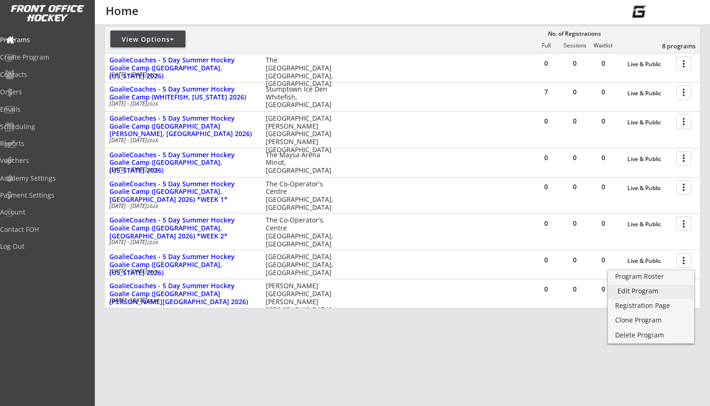
click at [641, 288] on div "Edit Program" at bounding box center [651, 291] width 67 height 7
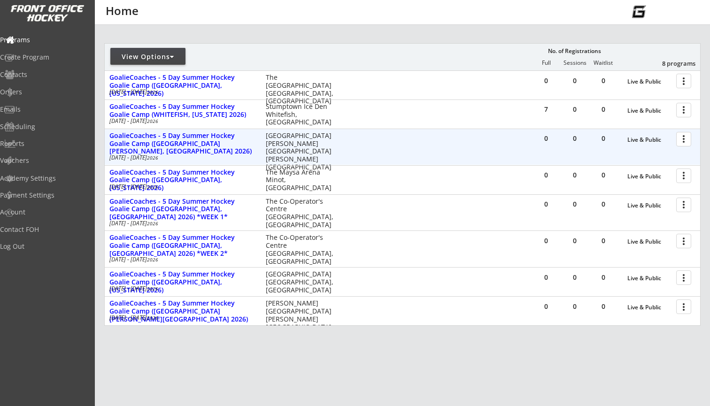
scroll to position [111, 0]
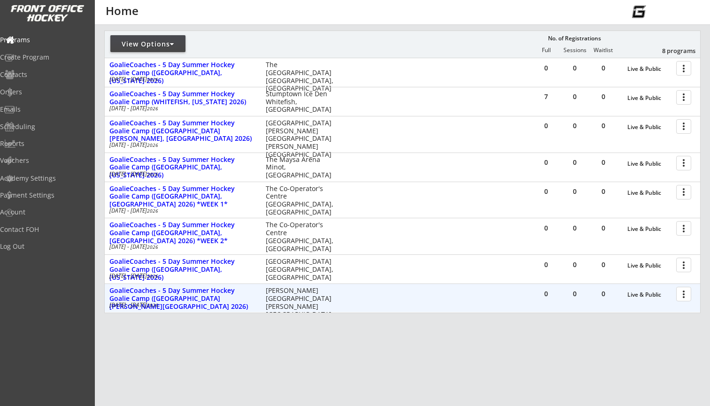
click at [675, 291] on div "more_vert" at bounding box center [684, 294] width 20 height 19
click at [679, 298] on div at bounding box center [685, 294] width 16 height 16
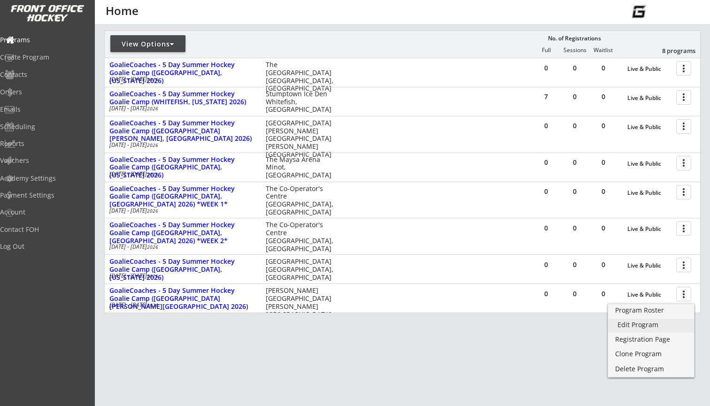
click at [625, 322] on div "Edit Program" at bounding box center [651, 325] width 67 height 7
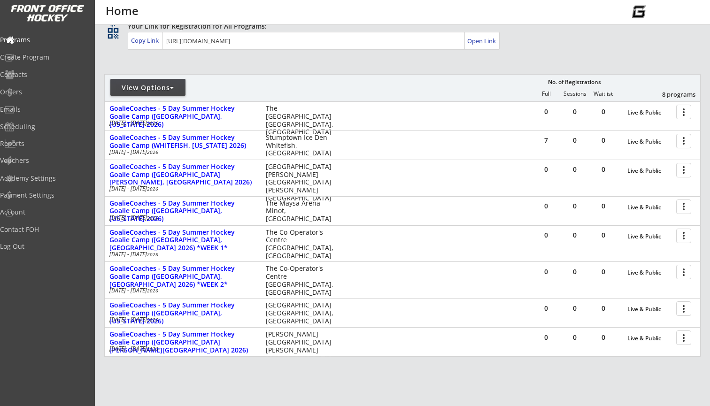
scroll to position [69, 0]
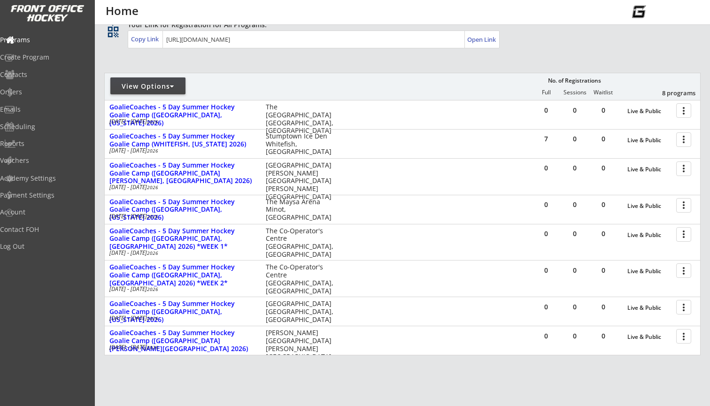
click at [250, 78] on div "View Options No. of Registrations Full Sessions Waitlist 8 programs" at bounding box center [402, 86] width 596 height 27
click at [489, 39] on div "Open Link" at bounding box center [482, 40] width 30 height 8
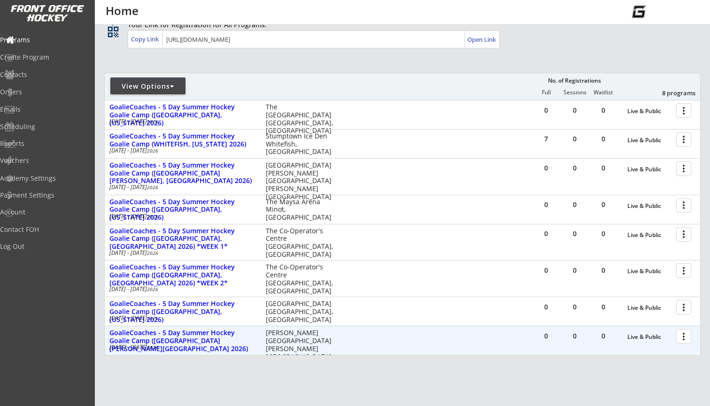
click at [688, 340] on div at bounding box center [685, 336] width 16 height 16
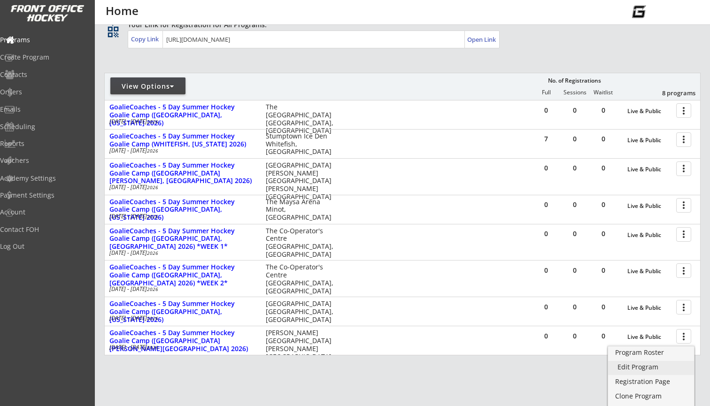
click at [652, 364] on div "Edit Program" at bounding box center [651, 367] width 67 height 7
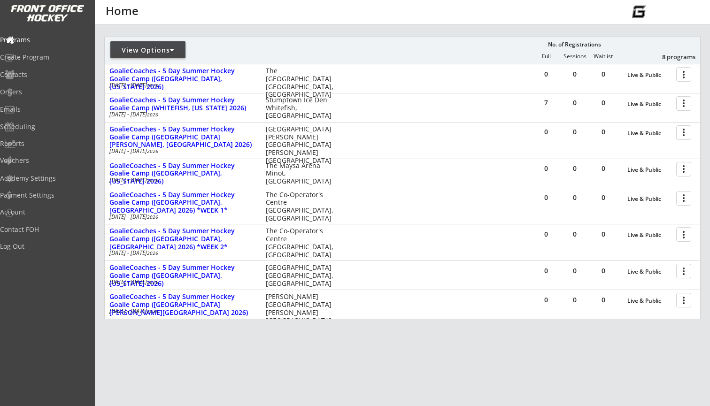
scroll to position [109, 0]
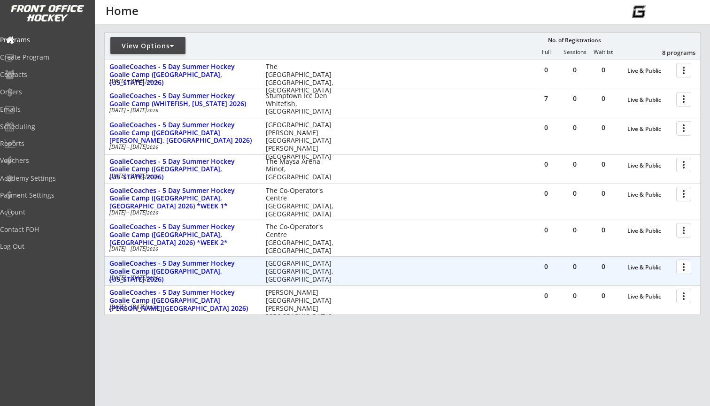
click at [677, 267] on div at bounding box center [685, 266] width 16 height 16
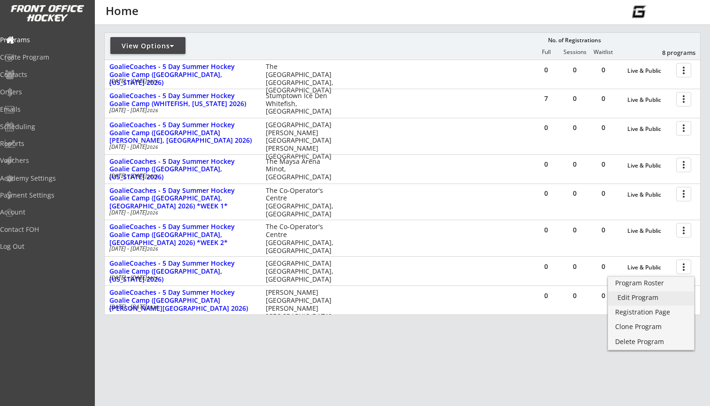
click at [642, 294] on div "Edit Program" at bounding box center [651, 297] width 67 height 7
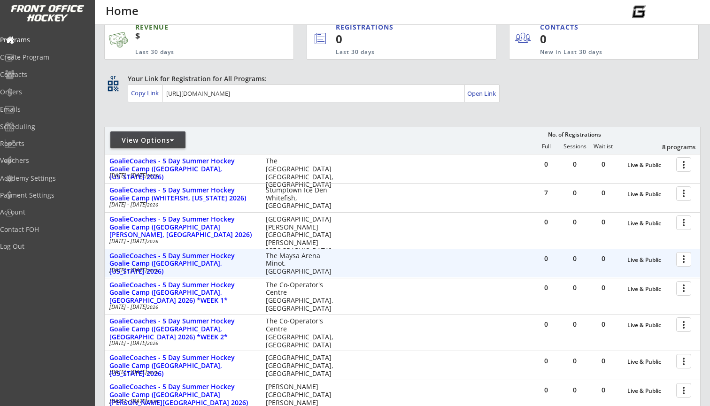
scroll to position [21, 0]
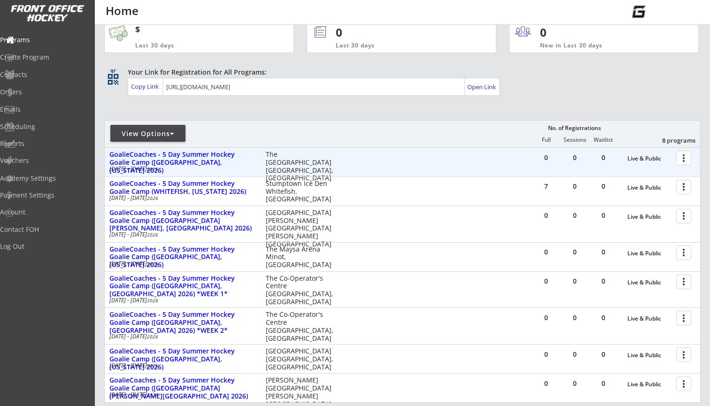
click at [683, 161] on div at bounding box center [685, 157] width 16 height 16
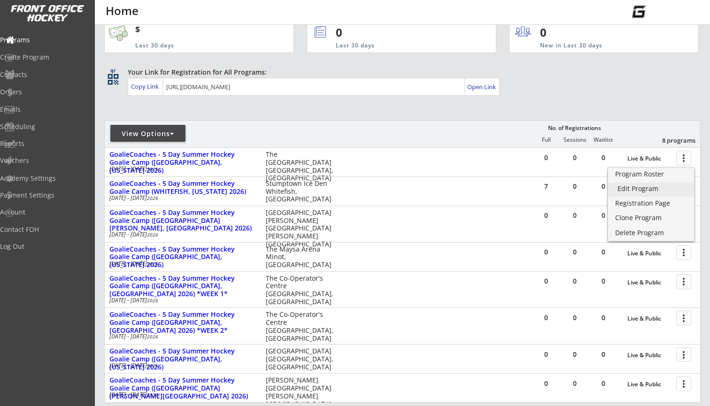
click at [640, 189] on div "Edit Program" at bounding box center [651, 189] width 67 height 7
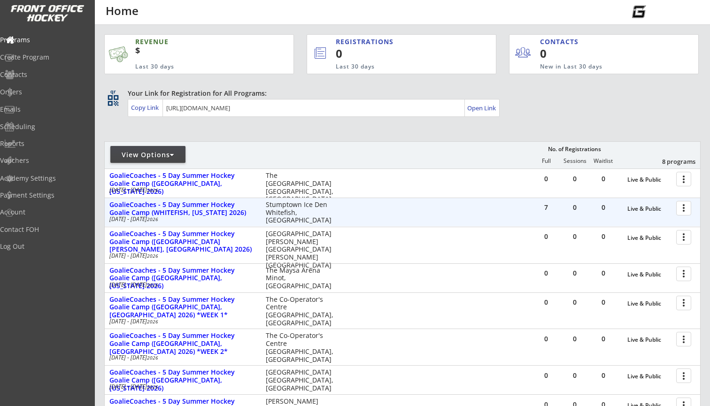
click at [689, 208] on div at bounding box center [685, 208] width 16 height 16
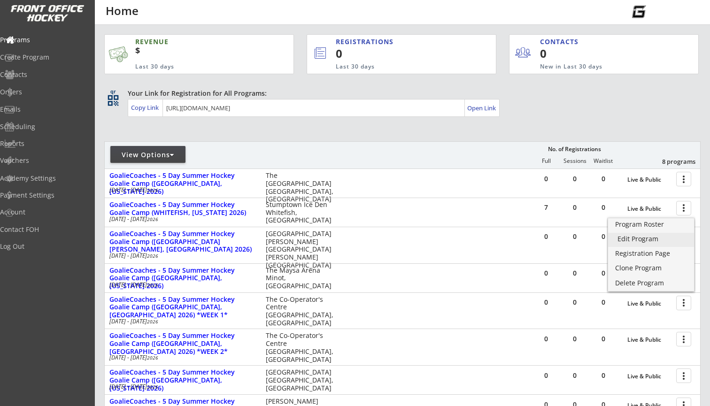
click at [640, 238] on div "Edit Program" at bounding box center [651, 239] width 67 height 7
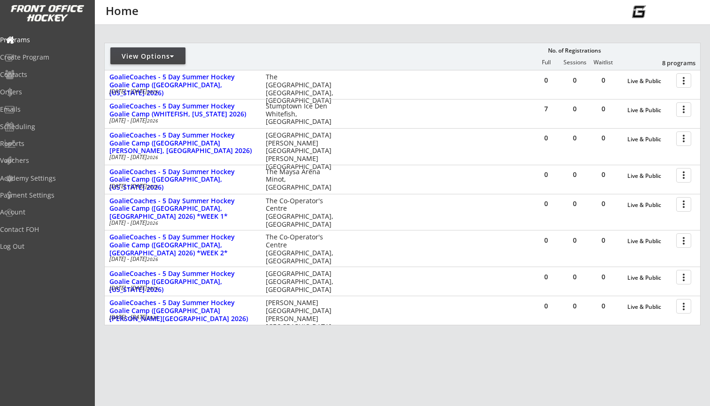
scroll to position [109, 0]
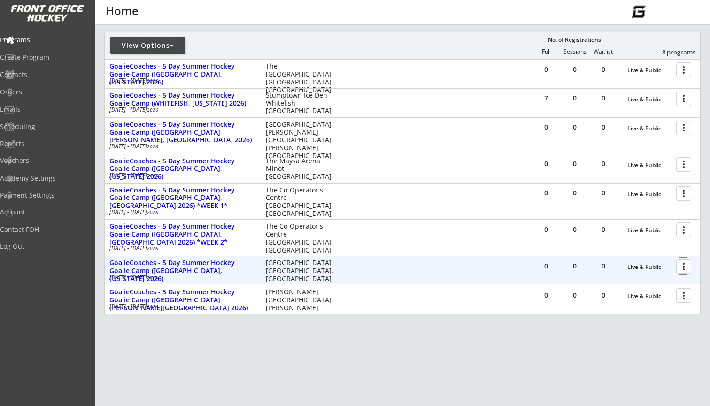
click at [680, 268] on div at bounding box center [685, 266] width 16 height 16
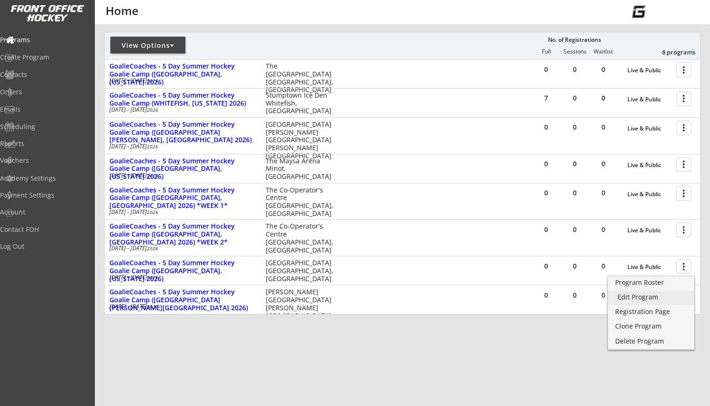
click at [646, 301] on div "Edit Program" at bounding box center [651, 297] width 67 height 7
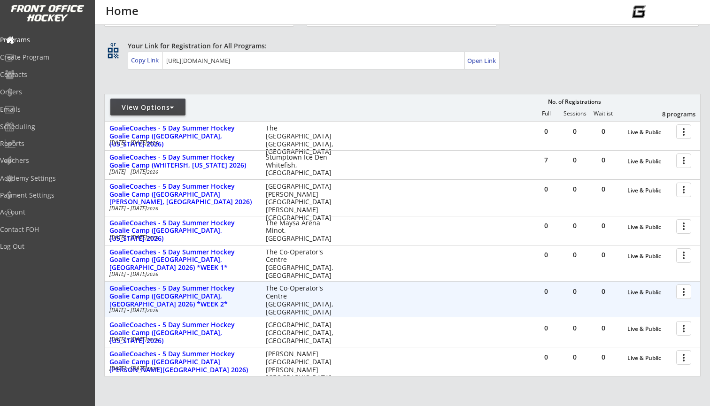
scroll to position [70, 0]
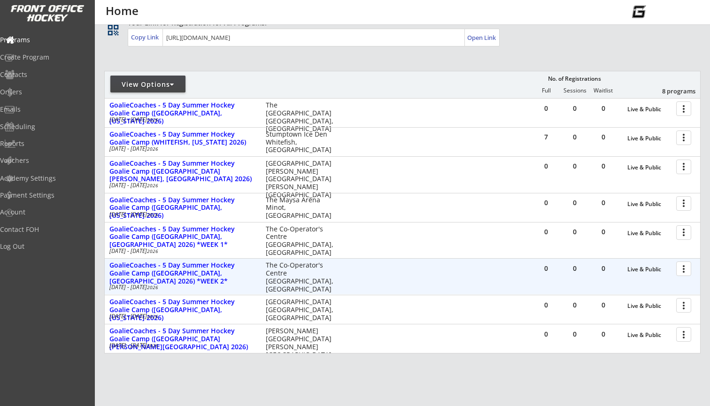
click at [685, 267] on div at bounding box center [685, 268] width 16 height 16
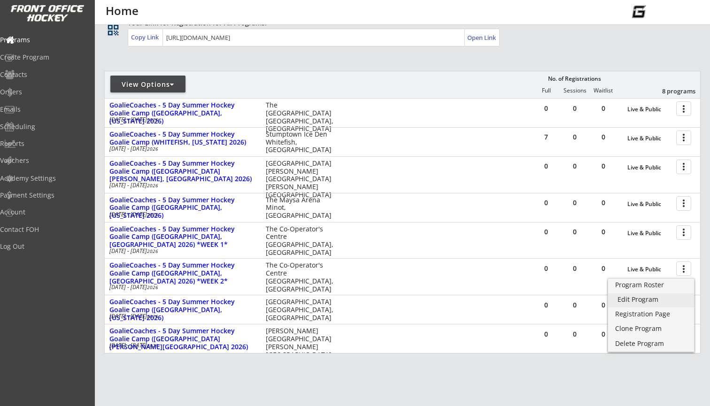
click at [647, 299] on div "Edit Program" at bounding box center [651, 299] width 67 height 7
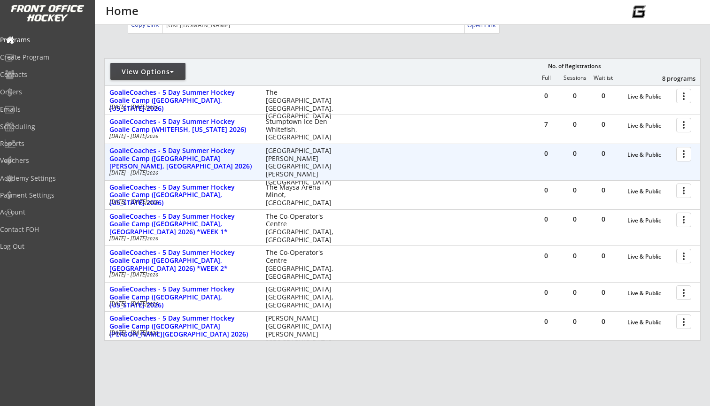
scroll to position [83, 0]
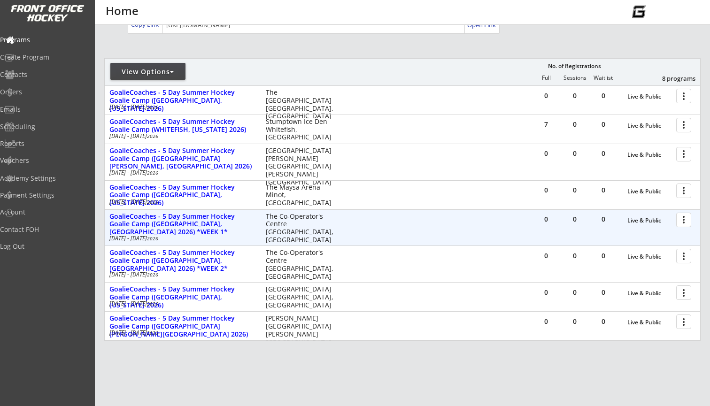
click at [680, 219] on div at bounding box center [685, 219] width 16 height 16
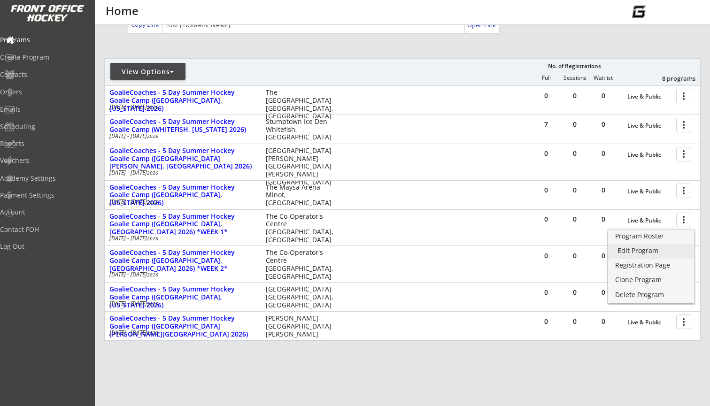
click at [655, 249] on div "Edit Program" at bounding box center [651, 250] width 67 height 7
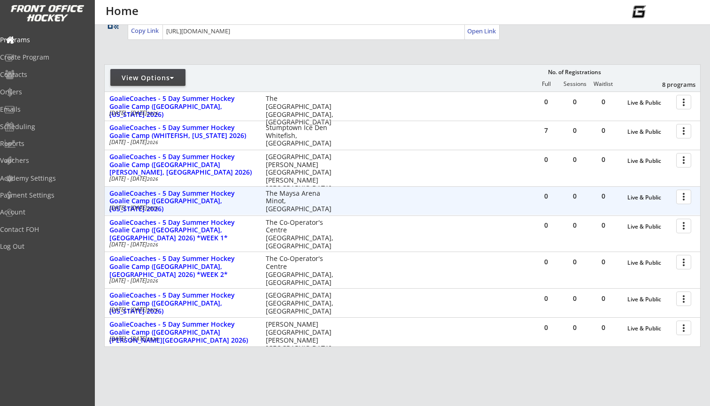
scroll to position [84, 0]
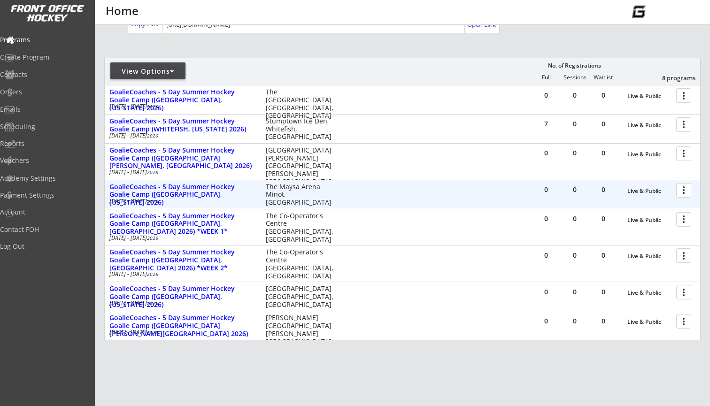
click at [678, 194] on div at bounding box center [685, 190] width 16 height 16
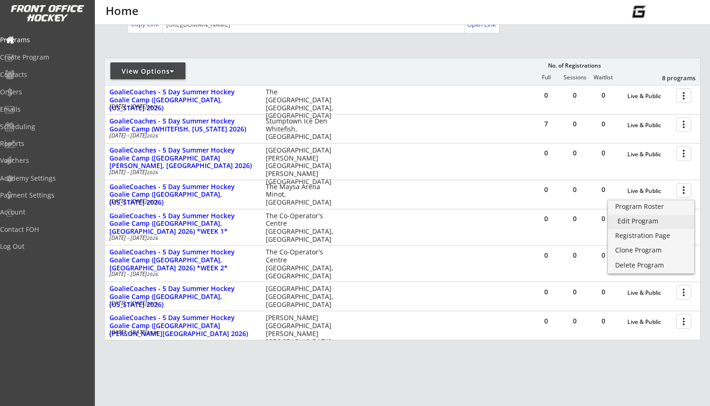
click at [660, 216] on link "Edit Program" at bounding box center [651, 222] width 86 height 14
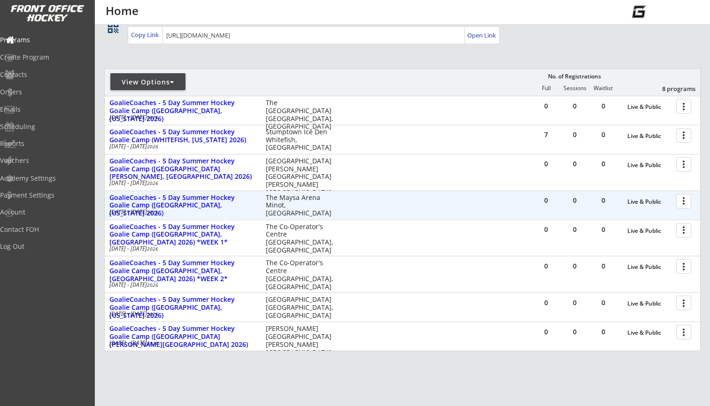
scroll to position [74, 0]
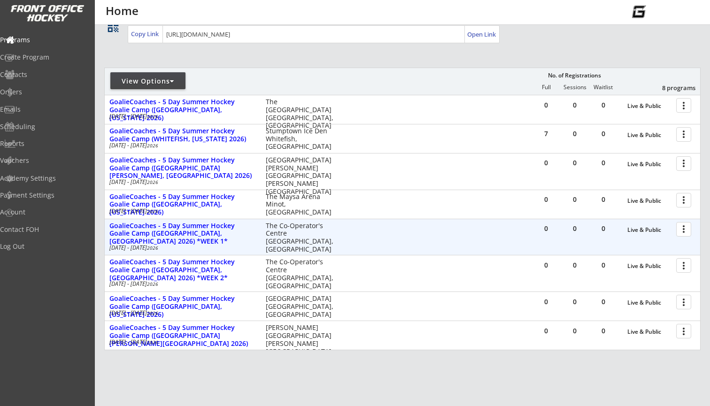
click at [678, 232] on div at bounding box center [685, 229] width 16 height 16
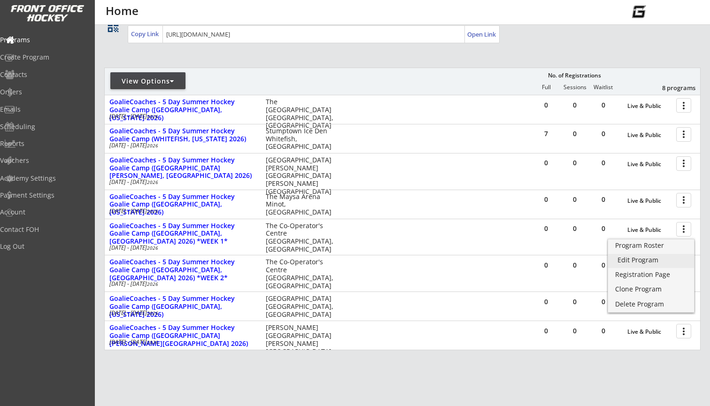
click at [643, 257] on div "Edit Program" at bounding box center [651, 260] width 67 height 7
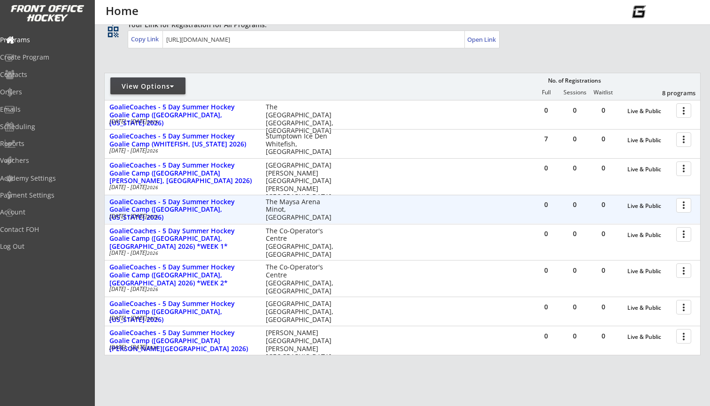
scroll to position [70, 0]
click at [680, 207] on div at bounding box center [685, 204] width 16 height 16
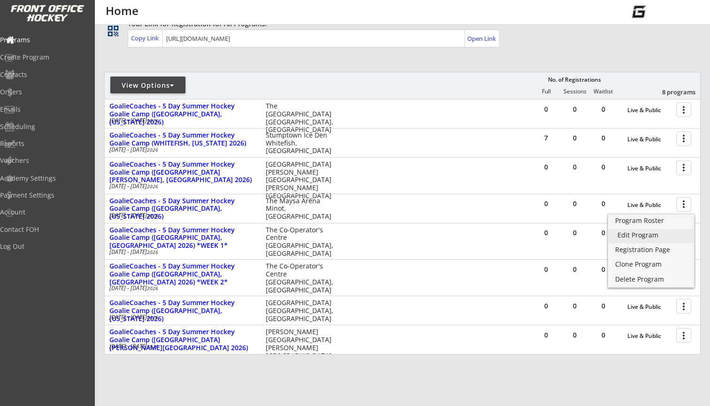
click at [650, 235] on div "Edit Program" at bounding box center [651, 235] width 67 height 7
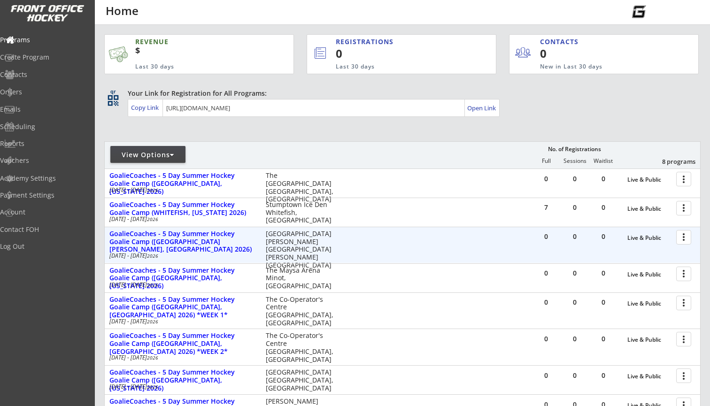
click at [685, 237] on div at bounding box center [685, 237] width 16 height 16
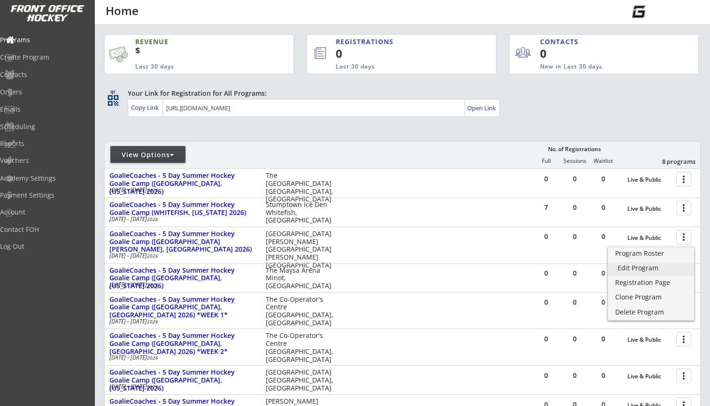
click at [649, 269] on div "Edit Program" at bounding box center [651, 268] width 67 height 7
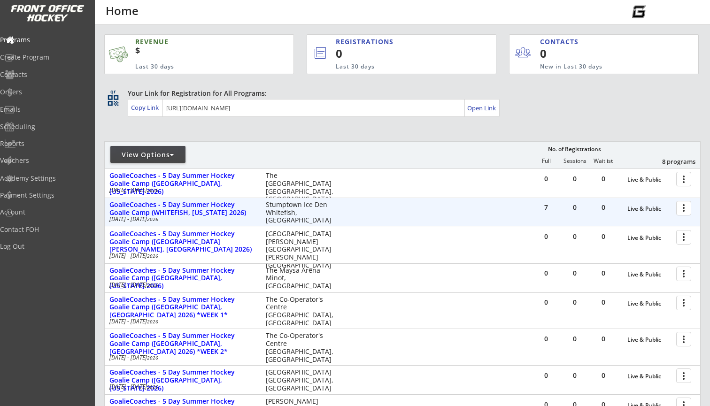
click at [683, 210] on div at bounding box center [685, 208] width 16 height 16
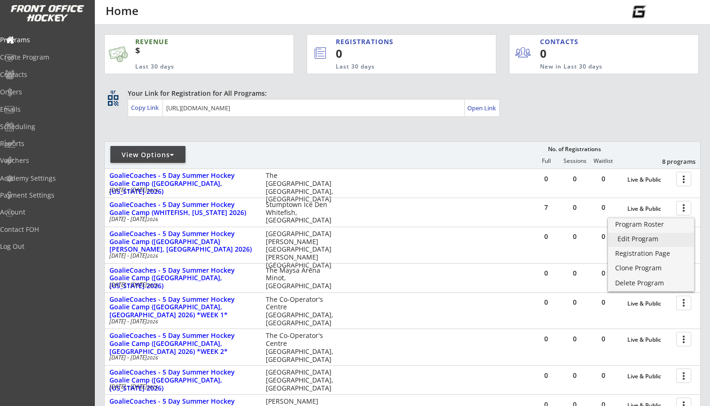
click at [655, 236] on div "Edit Program" at bounding box center [651, 239] width 67 height 7
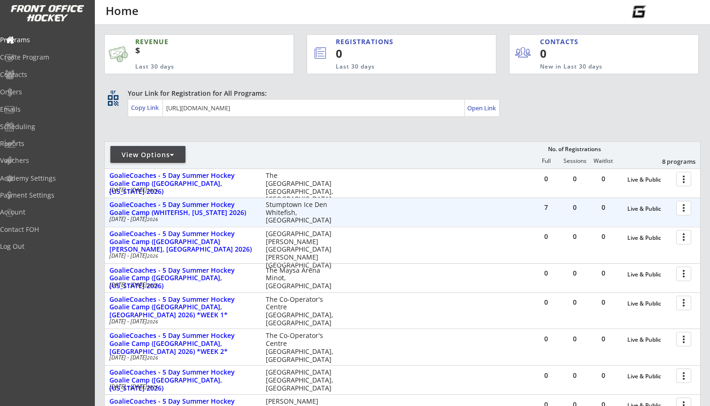
click at [682, 206] on div at bounding box center [685, 208] width 16 height 16
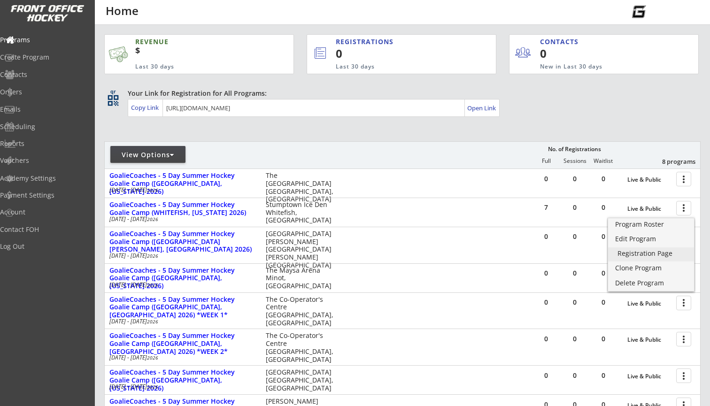
click at [635, 259] on link "Registration Page" at bounding box center [651, 254] width 86 height 14
click at [643, 237] on div "Edit Program" at bounding box center [651, 239] width 67 height 7
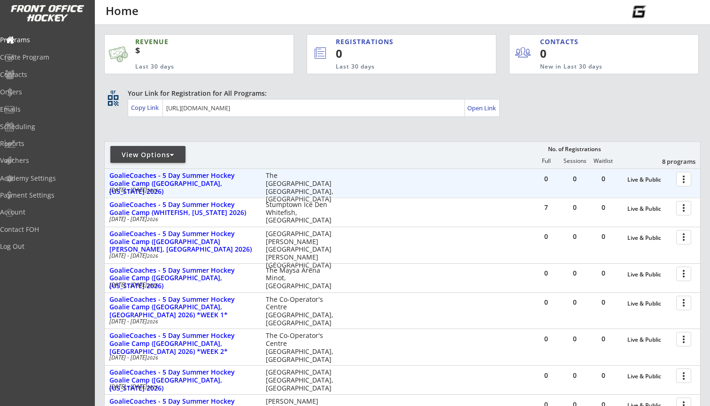
click at [681, 183] on div at bounding box center [685, 178] width 16 height 16
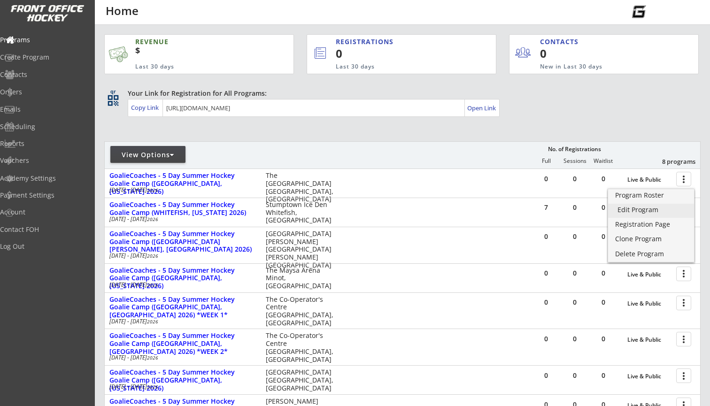
click at [651, 207] on div "Edit Program" at bounding box center [651, 210] width 67 height 7
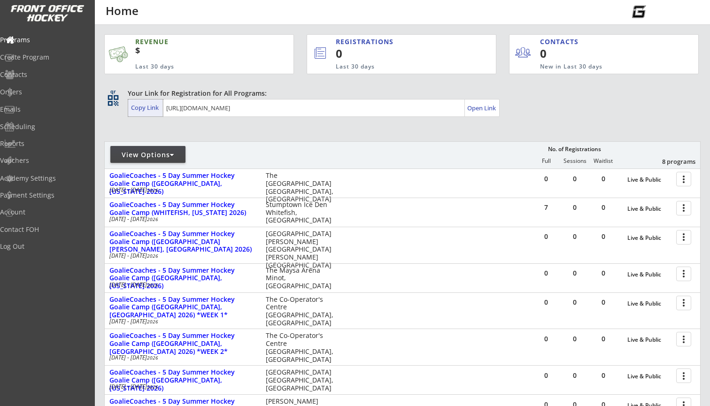
click at [153, 109] on div "Copy Link" at bounding box center [146, 107] width 30 height 8
click at [40, 108] on div "Emails" at bounding box center [44, 109] width 85 height 7
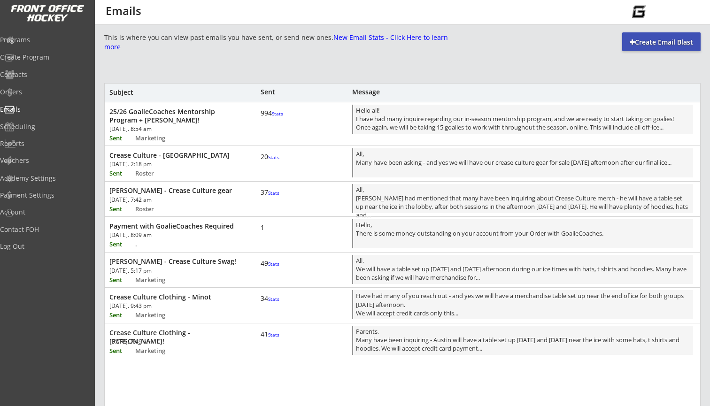
click at [659, 43] on div "Create Email Blast" at bounding box center [661, 42] width 78 height 9
select select ""All""
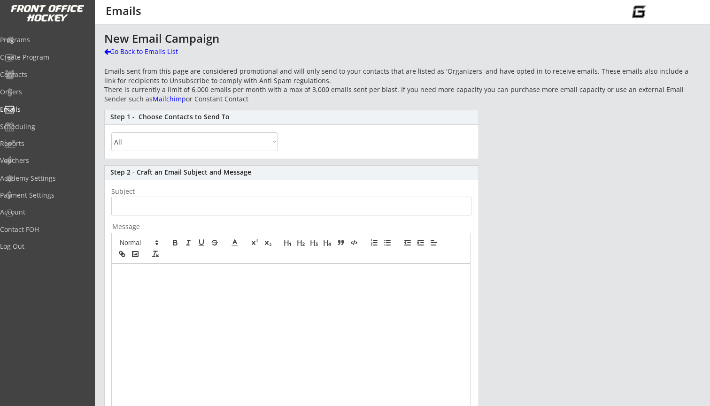
click at [130, 267] on div at bounding box center [291, 352] width 358 height 176
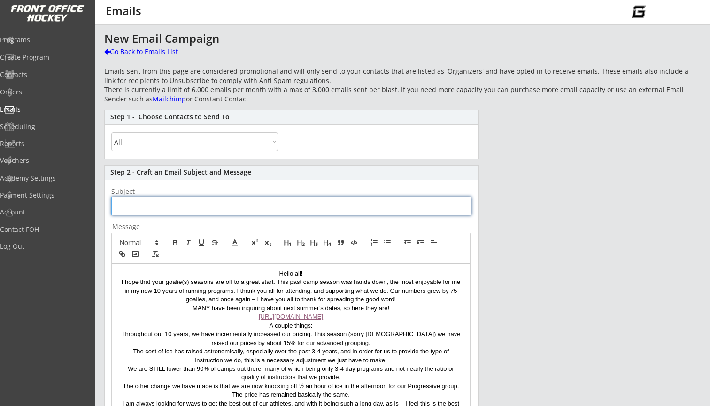
paste input "GoalieCoaches 2026 Camp Dates + Updates"
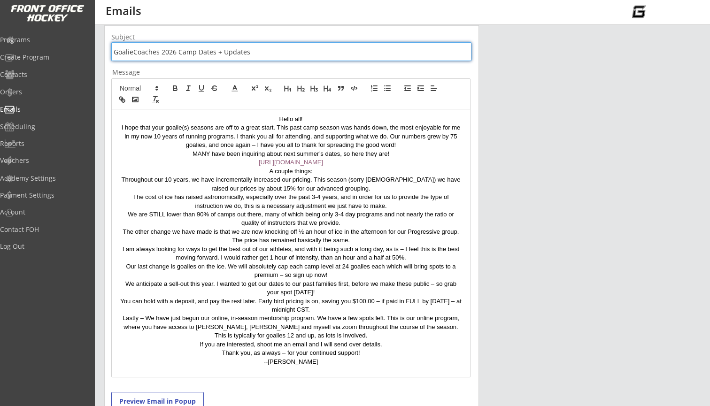
scroll to position [167, 0]
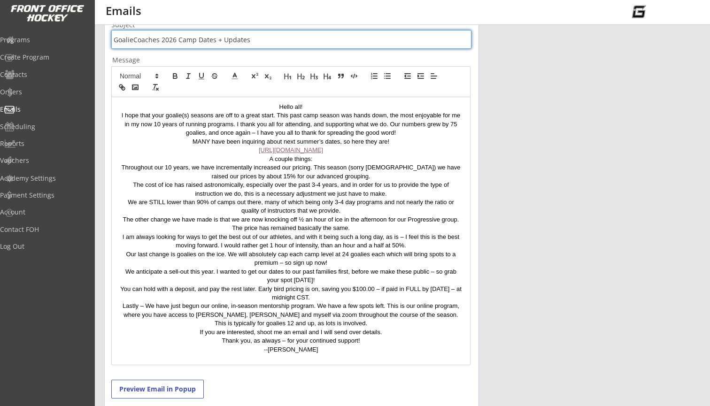
type input "GoalieCoaches 2026 Camp Dates + Updates"
click at [309, 158] on p "A couple things:" at bounding box center [291, 159] width 344 height 8
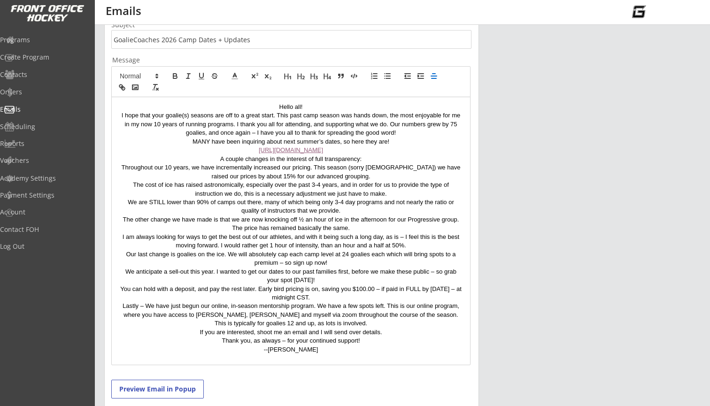
click at [457, 124] on p "I hope that your goalie(s) seasons are off to a great start. This past camp sea…" at bounding box center [291, 124] width 344 height 26
click at [256, 167] on p "Throughout our 10 years, we have incrementally increased our pricing. This seas…" at bounding box center [291, 171] width 344 height 17
click at [172, 184] on p "The cost of ice has raised astronomically, especially over the past 3-4 years, …" at bounding box center [291, 189] width 344 height 17
click at [433, 201] on p "We are STILL lower than 90% of camps out there, many of which being only 3-4 da…" at bounding box center [291, 206] width 344 height 17
click at [456, 183] on p "The cost of ice, travel, insurance - basically everything, has raised astronomi…" at bounding box center [291, 189] width 344 height 17
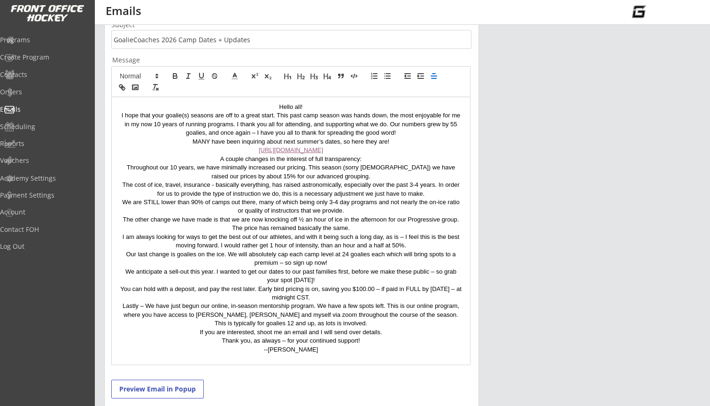
click at [377, 200] on p "We are STILL lower than 90% of camps out there, many of which being only 3-4 da…" at bounding box center [291, 206] width 344 height 17
click at [358, 227] on p "The other change we have made is that we are now knocking off ½ an hour of ice …" at bounding box center [291, 224] width 344 height 17
click at [387, 218] on p "The other change we have made is that we are now knocking off ½ an hour of ice …" at bounding box center [291, 224] width 344 height 17
click at [234, 226] on p "The other change we have made is that we are now knocking off ½ an hour of ice …" at bounding box center [291, 224] width 344 height 17
click at [375, 226] on p "The other change we have made is that we are now knocking off ½ an hour of ice …" at bounding box center [291, 224] width 344 height 17
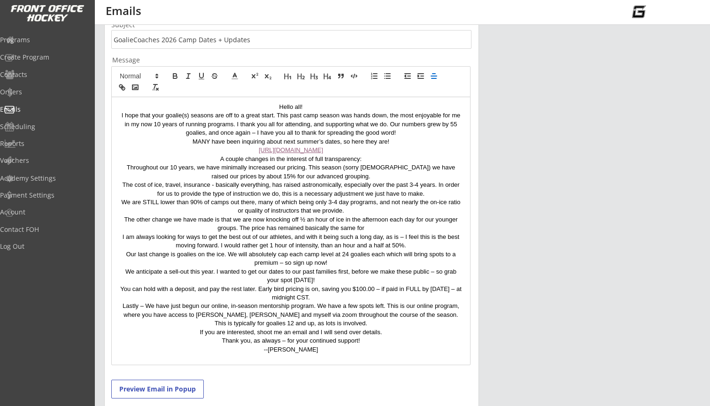
click at [250, 225] on p "The other change we have made is that we are now knocking off ½ an hour of ice …" at bounding box center [291, 224] width 344 height 17
click at [413, 224] on p "The other change we have made is that we are now knocking off ½ an hour of ice …" at bounding box center [291, 224] width 344 height 17
drag, startPoint x: 411, startPoint y: 151, endPoint x: 172, endPoint y: 147, distance: 238.6
click at [173, 147] on p "[URL][DOMAIN_NAME]" at bounding box center [291, 150] width 344 height 8
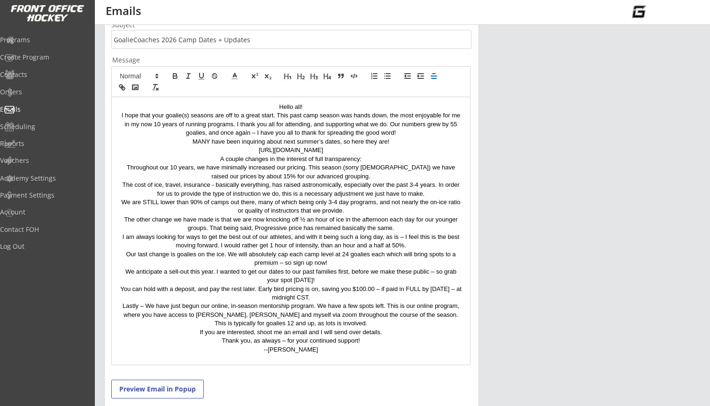
drag, startPoint x: 411, startPoint y: 149, endPoint x: 171, endPoint y: 150, distance: 240.0
click at [171, 150] on p "[URL][DOMAIN_NAME]" at bounding box center [291, 150] width 344 height 8
copy p "[URL][DOMAIN_NAME]"
click at [124, 87] on icon "button" at bounding box center [123, 88] width 3 height 3
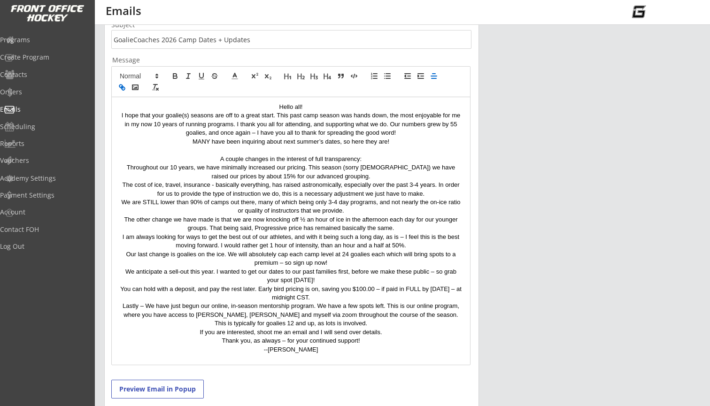
click at [121, 85] on icon "button" at bounding box center [122, 87] width 8 height 8
click at [135, 88] on polyline "button" at bounding box center [135, 87] width 4 height 2
click at [122, 85] on icon "button" at bounding box center [120, 86] width 3 height 3
click at [301, 155] on p "A couple changes in the interest of full transparency:" at bounding box center [291, 159] width 344 height 8
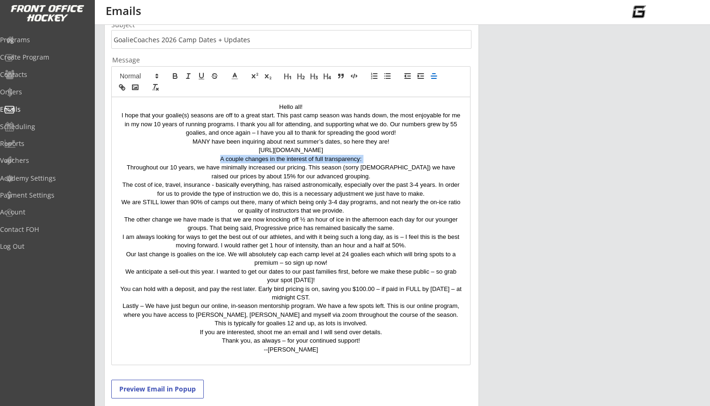
click at [301, 155] on p "A couple changes in the interest of full transparency:" at bounding box center [291, 159] width 344 height 8
click at [202, 75] on icon "button" at bounding box center [201, 76] width 8 height 8
click at [560, 249] on div "New Email Campaign Go Back to Emails List Emails sent from this page are consid…" at bounding box center [402, 183] width 596 height 635
click at [336, 165] on p "Throughout our 10 years, we have minimally increased our pricing. This season (…" at bounding box center [291, 171] width 344 height 17
click at [387, 167] on p "Throughout our 10 years, we have minimally increased our pricing. This season (…" at bounding box center [291, 171] width 344 height 17
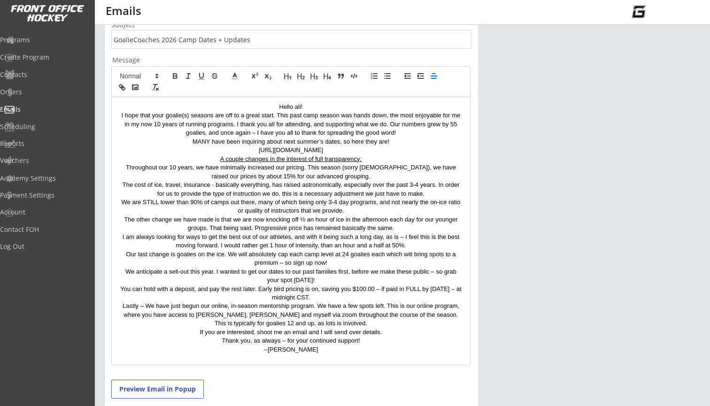
click at [314, 198] on p "We are STILL lower than 90% of camps out there, many of which being only 3-4 da…" at bounding box center [291, 206] width 344 height 17
click at [421, 201] on p "We are STILL lower than 90% of camps out there, many of which are only 3-4 day …" at bounding box center [291, 206] width 344 height 17
click at [319, 201] on p "We are STILL lower than 90% of camps out there, many of which are only 3-4 day …" at bounding box center [291, 206] width 344 height 17
click at [407, 225] on p "The other change we have made is that we are now knocking off ½ an hour of ice …" at bounding box center [291, 224] width 344 height 17
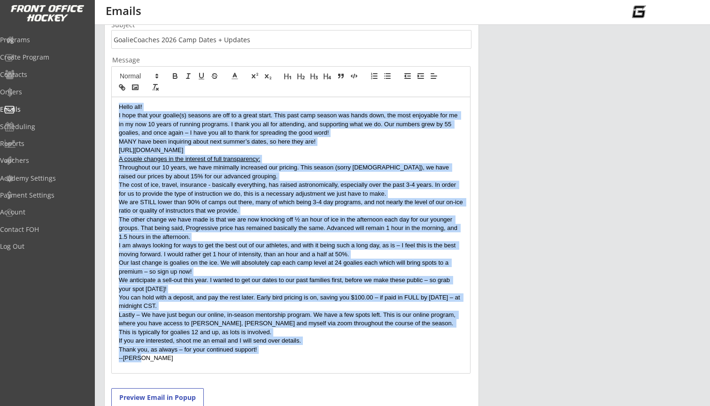
drag, startPoint x: 202, startPoint y: 353, endPoint x: 116, endPoint y: 94, distance: 272.4
click at [115, 94] on div "Hello all! I hope that your goalie(s) seasons are off to a great start. This pa…" at bounding box center [290, 220] width 359 height 308
click at [418, 78] on line "button" at bounding box center [421, 78] width 6 height 0
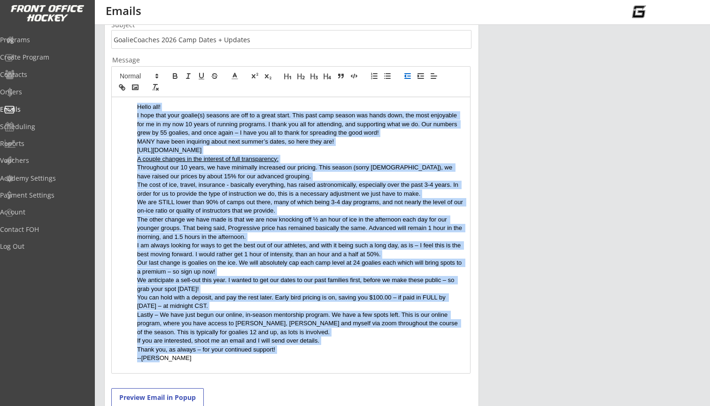
click at [410, 78] on line "button" at bounding box center [408, 78] width 6 height 0
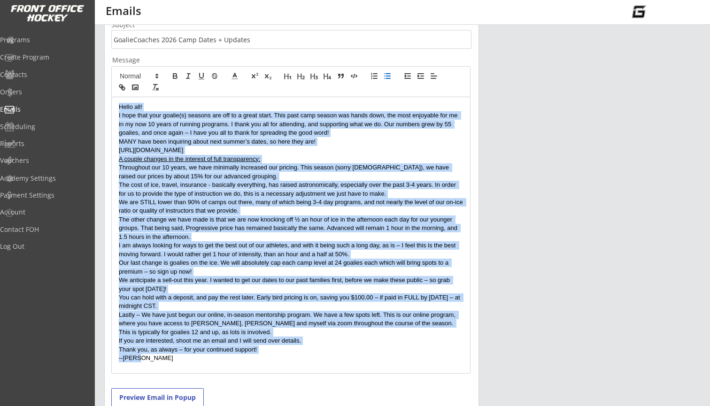
click at [388, 77] on icon "button" at bounding box center [387, 76] width 8 height 8
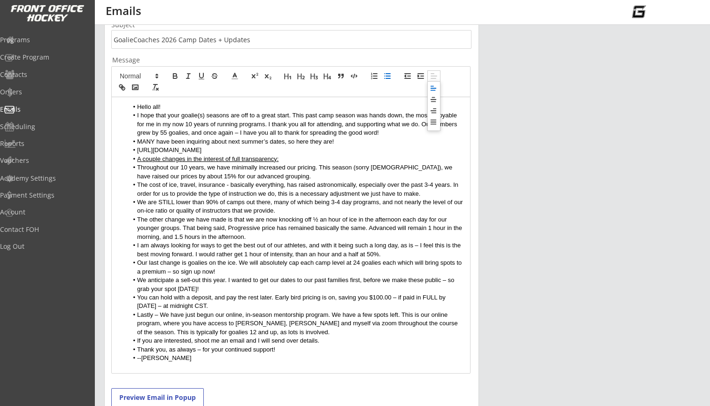
click at [433, 76] on line at bounding box center [434, 76] width 6 height 0
click at [432, 121] on icon at bounding box center [434, 122] width 8 height 8
click at [388, 77] on icon "button" at bounding box center [387, 76] width 8 height 8
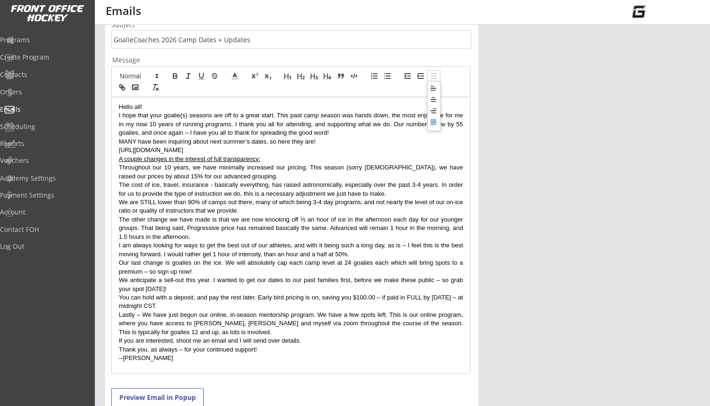
click at [435, 78] on line at bounding box center [434, 78] width 6 height 0
click at [434, 112] on icon at bounding box center [434, 111] width 8 height 8
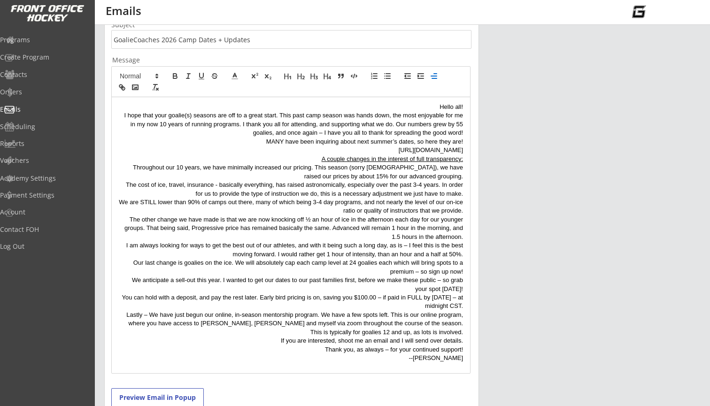
click at [435, 78] on line at bounding box center [434, 78] width 5 height 0
click at [434, 100] on icon at bounding box center [434, 100] width 8 height 8
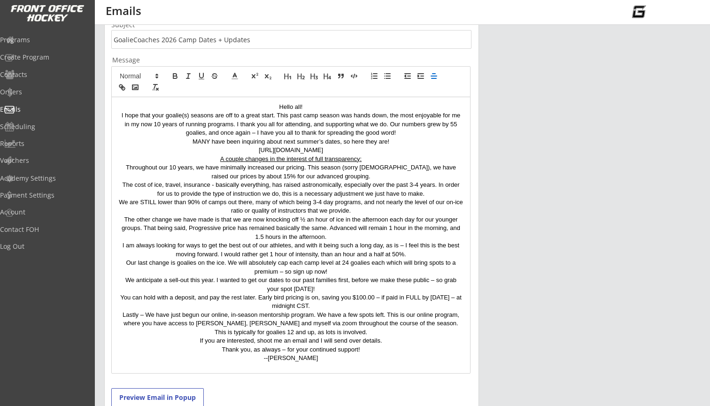
click at [497, 147] on div "New Email Campaign Go Back to Emails List Emails sent from this page are consid…" at bounding box center [402, 188] width 596 height 644
click at [297, 175] on p "Throughout our 10 years, we have minimally increased our pricing. This season (…" at bounding box center [291, 171] width 344 height 17
drag, startPoint x: 339, startPoint y: 236, endPoint x: 329, endPoint y: 222, distance: 17.2
click at [329, 222] on p "The other change we have made is that we are now knocking off ½ an hour of ice …" at bounding box center [291, 229] width 344 height 26
copy p "Advanced will remain 1 hour in the morning, and 1.5 hours in the afternoon."
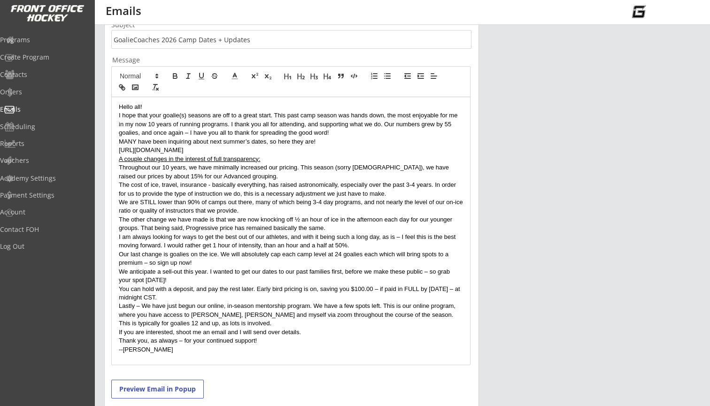
click at [356, 241] on p "I am always looking for ways to get the best out of our athletes, and with it b…" at bounding box center [291, 241] width 344 height 17
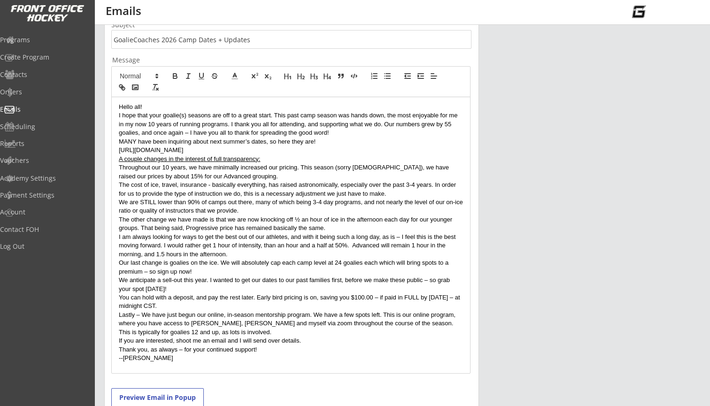
click at [354, 242] on p "I am always looking for ways to get the best out of our athletes, and with it b…" at bounding box center [291, 246] width 344 height 26
click at [137, 227] on p "The other change we have made is that we are now knocking off ½ an hour of ice …" at bounding box center [291, 224] width 344 height 17
click at [382, 236] on p "I am always looking for ways to get the best out of our athletes, and with it b…" at bounding box center [291, 246] width 344 height 26
click at [235, 252] on p "I am always looking for ways to get the best out of our athletes, and with it b…" at bounding box center [291, 246] width 344 height 26
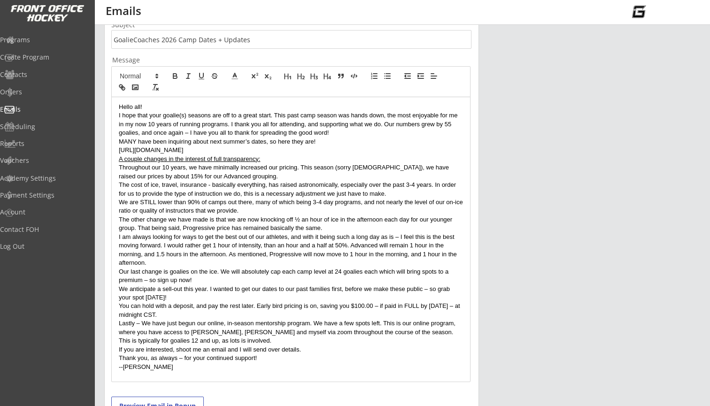
click at [377, 268] on p "Our last change is goalies on the ice. We will absolutely cap each camp level a…" at bounding box center [291, 276] width 344 height 17
click at [226, 319] on p "Lastly – We have just begun our online, in-season mentorship program. We have a…" at bounding box center [291, 332] width 344 height 26
click at [265, 348] on p "If you are interested, shoot me an email and I will send over details." at bounding box center [291, 350] width 344 height 8
drag, startPoint x: 363, startPoint y: 319, endPoint x: 295, endPoint y: 317, distance: 68.1
click at [295, 319] on p "Lastly – We have just begun our in-season mentorship program. We have a few spo…" at bounding box center [291, 332] width 344 height 26
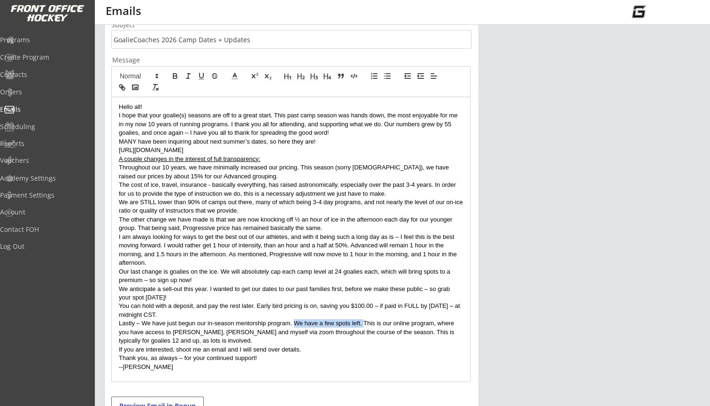
copy p "We have a few spots left."
click at [217, 333] on p "Lastly – We have just begun our in-season mentorship program. This is our onlin…" at bounding box center [291, 332] width 344 height 26
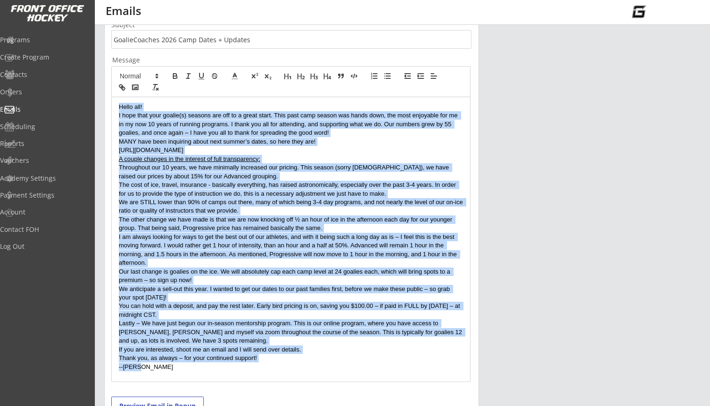
drag, startPoint x: 165, startPoint y: 358, endPoint x: 117, endPoint y: 100, distance: 263.2
click at [116, 100] on div "Hello all! I hope that your goalie(s) seasons are off to a great start. This pa…" at bounding box center [291, 239] width 358 height 285
click at [431, 77] on icon at bounding box center [434, 76] width 8 height 8
click at [434, 120] on line at bounding box center [433, 120] width 5 height 0
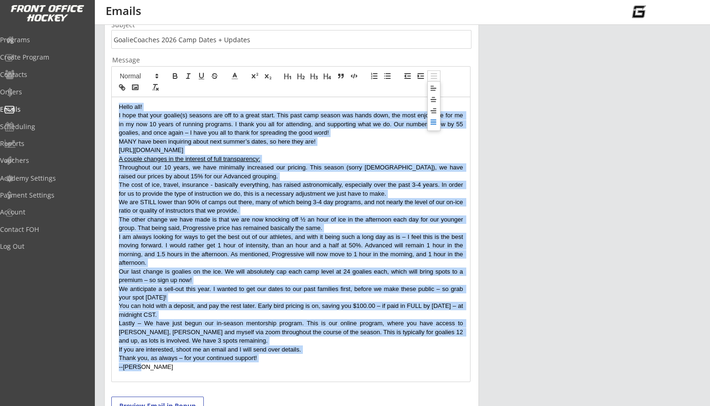
click at [436, 76] on line at bounding box center [434, 76] width 6 height 0
click at [436, 118] on icon at bounding box center [434, 122] width 8 height 8
click at [434, 108] on icon at bounding box center [434, 111] width 8 height 8
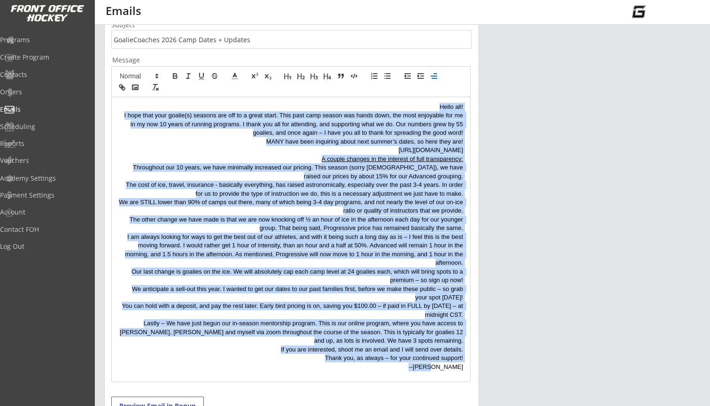
click at [434, 74] on line at bounding box center [435, 74] width 3 height 0
click at [433, 98] on line at bounding box center [433, 98] width 2 height 0
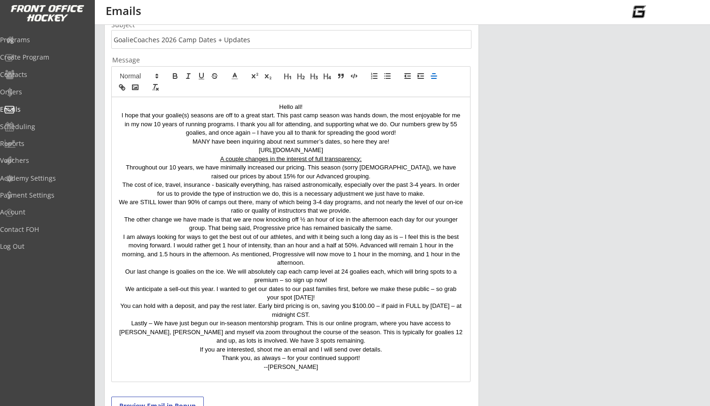
click at [617, 149] on div "New Email Campaign Go Back to Emails List Emails sent from this page are consid…" at bounding box center [402, 192] width 596 height 652
drag, startPoint x: 411, startPoint y: 149, endPoint x: 170, endPoint y: 151, distance: 240.9
click at [170, 150] on p "[URL][DOMAIN_NAME]" at bounding box center [291, 150] width 344 height 8
click at [507, 152] on div "New Email Campaign Go Back to Emails List Emails sent from this page are consid…" at bounding box center [402, 192] width 596 height 652
click at [245, 158] on u "A couple changes in the interest of full transparency:" at bounding box center [290, 158] width 141 height 7
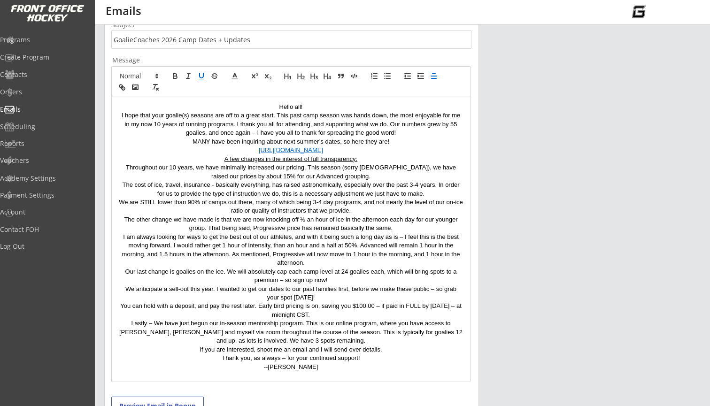
click at [150, 216] on p "The other change we have made is that we are now knocking off ½ an hour of ice …" at bounding box center [291, 224] width 344 height 17
click at [386, 216] on p "The next change we have made is that we are now knocking off ½ an hour of ice i…" at bounding box center [291, 224] width 344 height 17
click at [416, 216] on p "The next change we have made is that we are now knocking off ½ an hour of ice i…" at bounding box center [291, 224] width 344 height 17
click at [403, 233] on p "I am always looking for ways to get the best out of our athletes, and with it b…" at bounding box center [291, 250] width 344 height 35
click at [398, 247] on p "I am always looking for ways to get the best out of our athletes, and with it b…" at bounding box center [291, 250] width 344 height 35
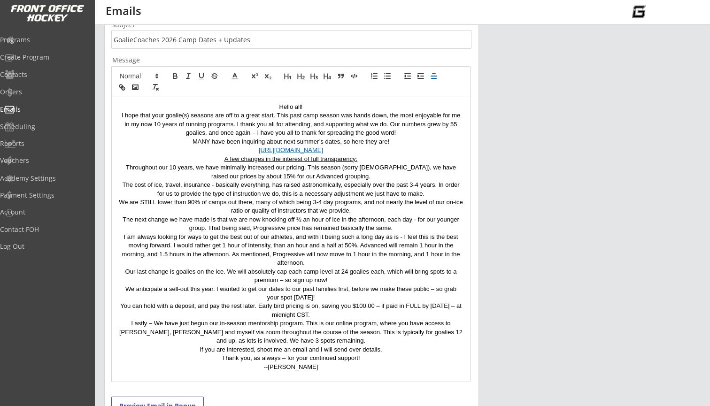
click at [284, 277] on p "Our last change is goalies on the ice. We will absolutely cap each camp level a…" at bounding box center [291, 276] width 344 height 17
click at [292, 308] on p "You can hold with a deposit, and pay the rest later. Early bird pricing is on, …" at bounding box center [291, 310] width 344 height 17
click at [301, 285] on p "We anticipate a sell-out this year. I wanted to get our dates to our past famil…" at bounding box center [291, 293] width 344 height 17
click at [422, 285] on p "We anticipate a sell-out this year. I wanted to get our dates to past families …" at bounding box center [291, 293] width 344 height 17
click at [287, 354] on p "Thank you, as always – for your continued support!" at bounding box center [291, 358] width 344 height 8
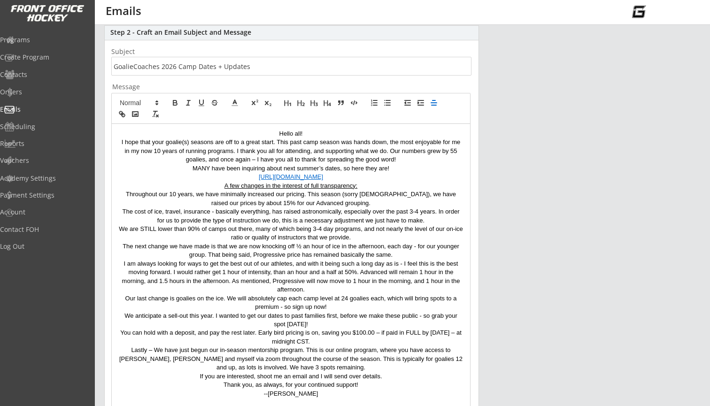
scroll to position [138, 0]
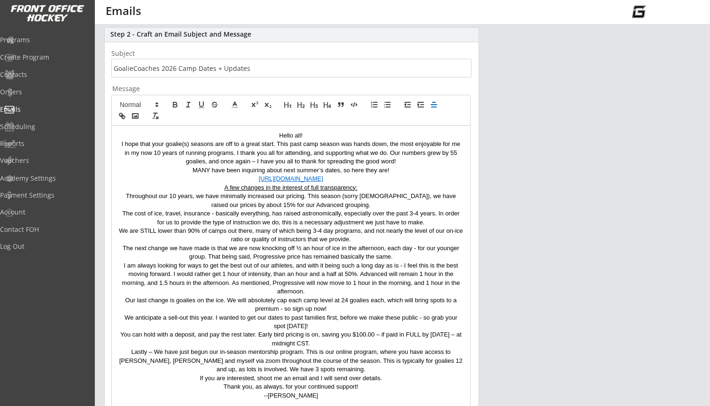
click at [412, 178] on p "[URL][DOMAIN_NAME]" at bounding box center [291, 179] width 344 height 8
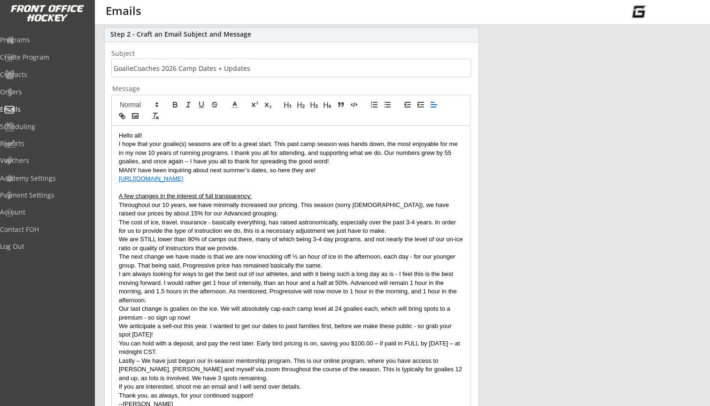
click at [434, 106] on icon at bounding box center [434, 104] width 8 height 8
click at [435, 127] on icon at bounding box center [434, 128] width 8 height 8
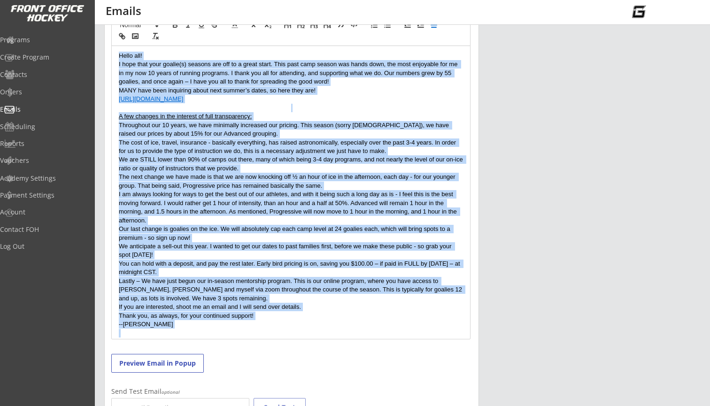
scroll to position [220, 0]
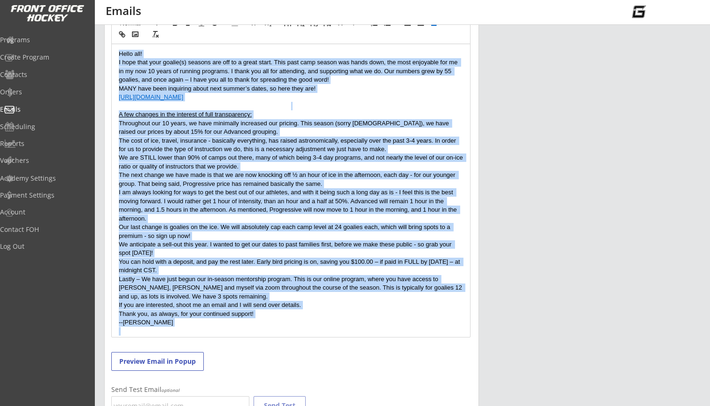
drag, startPoint x: 118, startPoint y: 135, endPoint x: 345, endPoint y: 321, distance: 293.4
click at [345, 321] on div "Hello all! I hope that your goalie(s) seasons are off to a great start. This pa…" at bounding box center [291, 190] width 358 height 293
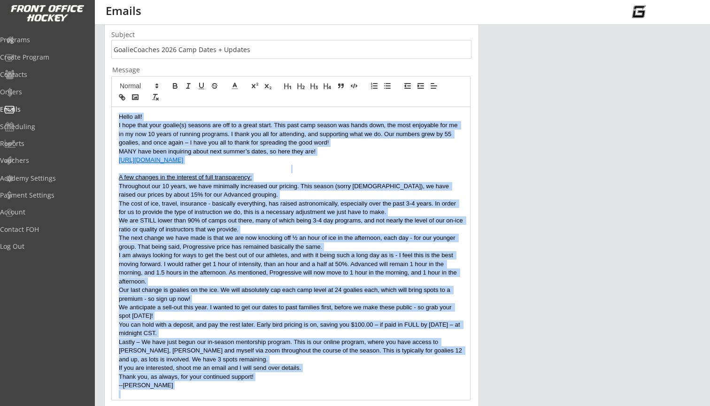
scroll to position [156, 0]
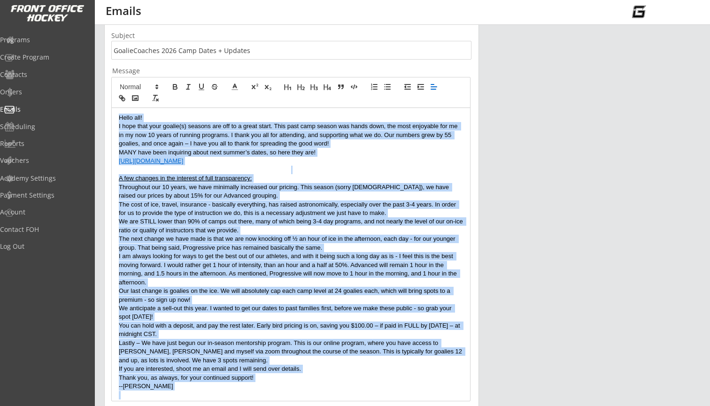
click at [433, 89] on line at bounding box center [433, 89] width 5 height 0
click at [435, 110] on icon at bounding box center [434, 111] width 8 height 8
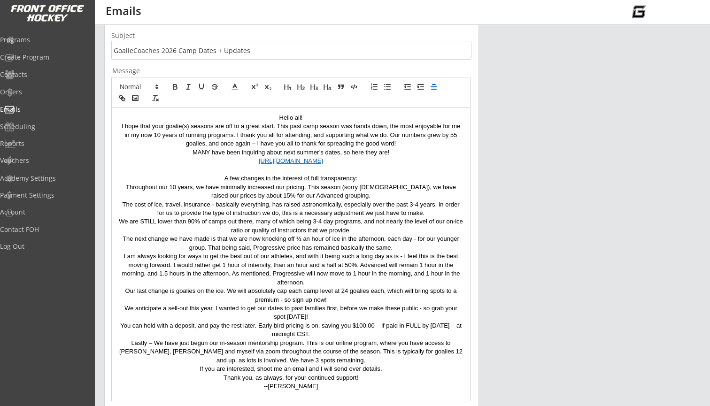
click at [495, 182] on div "New Email Campaign Go Back to Emails List Emails sent from this page are consid…" at bounding box center [402, 206] width 596 height 661
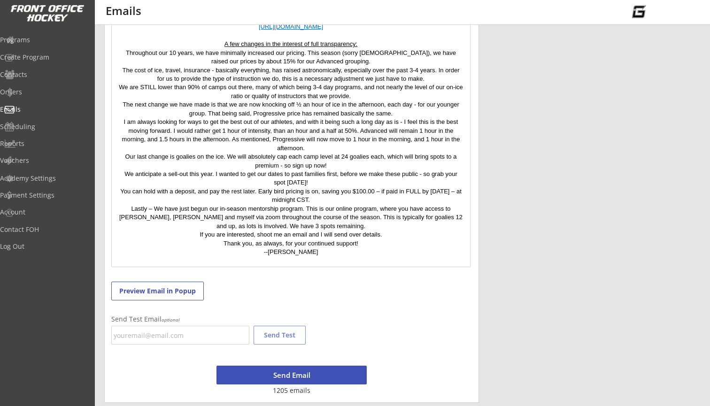
scroll to position [292, 0]
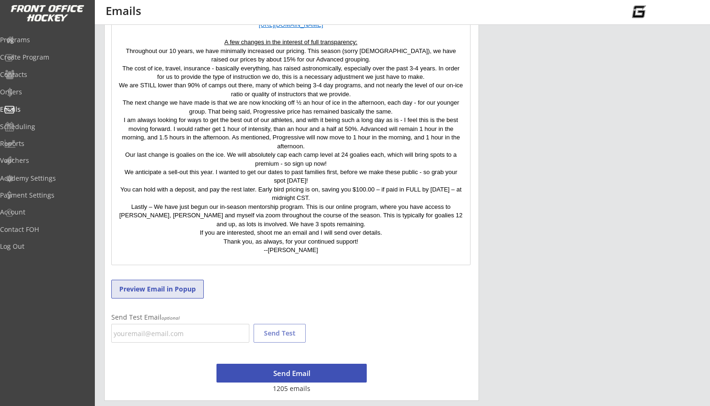
click at [186, 286] on button "Preview Email in Popup" at bounding box center [157, 289] width 93 height 19
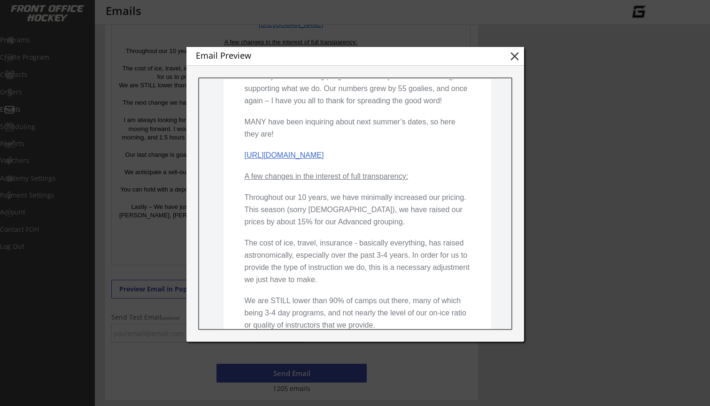
scroll to position [182, 0]
click at [516, 56] on button "close" at bounding box center [515, 56] width 14 height 14
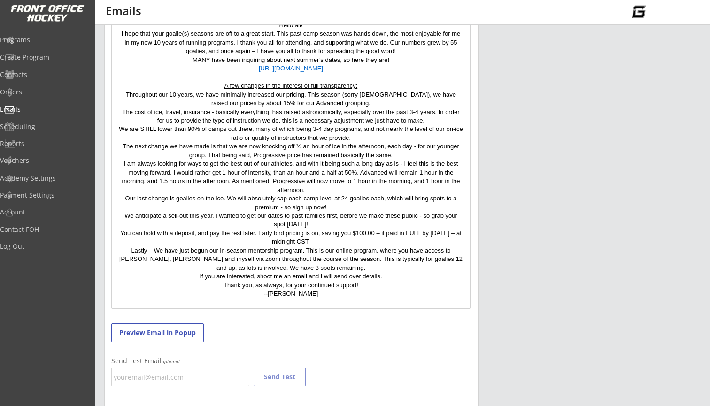
scroll to position [238, 0]
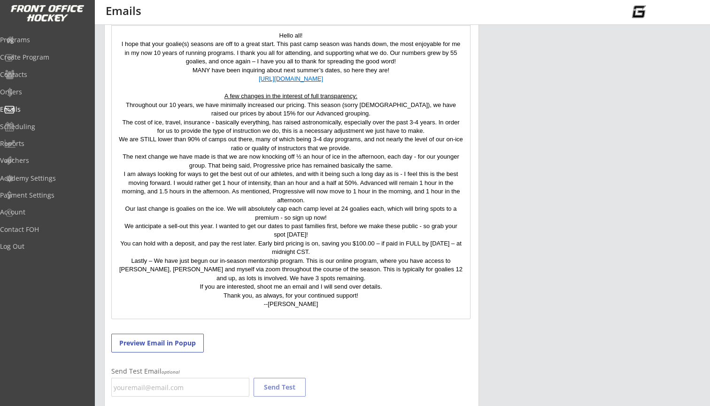
click at [224, 95] on u "A few changes in the interest of full transparency:" at bounding box center [290, 96] width 133 height 7
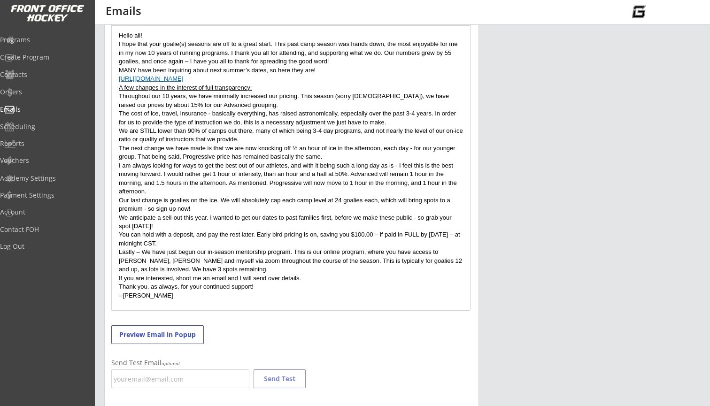
scroll to position [0, 0]
click at [160, 339] on button "Preview Email in Popup" at bounding box center [157, 334] width 93 height 19
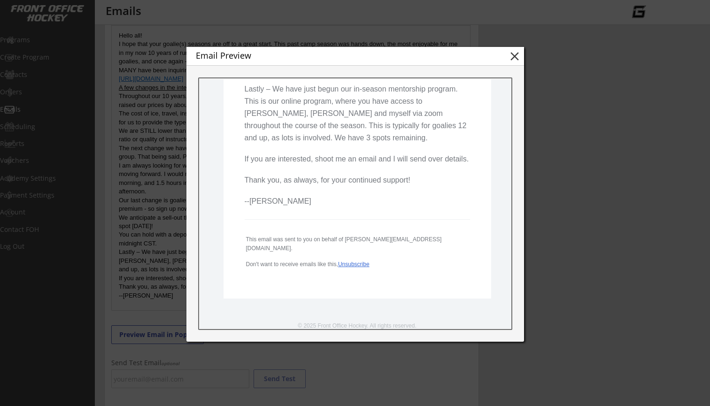
scroll to position [718, 0]
click at [512, 55] on button "close" at bounding box center [515, 56] width 14 height 14
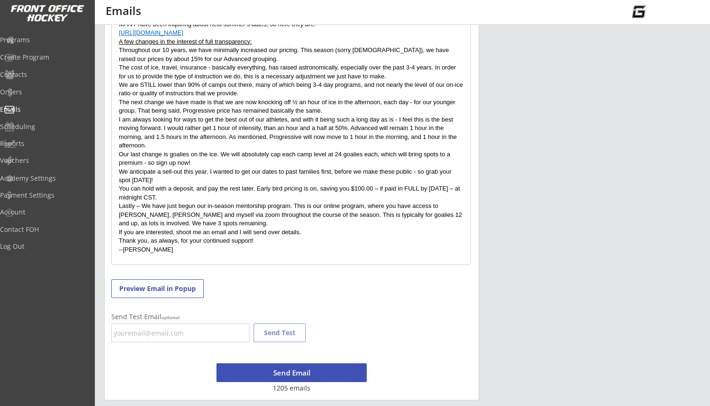
scroll to position [284, 0]
click at [247, 369] on button "Send Email" at bounding box center [291, 372] width 150 height 19
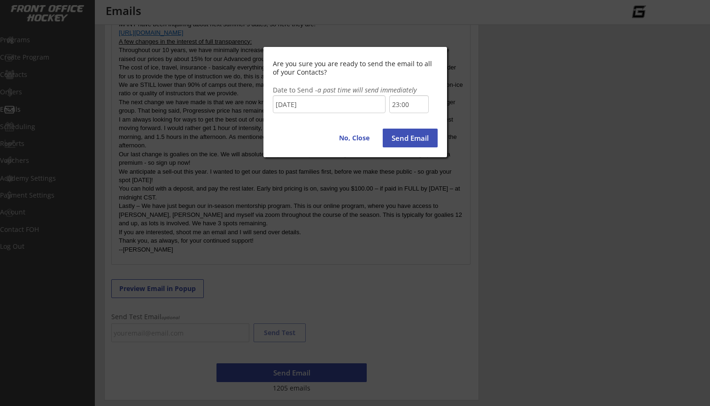
click at [399, 102] on input "23:00" at bounding box center [408, 104] width 39 height 18
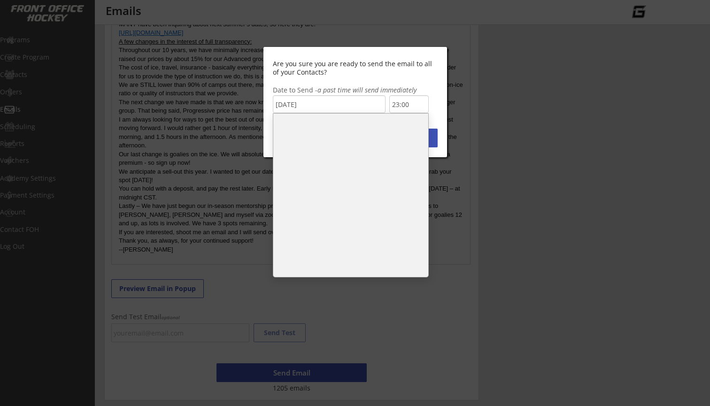
scroll to position [340, 0]
click at [348, 125] on li "11:30" at bounding box center [350, 129] width 155 height 15
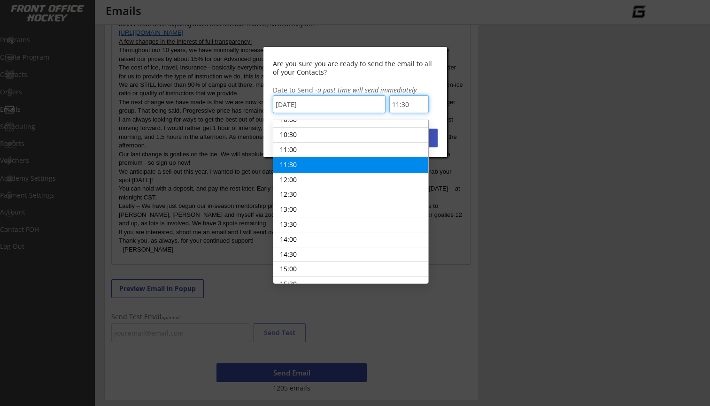
click at [402, 106] on input "11:30" at bounding box center [408, 104] width 39 height 18
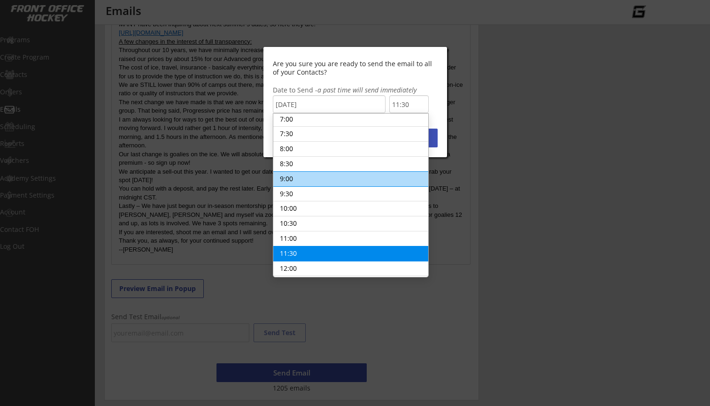
click at [343, 172] on li "9:00" at bounding box center [350, 178] width 155 height 15
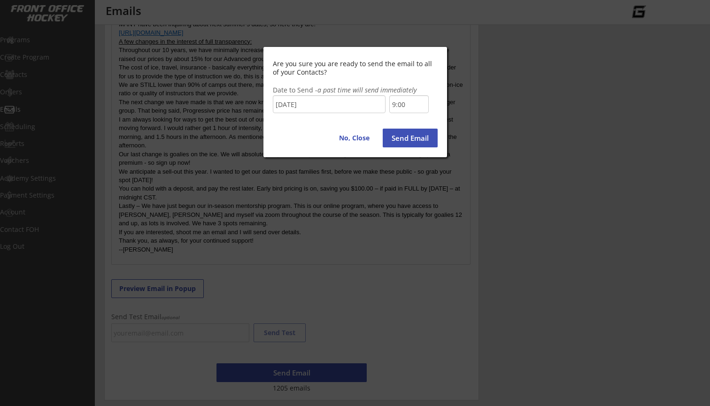
click at [402, 143] on button "Send Email" at bounding box center [410, 138] width 55 height 19
type input "23:00"
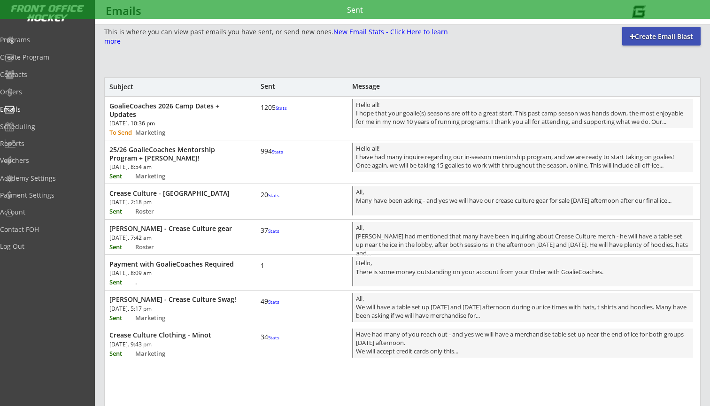
scroll to position [0, 0]
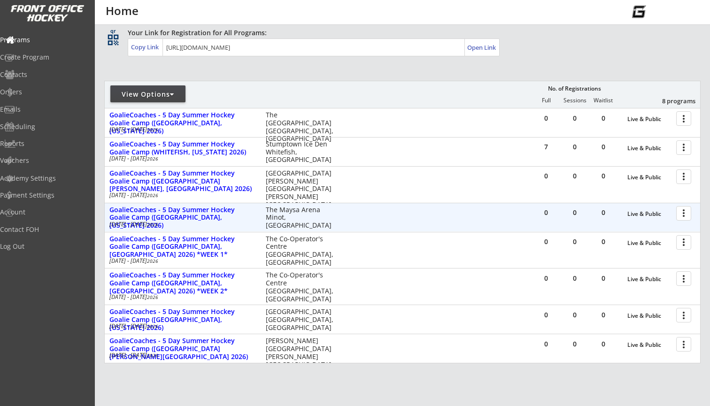
scroll to position [59, 0]
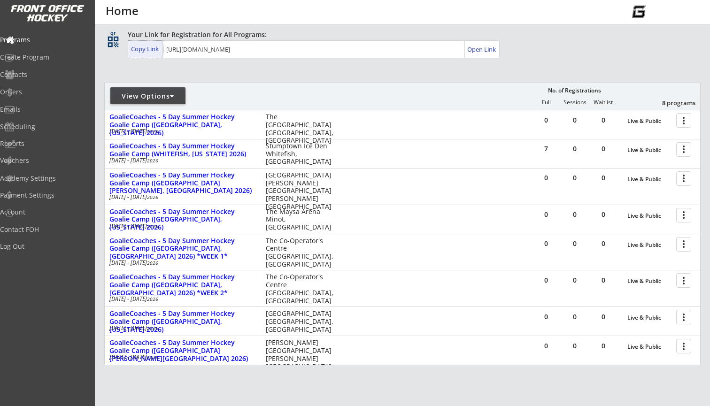
click at [152, 48] on div "Copy Link" at bounding box center [146, 49] width 30 height 8
click at [482, 46] on div "Open Link" at bounding box center [482, 50] width 30 height 8
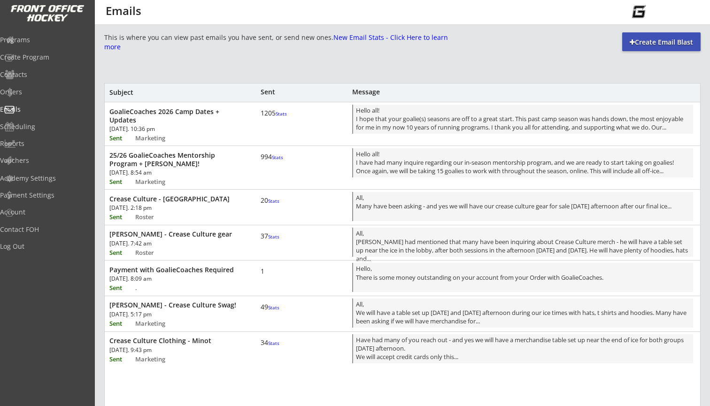
click at [276, 117] on font "Stats" at bounding box center [281, 113] width 11 height 7
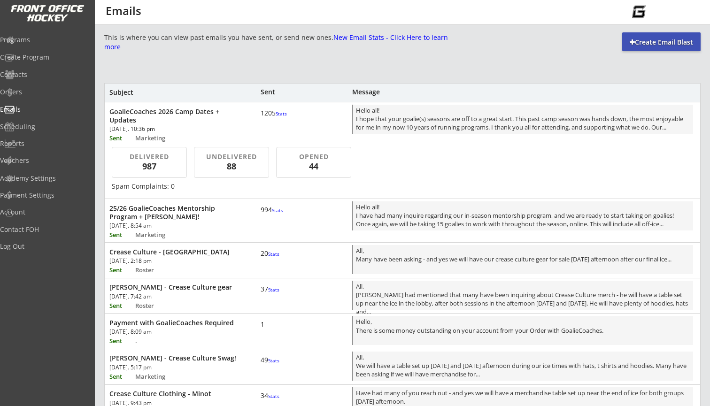
click at [240, 161] on div "88" at bounding box center [231, 167] width 59 height 12
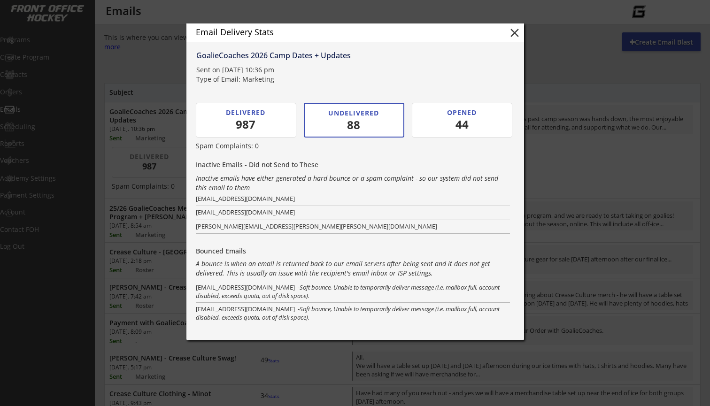
scroll to position [198, 0]
click at [514, 28] on button "close" at bounding box center [515, 33] width 14 height 14
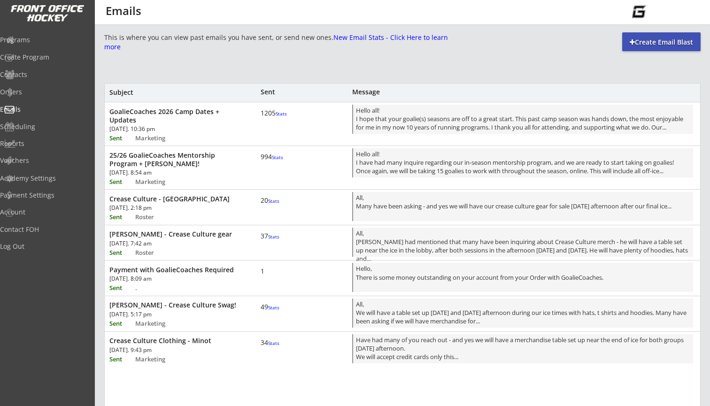
click at [276, 117] on font "Stats" at bounding box center [281, 113] width 11 height 7
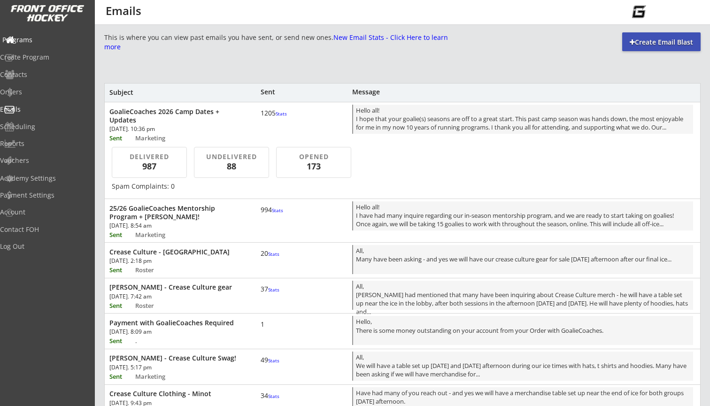
click at [42, 42] on div "Programs" at bounding box center [44, 40] width 85 height 7
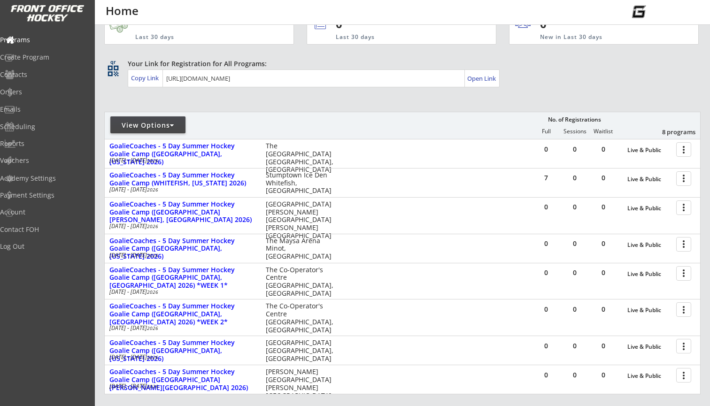
scroll to position [61, 0]
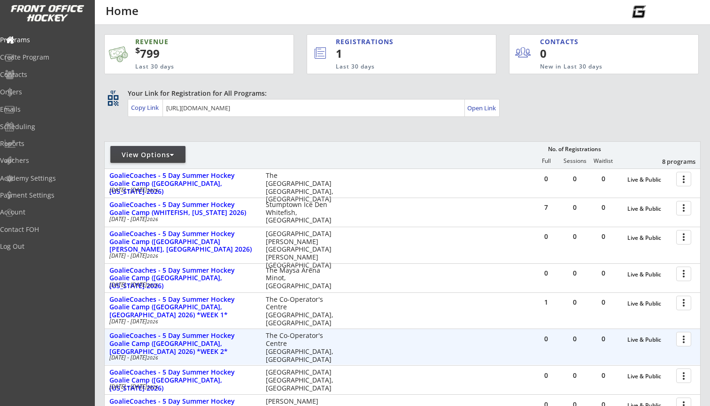
click at [683, 338] on div at bounding box center [685, 339] width 16 height 16
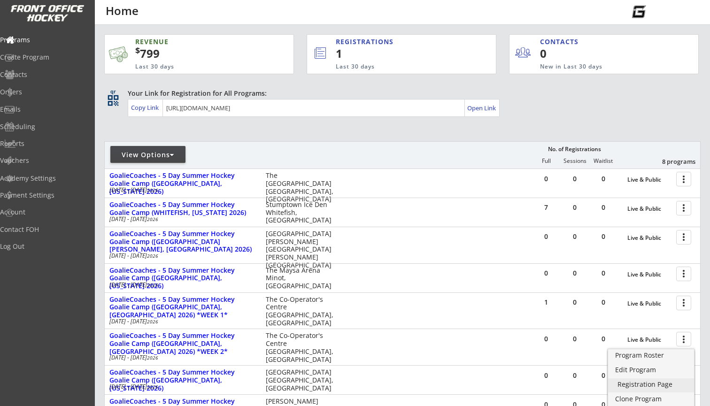
click at [650, 382] on div "Registration Page" at bounding box center [651, 384] width 67 height 7
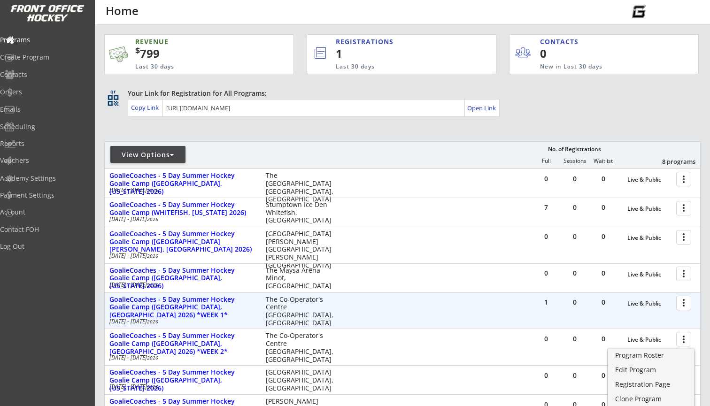
click at [682, 301] on div at bounding box center [685, 302] width 16 height 16
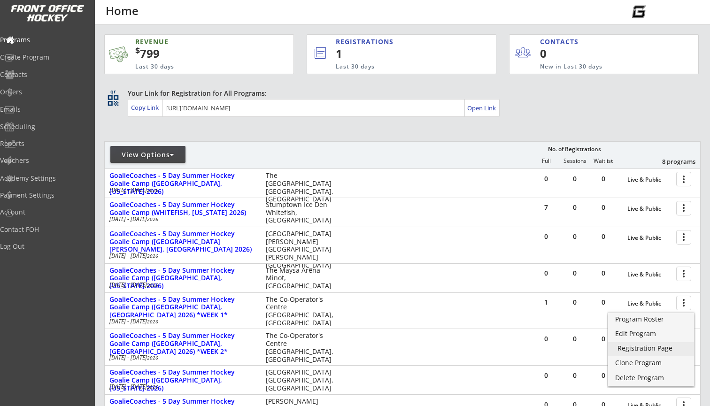
click at [652, 347] on div "Registration Page" at bounding box center [651, 348] width 67 height 7
click at [257, 146] on div "View Options No. of Registrations Full Sessions Waitlist 8 programs" at bounding box center [402, 154] width 596 height 27
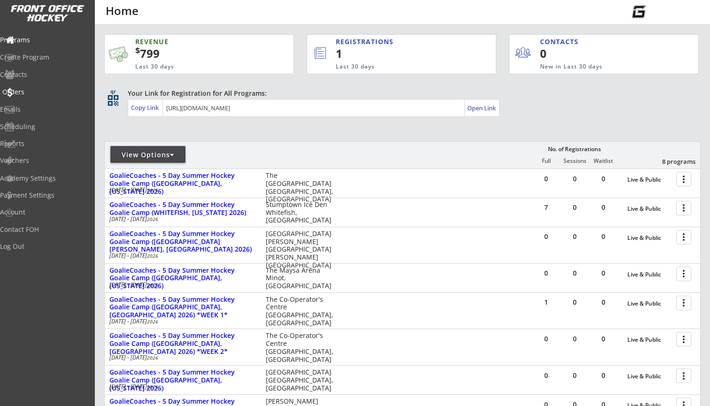
click at [38, 96] on div "Orders" at bounding box center [44, 93] width 89 height 16
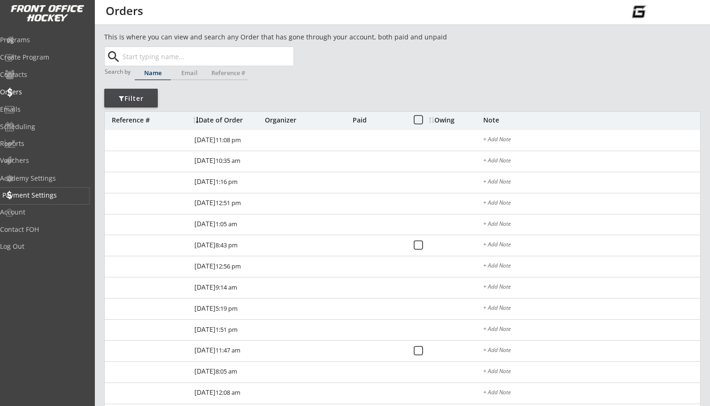
click at [38, 192] on div "Payment Settings" at bounding box center [44, 195] width 85 height 7
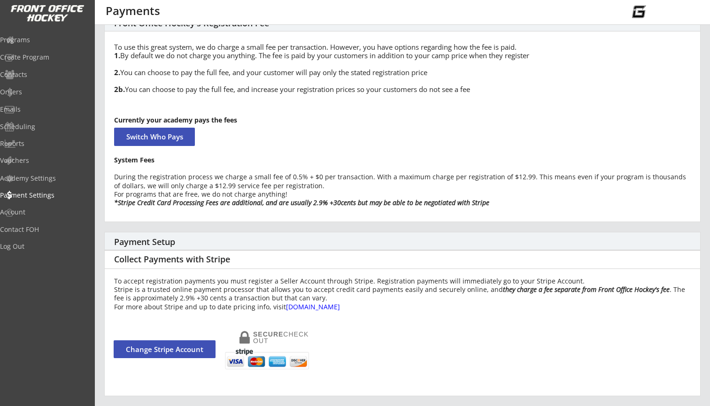
scroll to position [37, 0]
click at [43, 42] on div "Programs" at bounding box center [44, 40] width 85 height 7
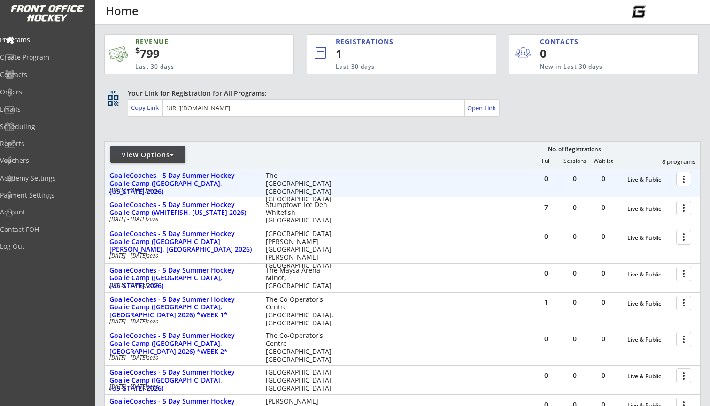
click at [681, 178] on div at bounding box center [685, 178] width 16 height 16
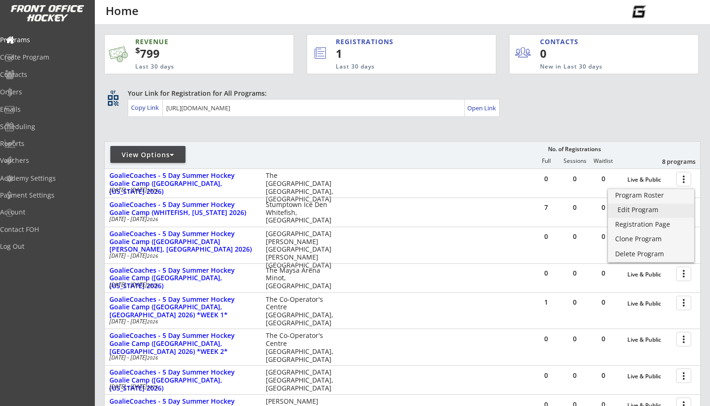
click at [638, 210] on div "Edit Program" at bounding box center [651, 210] width 67 height 7
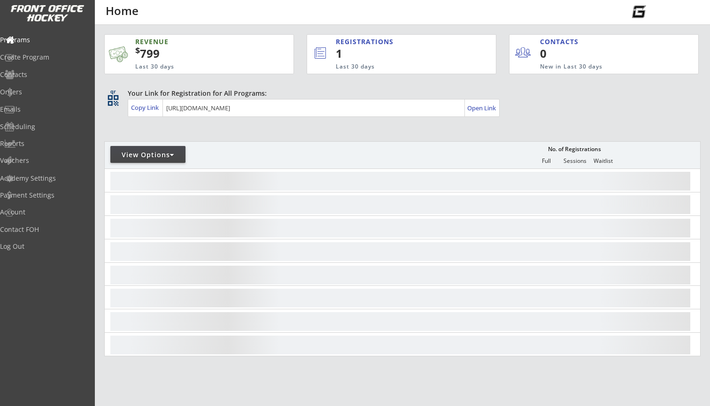
scroll to position [58, 0]
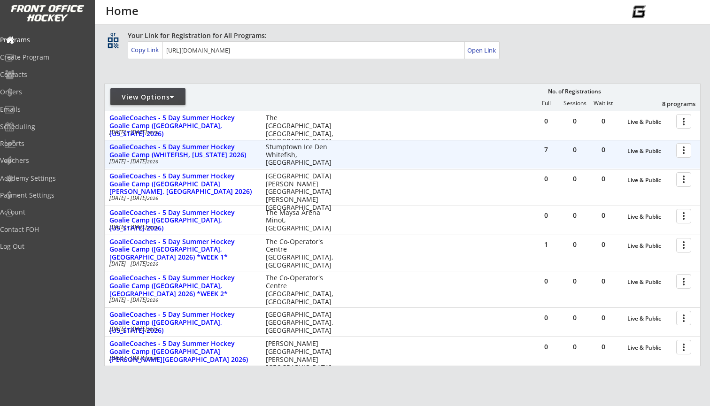
click at [687, 152] on div at bounding box center [685, 150] width 16 height 16
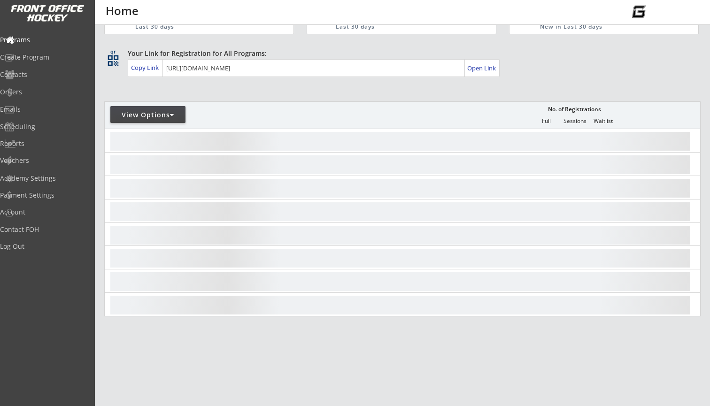
scroll to position [42, 0]
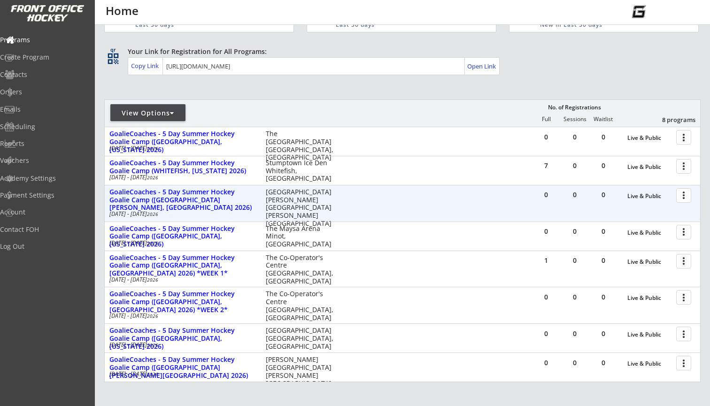
click at [682, 194] on div at bounding box center [685, 195] width 16 height 16
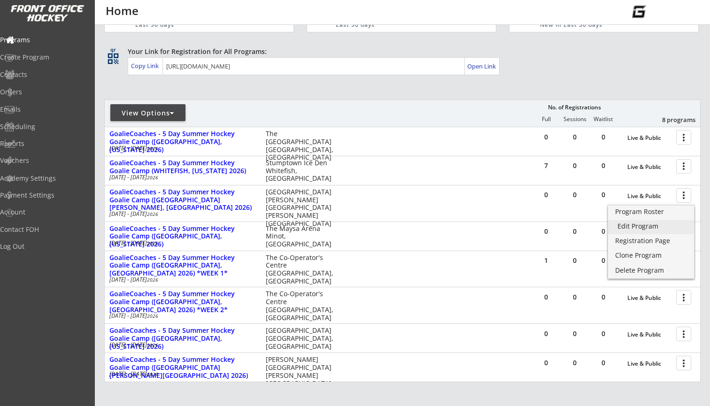
click at [632, 225] on div "Edit Program" at bounding box center [651, 226] width 67 height 7
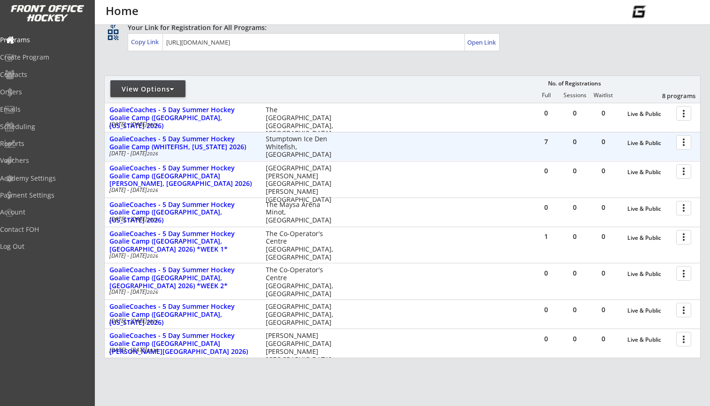
scroll to position [69, 0]
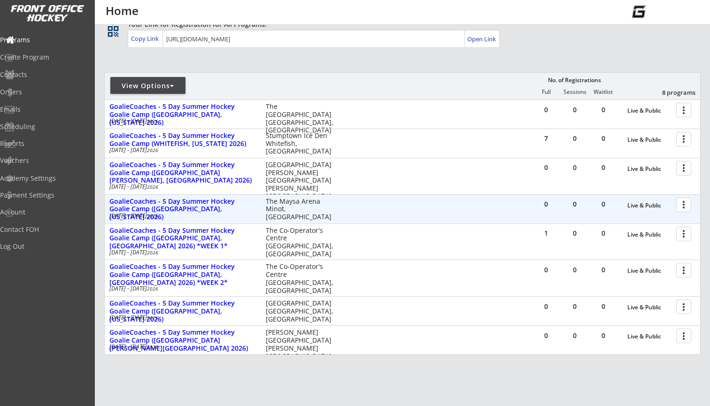
click at [684, 207] on div at bounding box center [685, 204] width 16 height 16
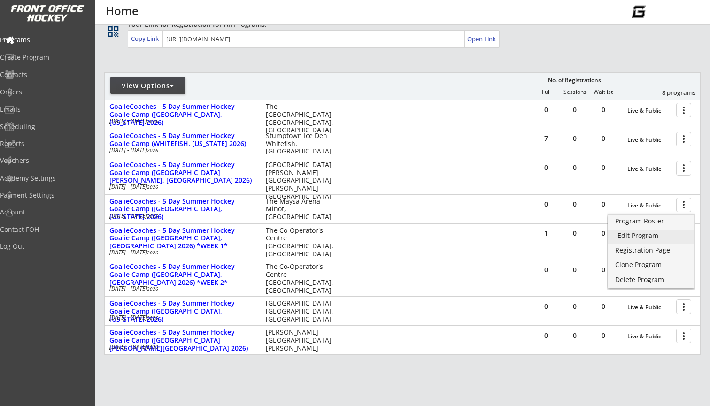
click at [642, 235] on div "Edit Program" at bounding box center [651, 235] width 67 height 7
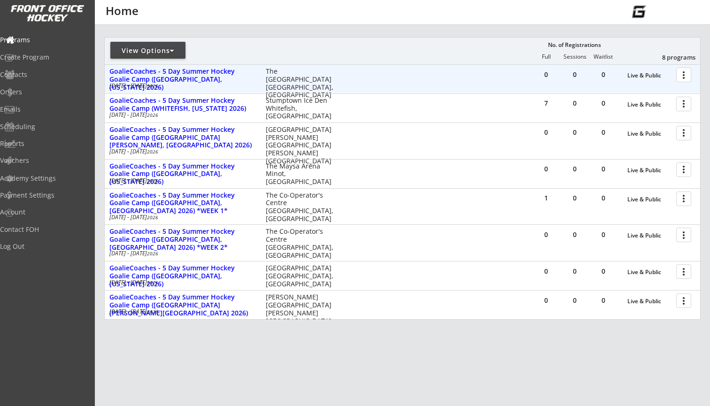
scroll to position [107, 0]
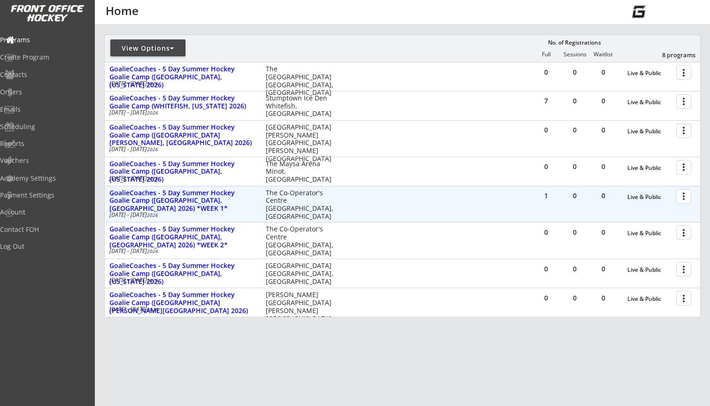
click at [678, 199] on div at bounding box center [685, 196] width 16 height 16
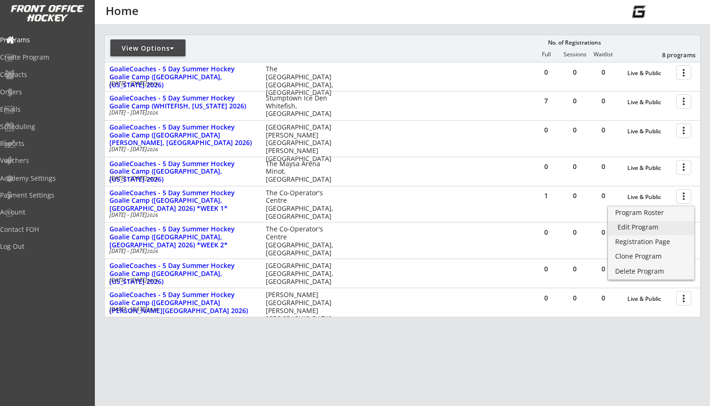
click at [637, 231] on div "Edit Program" at bounding box center [651, 227] width 67 height 7
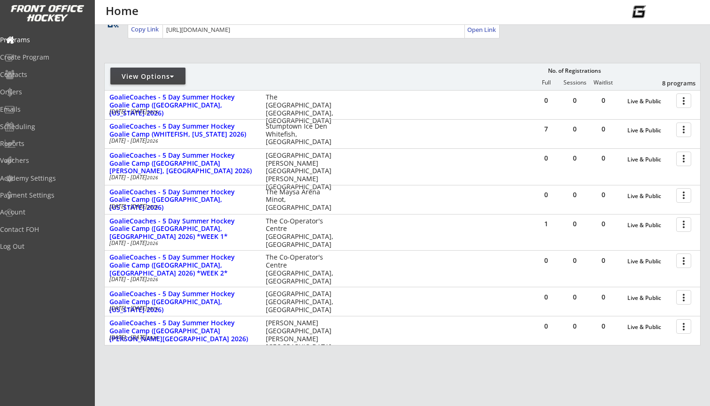
scroll to position [89, 0]
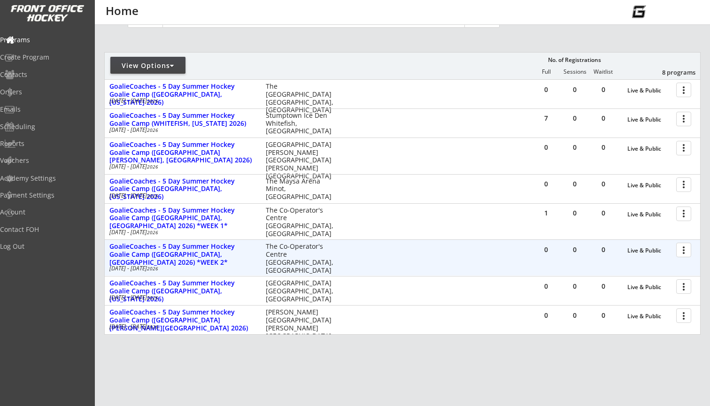
click at [686, 248] on div at bounding box center [685, 249] width 16 height 16
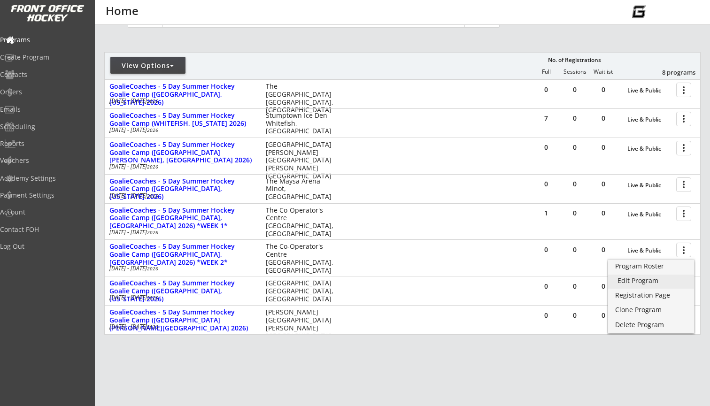
click at [636, 281] on div "Edit Program" at bounding box center [651, 281] width 67 height 7
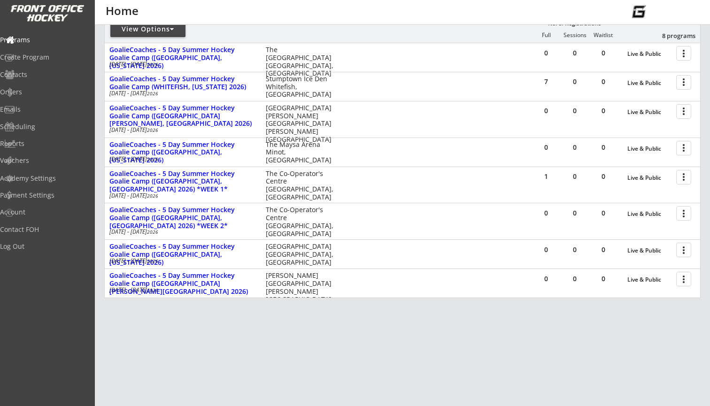
scroll to position [126, 0]
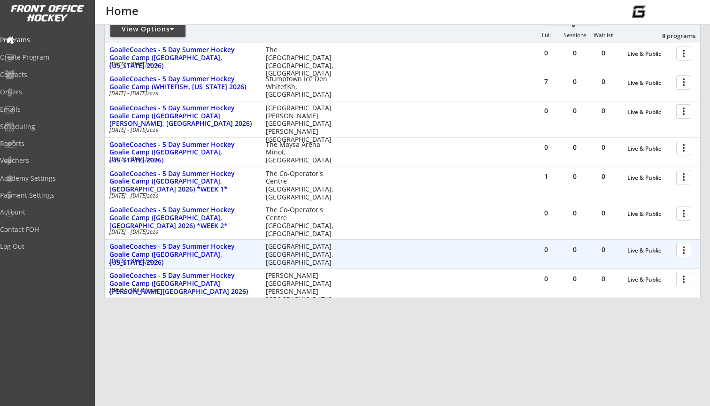
click at [683, 252] on div at bounding box center [685, 249] width 16 height 16
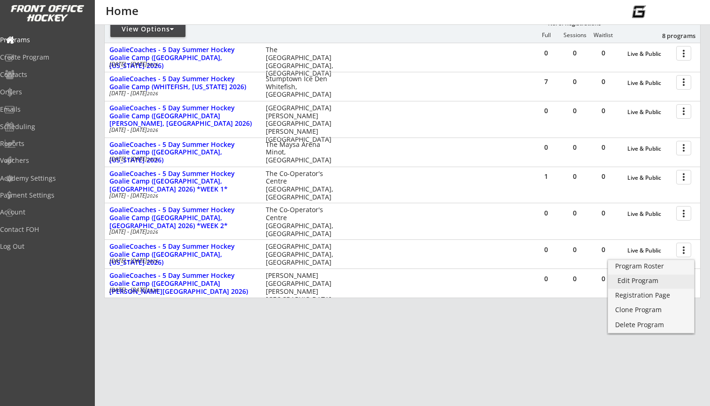
click at [643, 279] on div "Edit Program" at bounding box center [651, 281] width 67 height 7
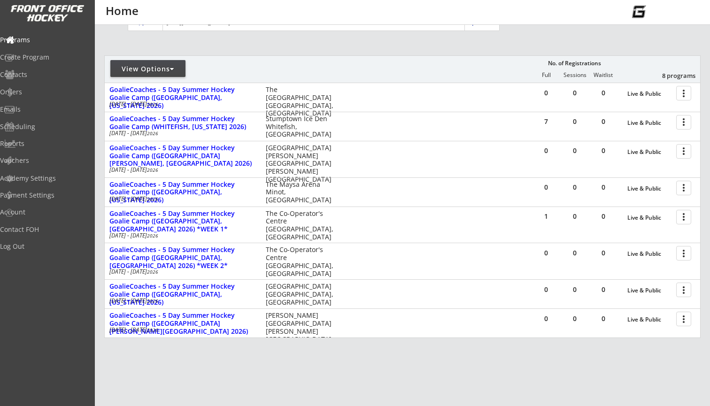
scroll to position [86, 0]
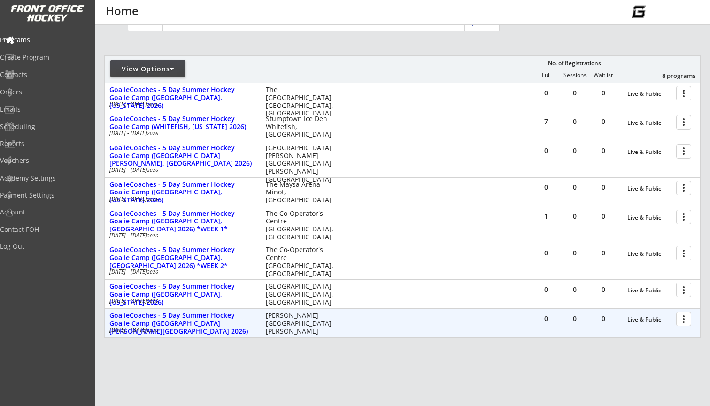
click at [688, 320] on div at bounding box center [685, 318] width 16 height 16
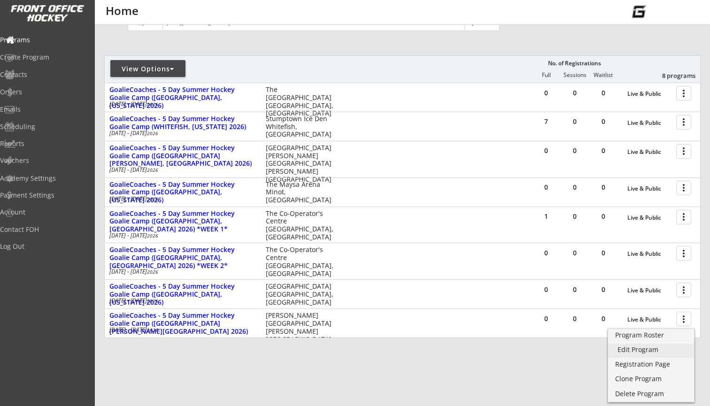
click at [633, 352] on div "Edit Program" at bounding box center [651, 350] width 67 height 7
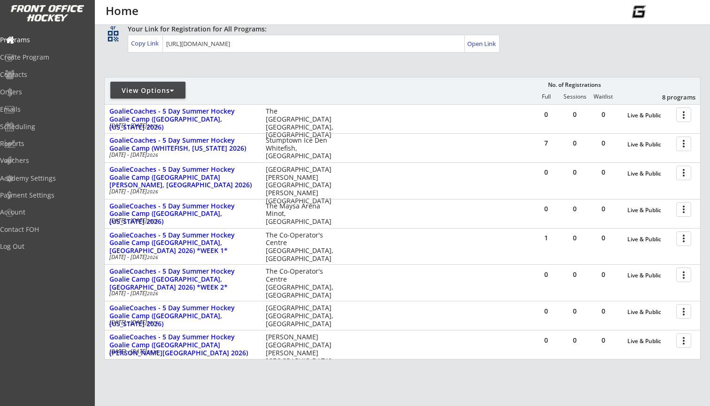
scroll to position [92, 0]
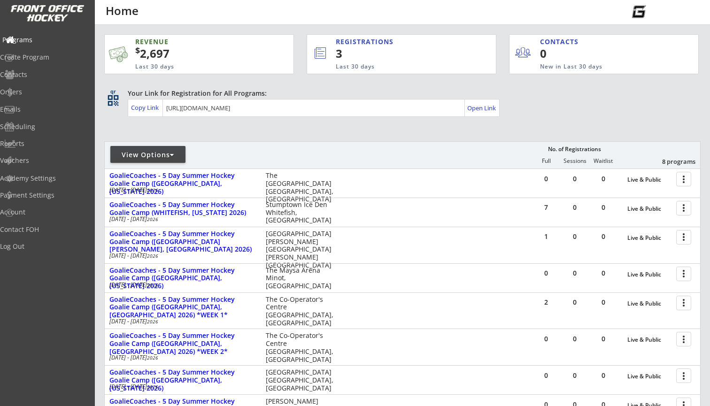
click at [36, 40] on div "Programs" at bounding box center [44, 40] width 85 height 7
